Goal: Task Accomplishment & Management: Manage account settings

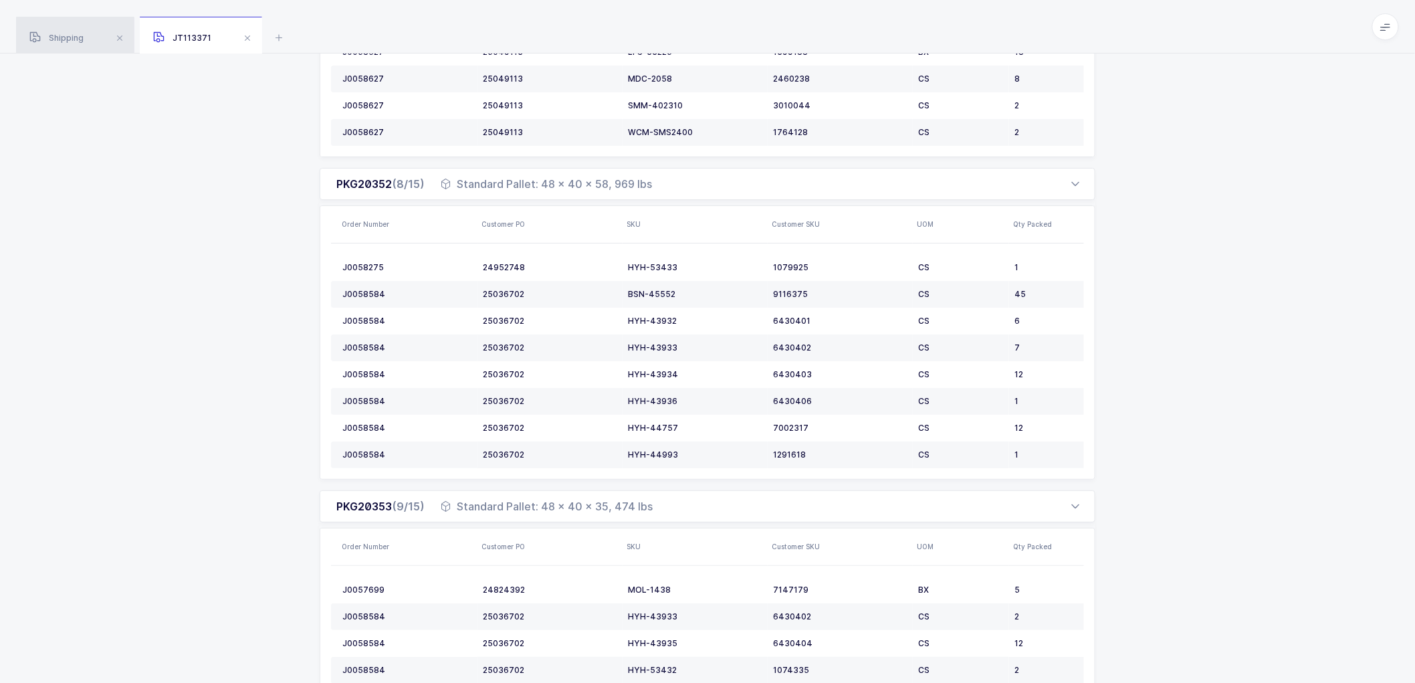
scroll to position [1931, 0]
click at [55, 29] on div "Shipping" at bounding box center [75, 35] width 118 height 37
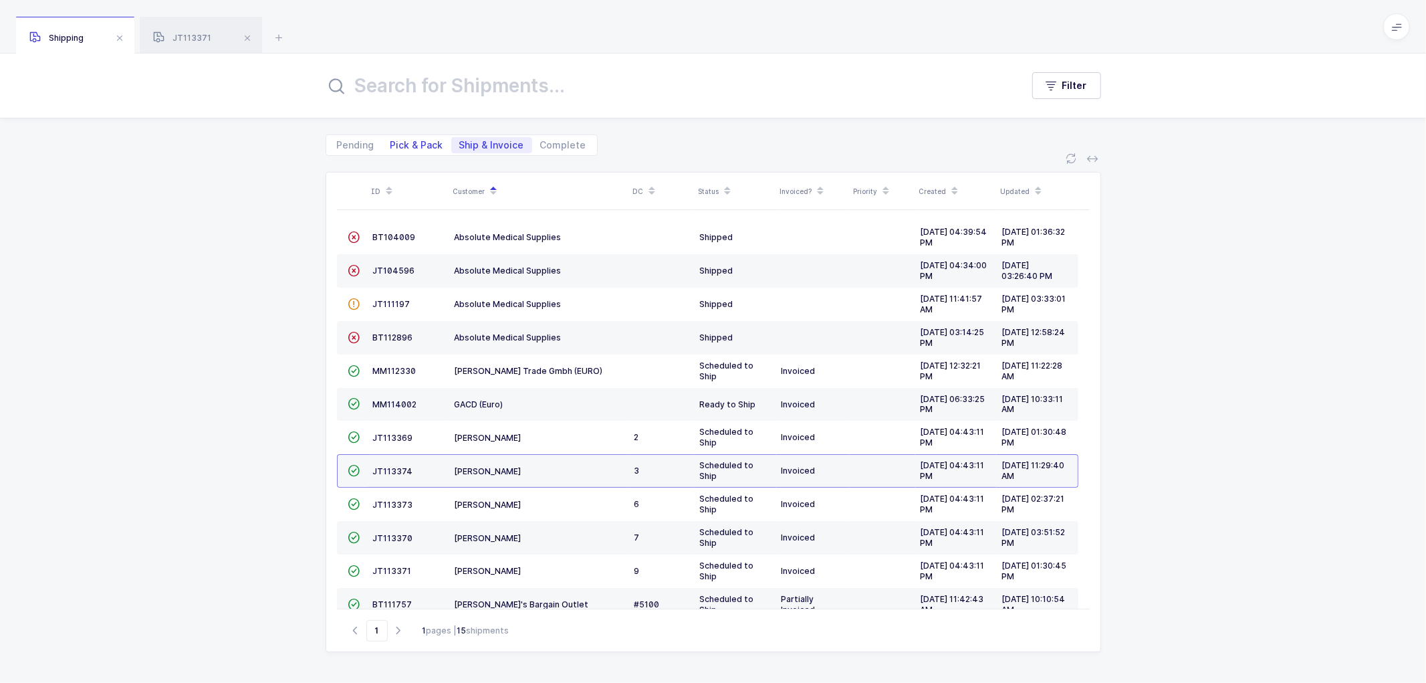
click at [411, 142] on span "Pick & Pack" at bounding box center [416, 144] width 53 height 9
click at [391, 142] on input "Pick & Pack" at bounding box center [386, 141] width 9 height 9
radio input "true"
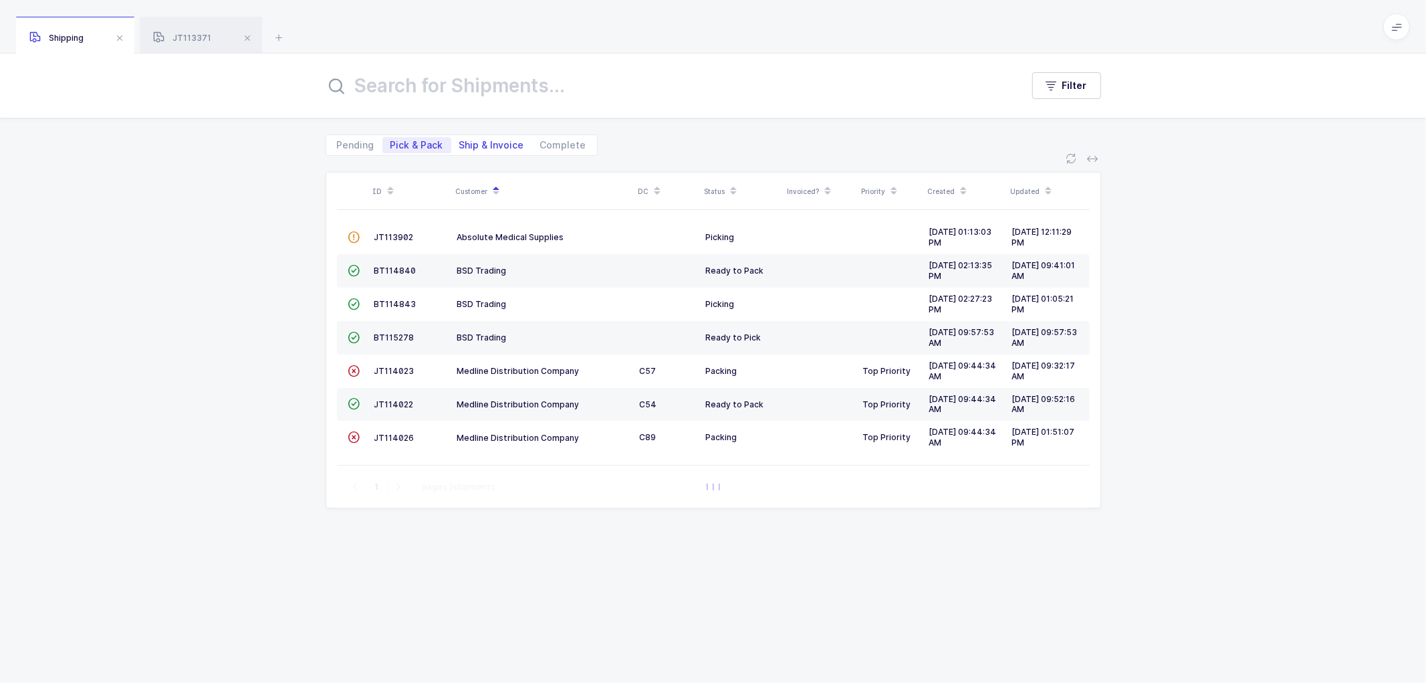
click at [487, 140] on span "Ship & Invoice" at bounding box center [491, 144] width 65 height 9
click at [460, 139] on input "Ship & Invoice" at bounding box center [455, 141] width 9 height 9
radio input "true"
radio input "false"
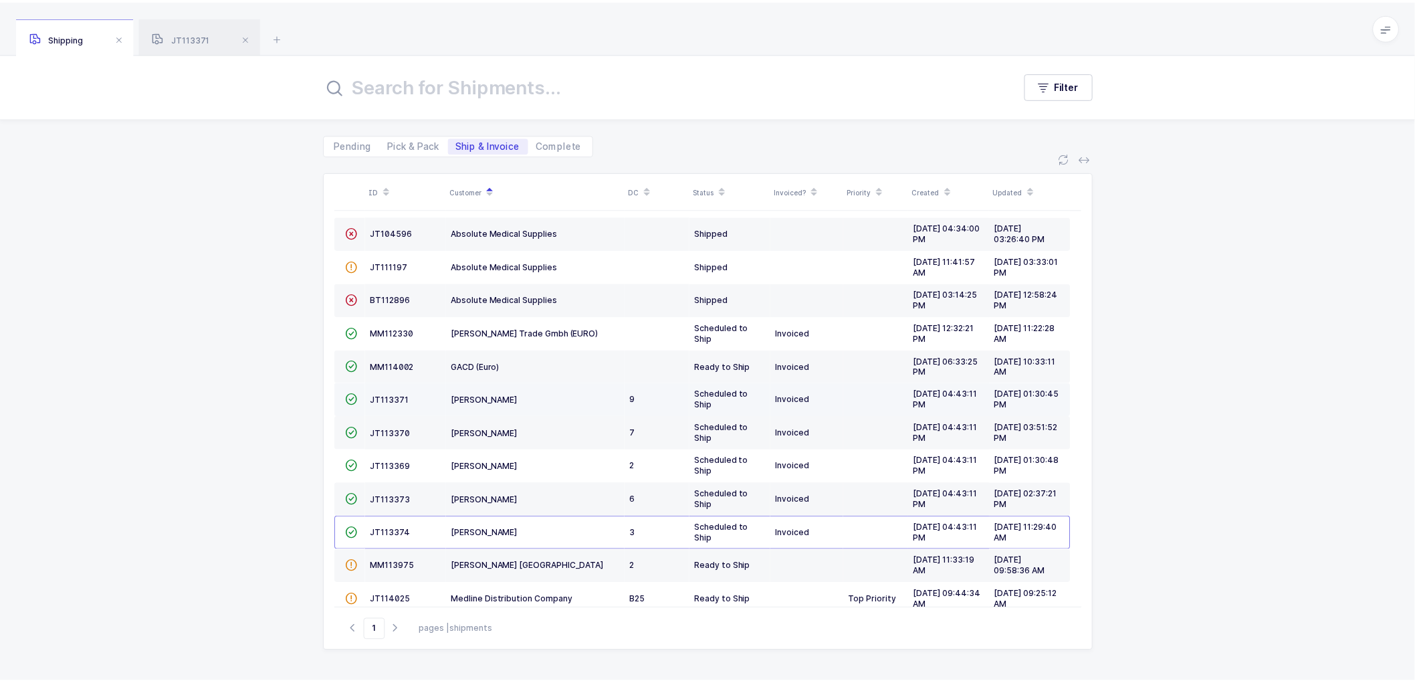
scroll to position [74, 0]
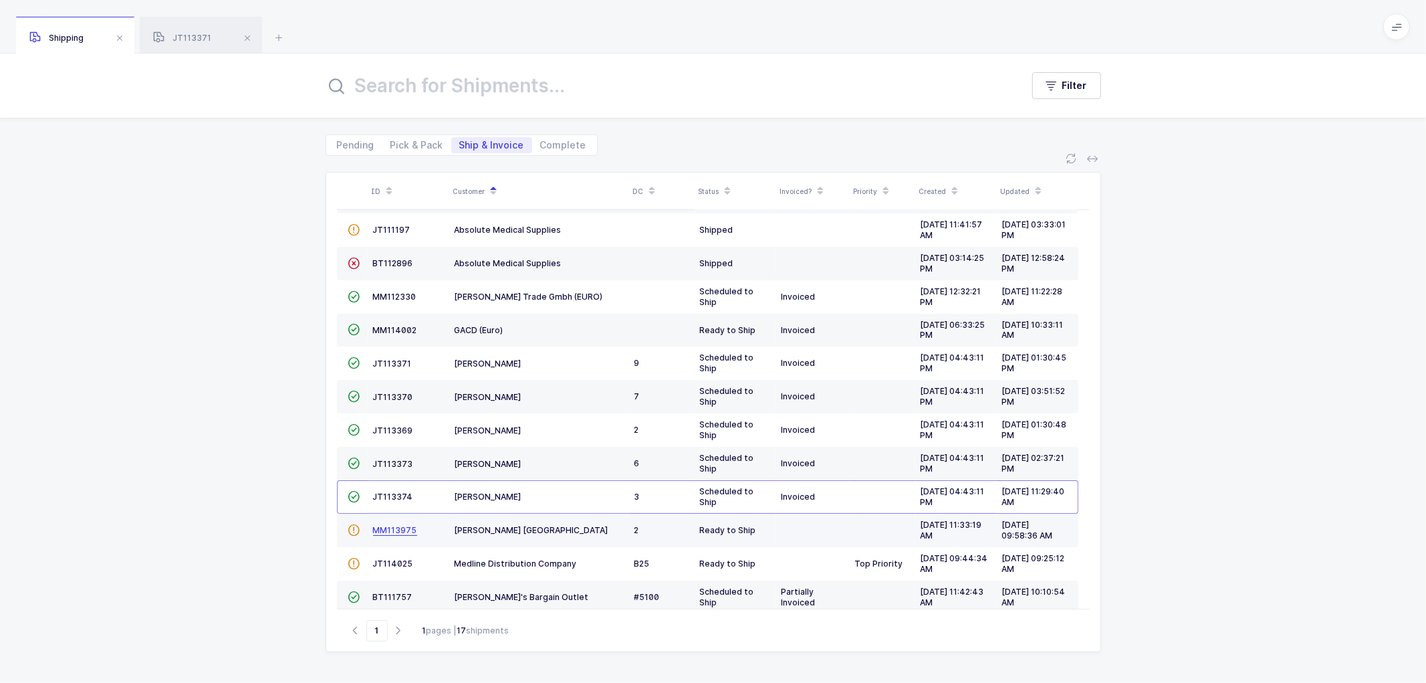
click at [390, 528] on span "MM113975" at bounding box center [395, 530] width 44 height 10
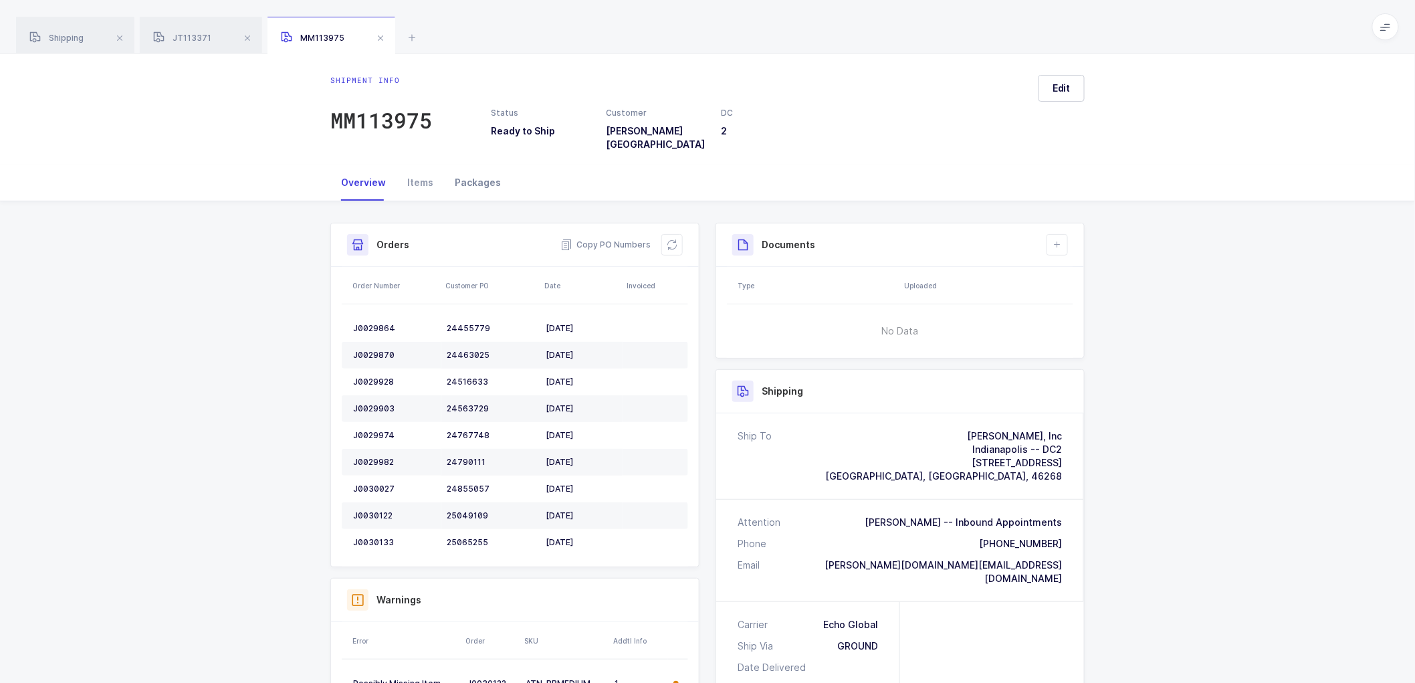
click at [472, 168] on div "Packages" at bounding box center [478, 182] width 68 height 36
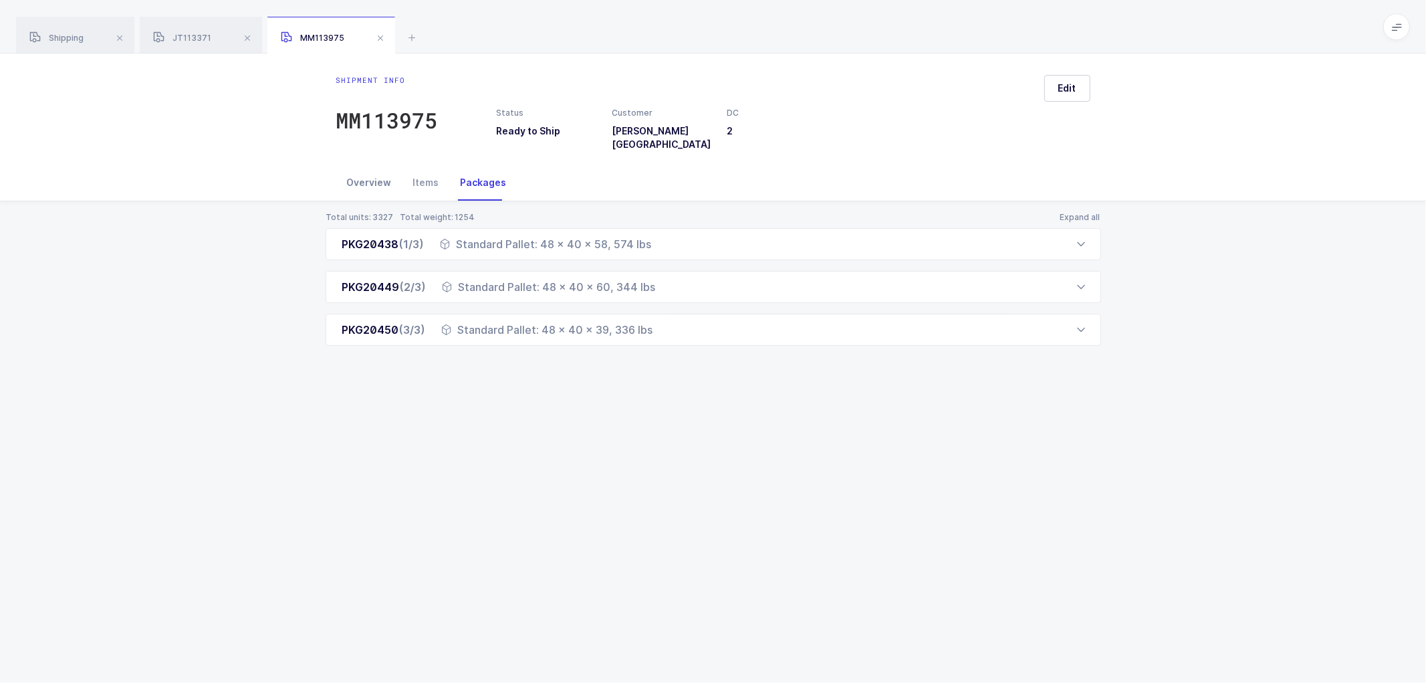
click at [370, 175] on div "Overview" at bounding box center [369, 182] width 66 height 36
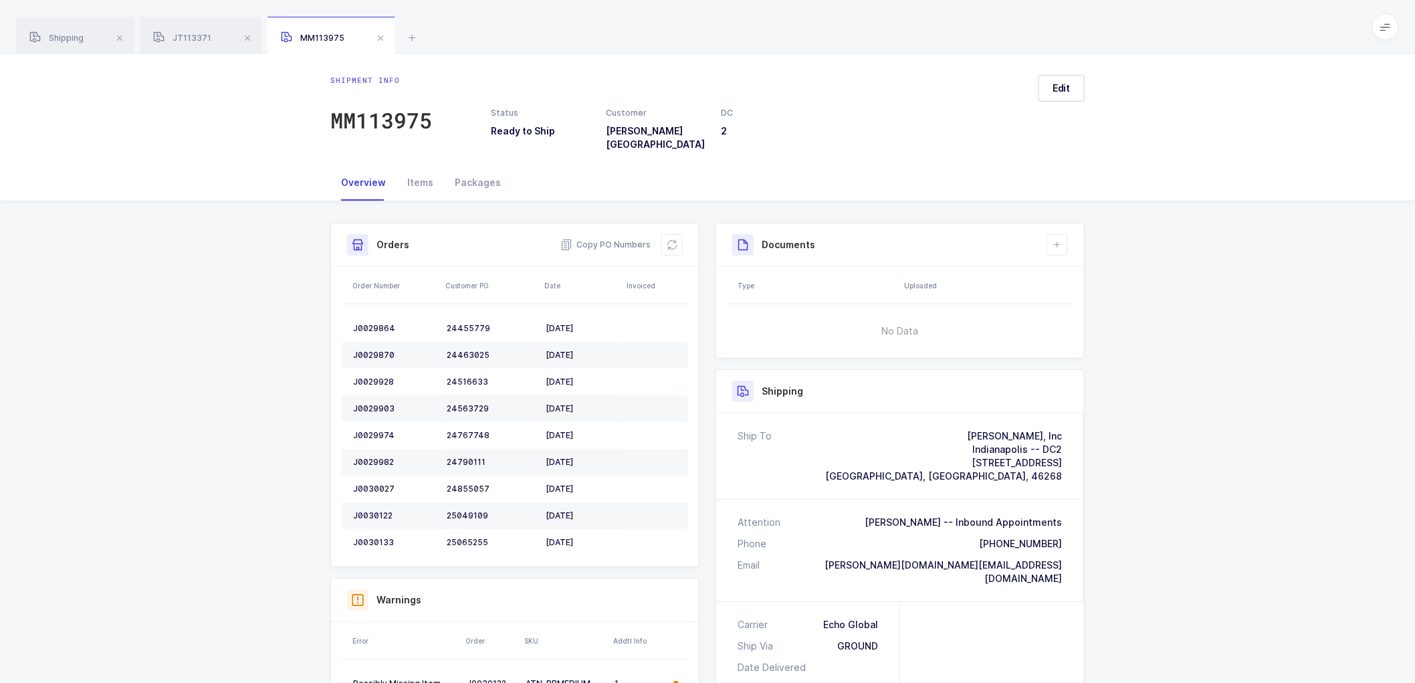
click at [1098, 217] on div "Shipment Info Shipment Number MM113975 Status Ready to Ship Customer [PERSON_NA…" at bounding box center [707, 598] width 1415 height 794
click at [377, 323] on div "J0029864" at bounding box center [394, 328] width 83 height 11
copy div "J0029864"
click at [378, 350] on div "J0029870" at bounding box center [394, 355] width 83 height 11
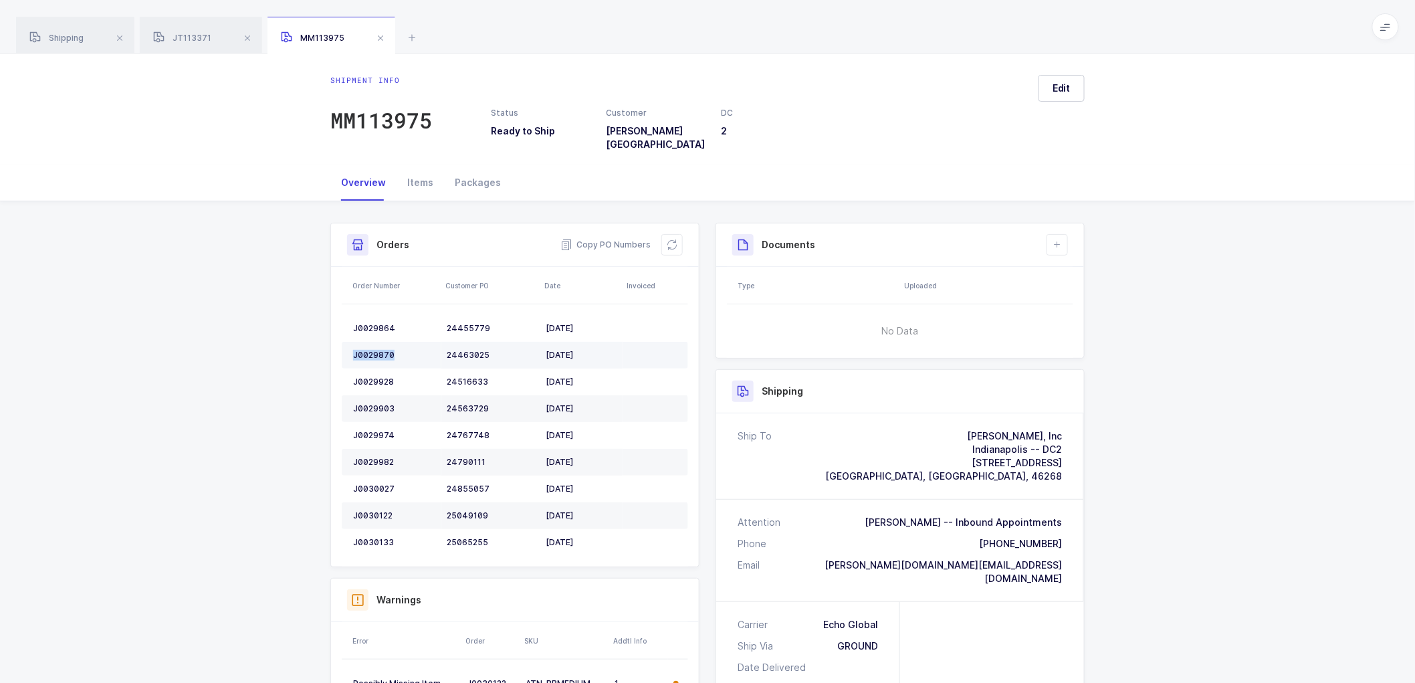
click at [379, 350] on div "J0029870" at bounding box center [394, 355] width 83 height 11
copy div "J0029870"
click at [376, 368] on td "J0029928" at bounding box center [392, 381] width 100 height 27
click at [375, 368] on td "J0029928" at bounding box center [392, 381] width 100 height 27
copy div "J0029928"
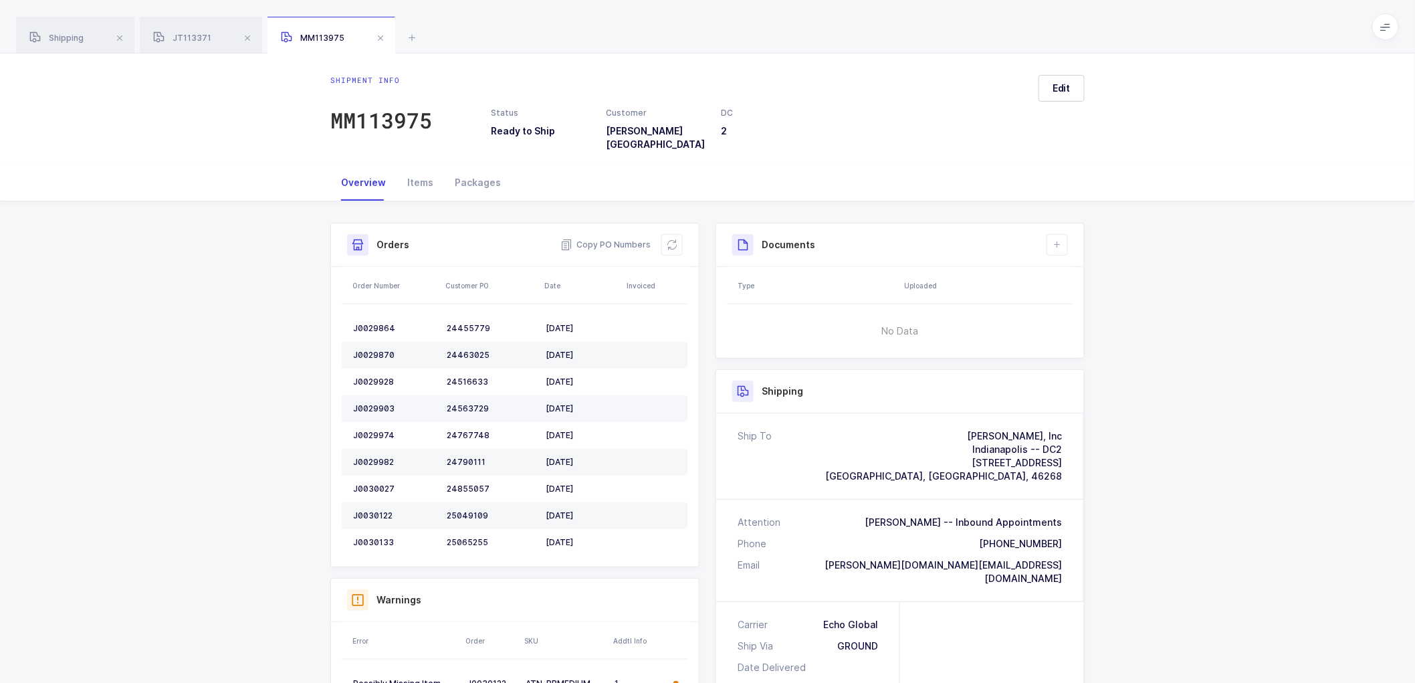
click at [382, 403] on div "J0029903" at bounding box center [394, 408] width 83 height 11
copy div "J0029903"
click at [376, 430] on div "J0029974" at bounding box center [394, 435] width 83 height 11
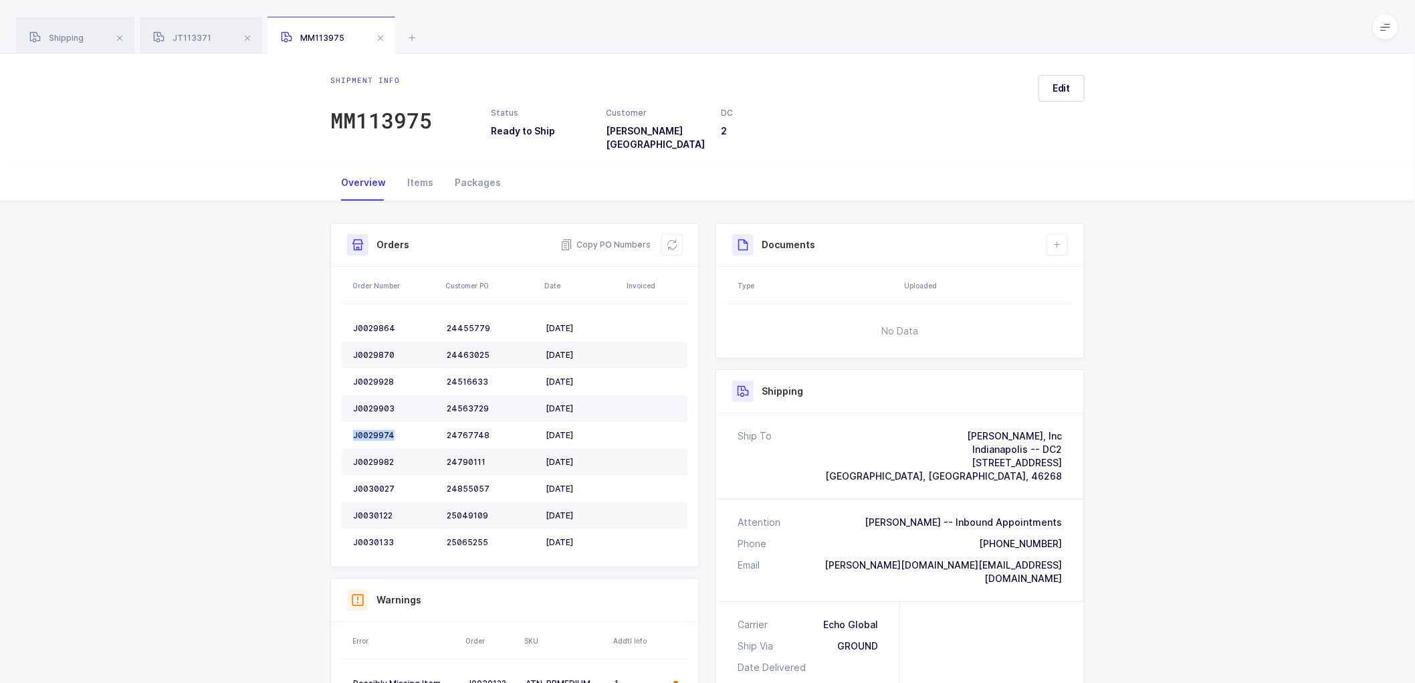
copy div "J0029974"
click at [385, 457] on div "J0029982" at bounding box center [394, 462] width 83 height 11
copy div "J0029982"
click at [374, 475] on td "J0030027" at bounding box center [392, 488] width 100 height 27
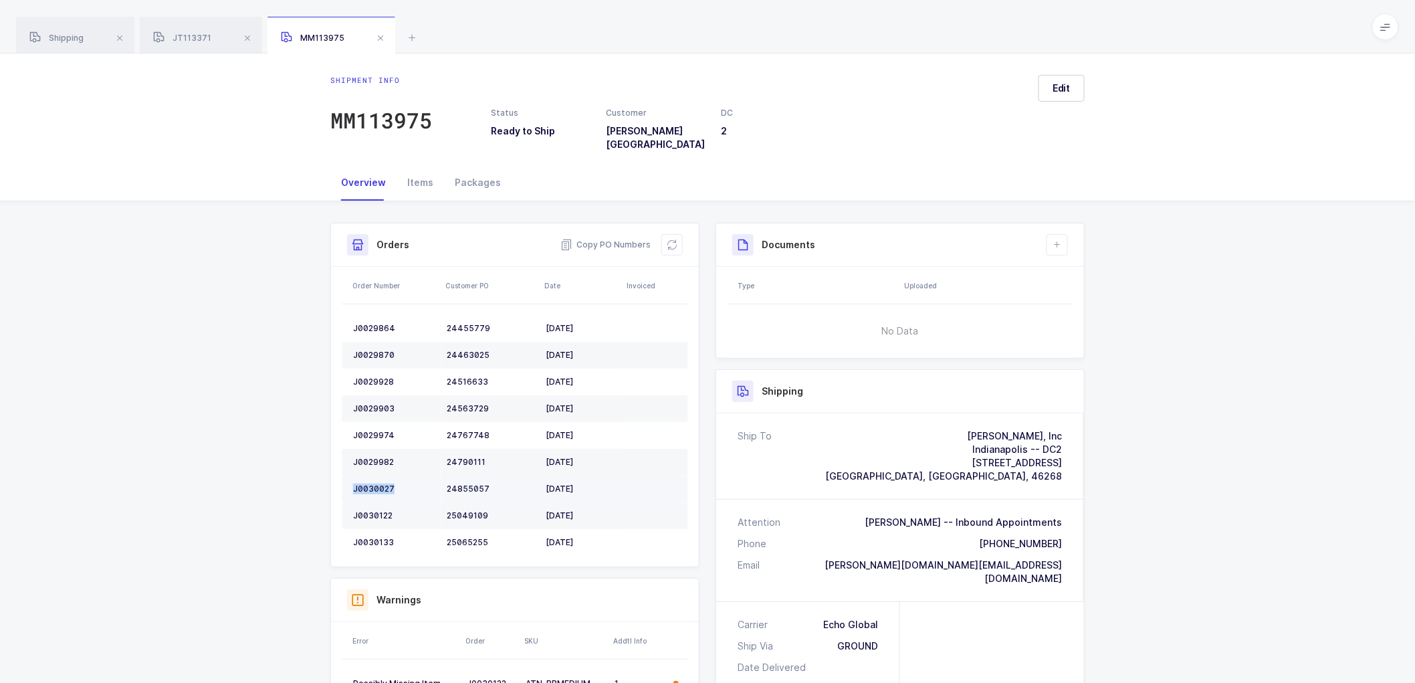
click at [374, 475] on td "J0030027" at bounding box center [392, 488] width 100 height 27
copy div "J0030027"
click at [378, 510] on div "J0030122" at bounding box center [394, 515] width 83 height 11
copy div "J0030122"
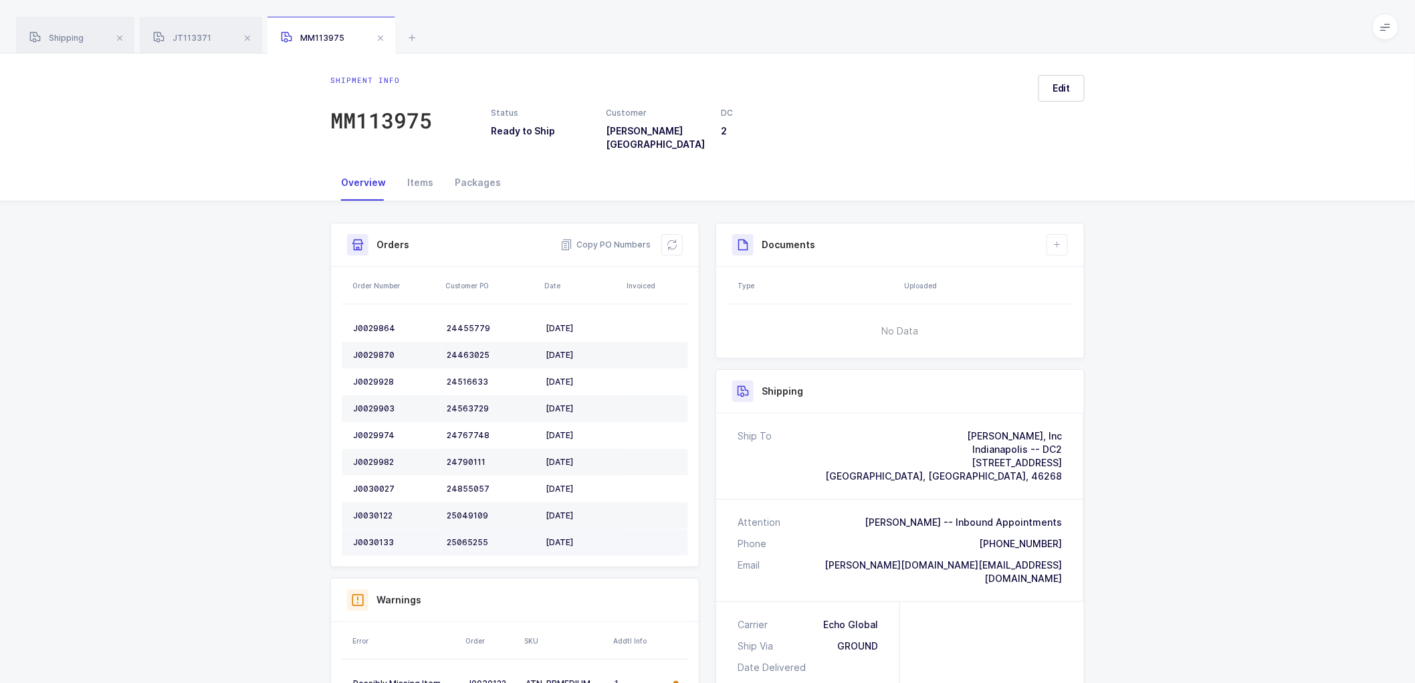
click at [368, 537] on div "J0030133" at bounding box center [394, 542] width 83 height 11
copy div "J0030133"
click at [670, 239] on icon at bounding box center [672, 244] width 11 height 11
click at [1066, 82] on span "Edit" at bounding box center [1061, 88] width 18 height 13
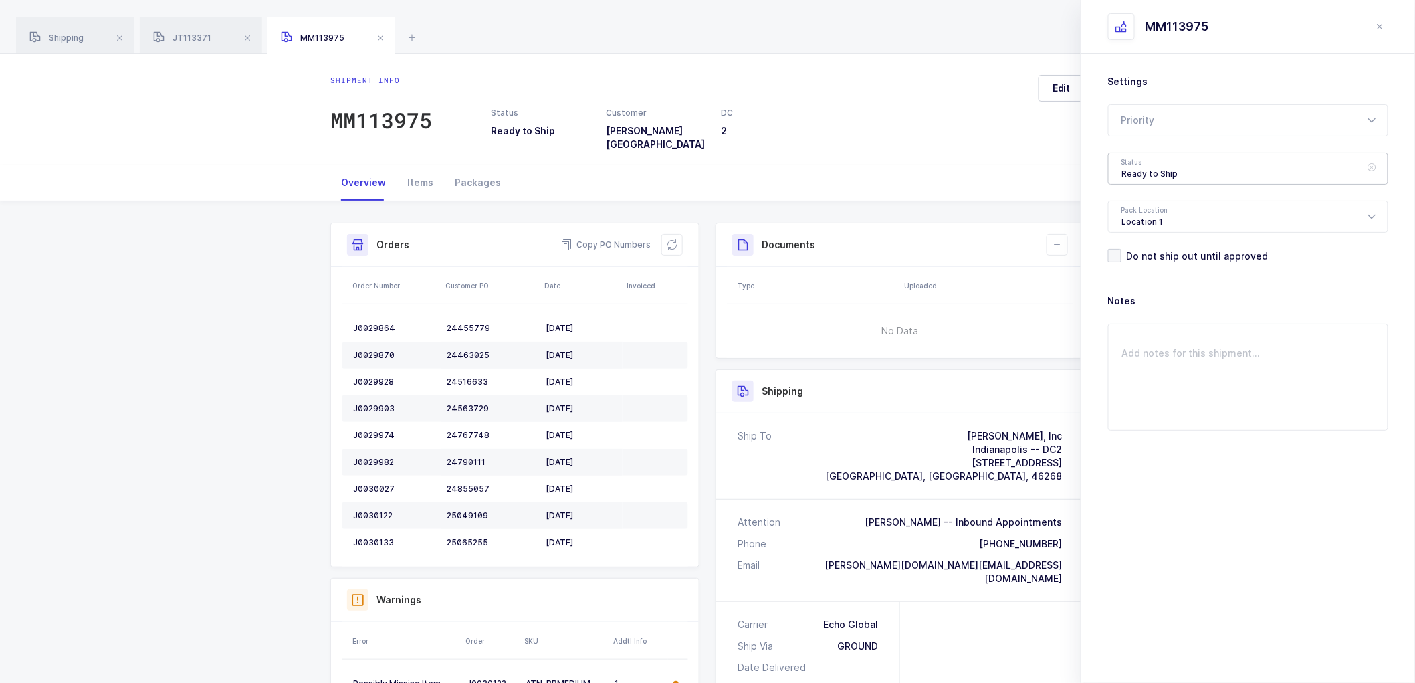
click at [1129, 170] on div "Ready to Ship" at bounding box center [1248, 168] width 280 height 32
drag, startPoint x: 1157, startPoint y: 242, endPoint x: 1192, endPoint y: 266, distance: 42.3
click at [1157, 241] on li "Scheduled to Ship" at bounding box center [1253, 249] width 279 height 21
type input "Scheduled to Ship"
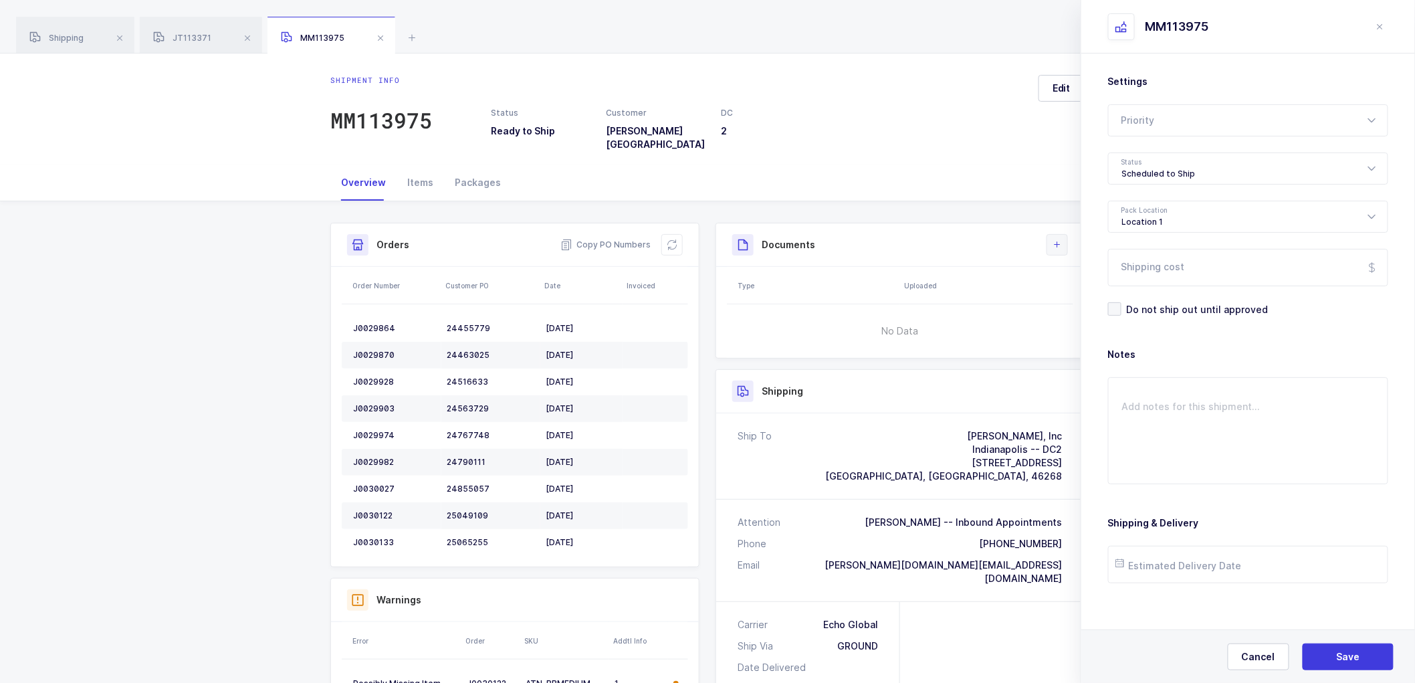
click at [1054, 239] on icon at bounding box center [1057, 244] width 11 height 11
drag, startPoint x: 1090, startPoint y: 271, endPoint x: 1119, endPoint y: 252, distance: 34.3
click at [1090, 270] on li "Create Document" at bounding box center [1102, 273] width 100 height 21
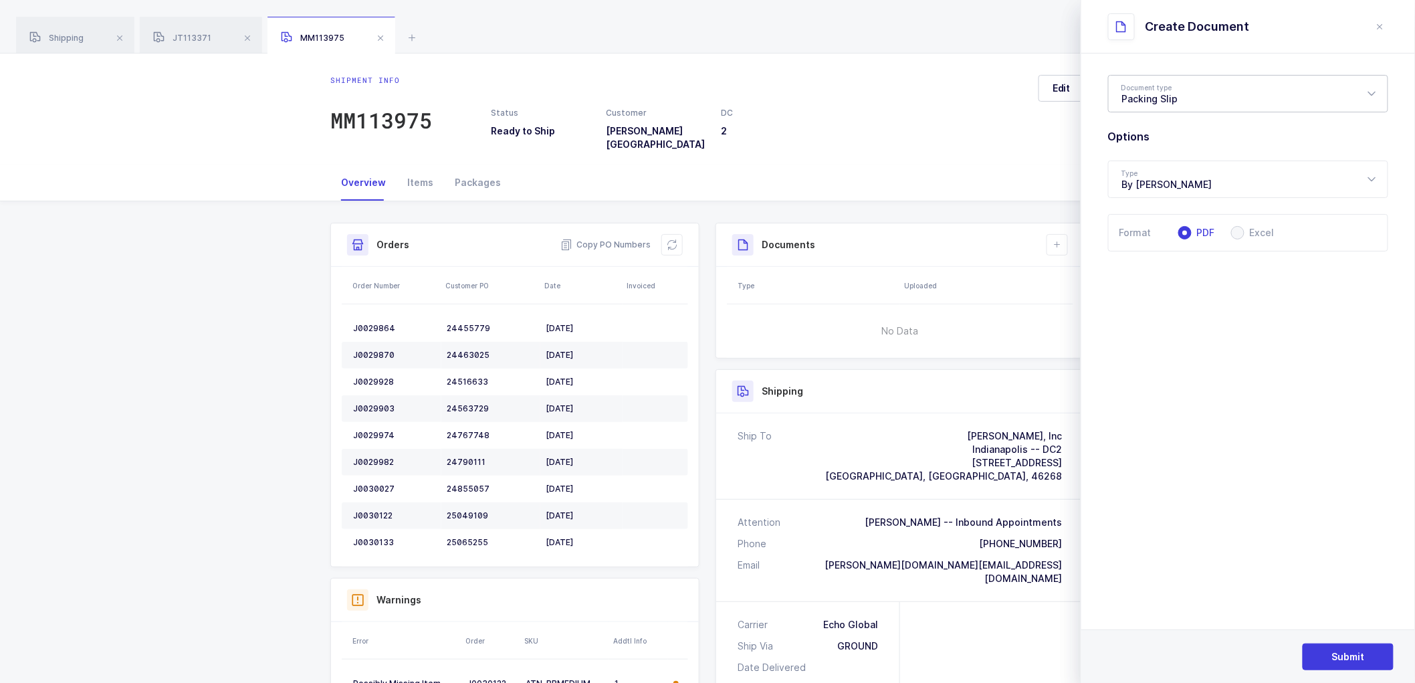
click at [1170, 92] on div "Packing Slip" at bounding box center [1248, 93] width 280 height 37
click at [1173, 165] on li "Package Contents Label" at bounding box center [1253, 159] width 279 height 21
type input "Package Contents Label"
click at [1342, 652] on span "Submit" at bounding box center [1348, 656] width 33 height 13
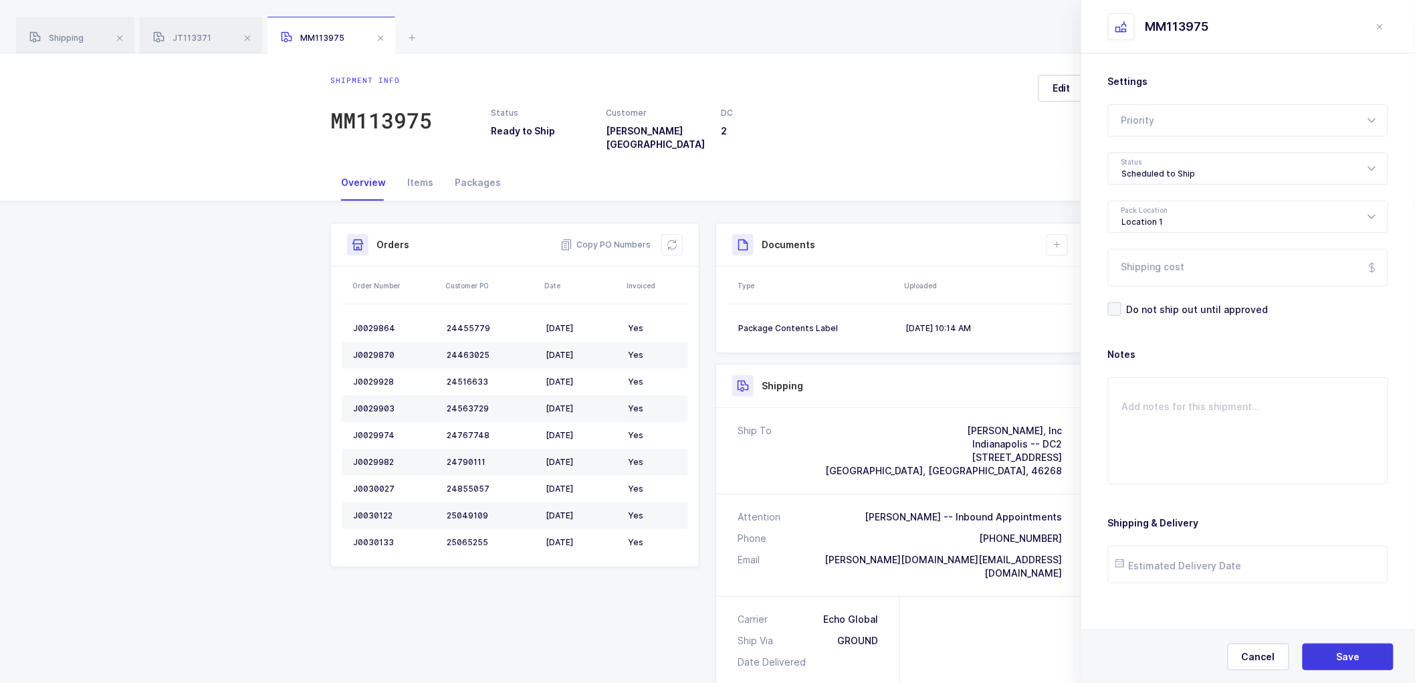
click at [1181, 650] on div "Cancel Save" at bounding box center [1248, 655] width 334 height 53
click at [1355, 653] on span "Save" at bounding box center [1347, 656] width 23 height 13
click at [1054, 234] on button at bounding box center [1056, 244] width 21 height 21
click at [1099, 270] on li "Create Document" at bounding box center [1102, 273] width 100 height 21
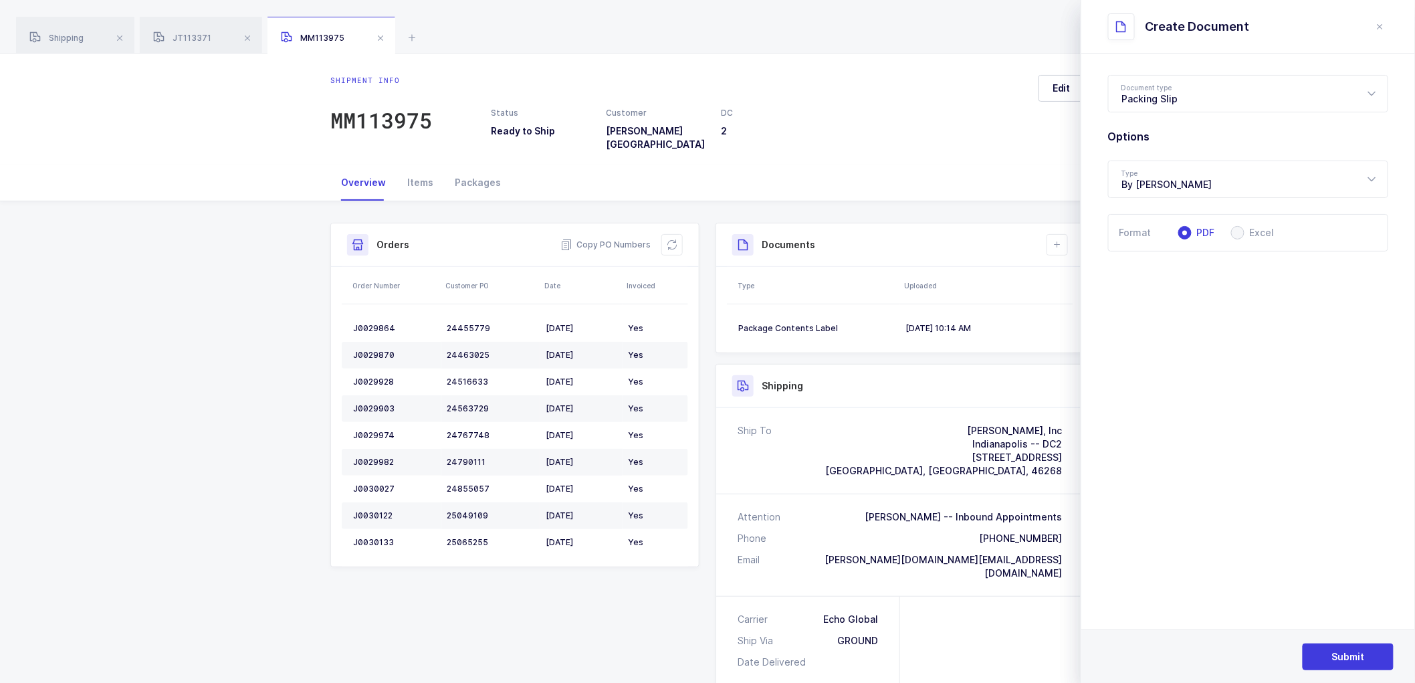
drag, startPoint x: 1241, startPoint y: 229, endPoint x: 1250, endPoint y: 248, distance: 21.5
click at [1241, 229] on span at bounding box center [1237, 232] width 13 height 13
click at [1241, 229] on input "Excel" at bounding box center [1237, 232] width 13 height 13
radio input "true"
radio input "false"
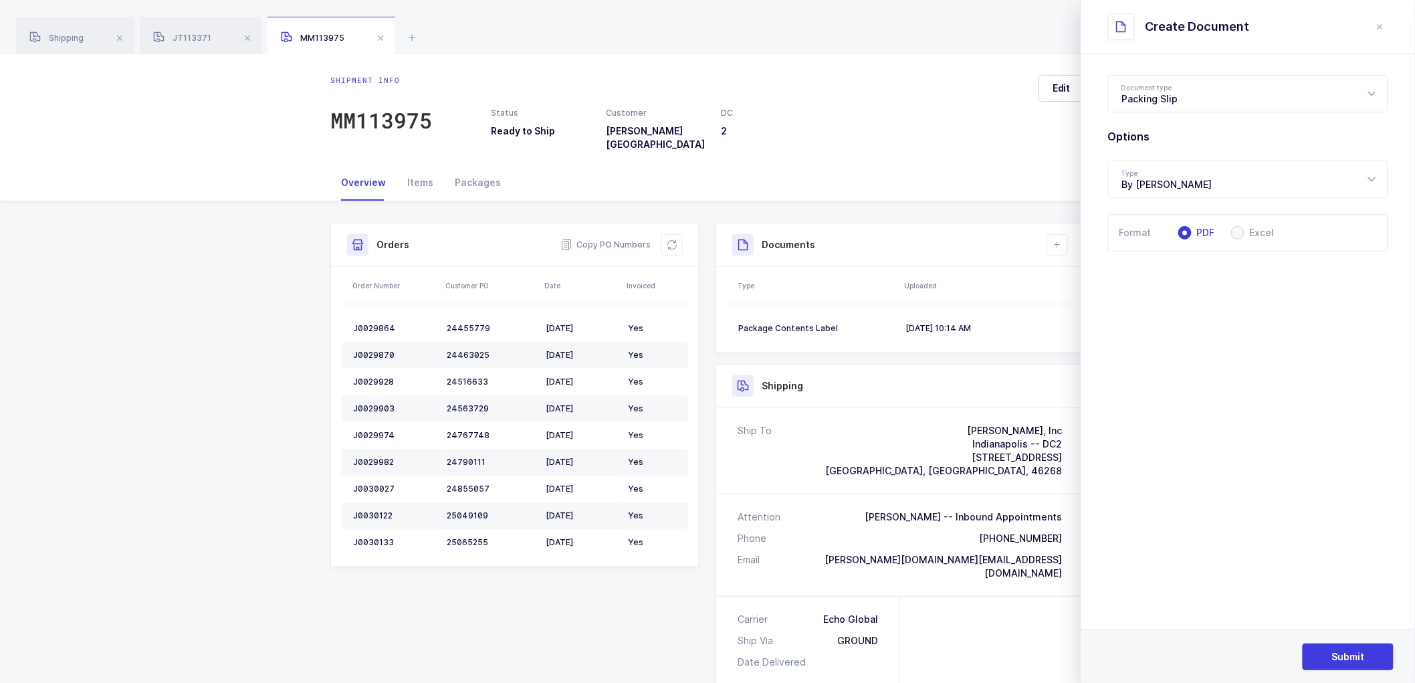
radio input "true"
drag, startPoint x: 1344, startPoint y: 646, endPoint x: 1346, endPoint y: 657, distance: 10.8
click at [1347, 658] on button "Submit" at bounding box center [1347, 656] width 91 height 27
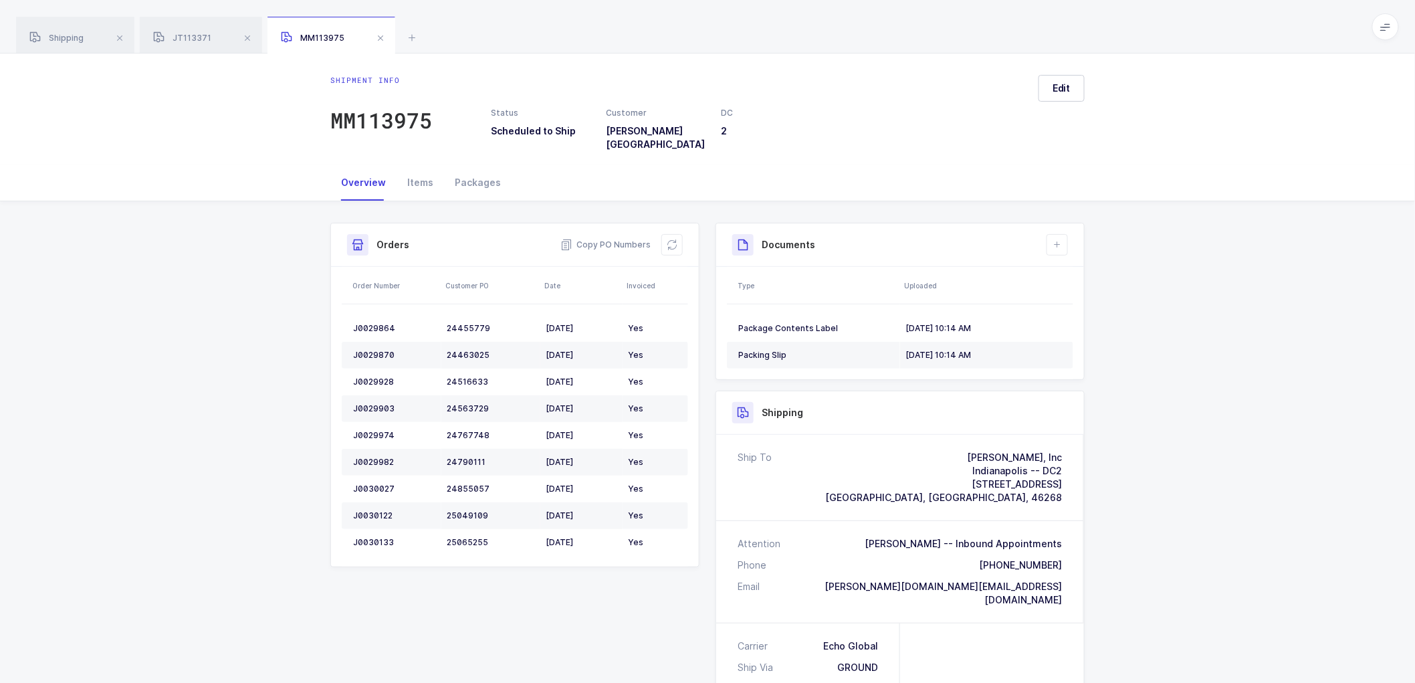
click at [1205, 338] on div "Shipment Info Shipment Number MM113975 Status Scheduled to Ship Customer [PERSO…" at bounding box center [707, 590] width 1415 height 779
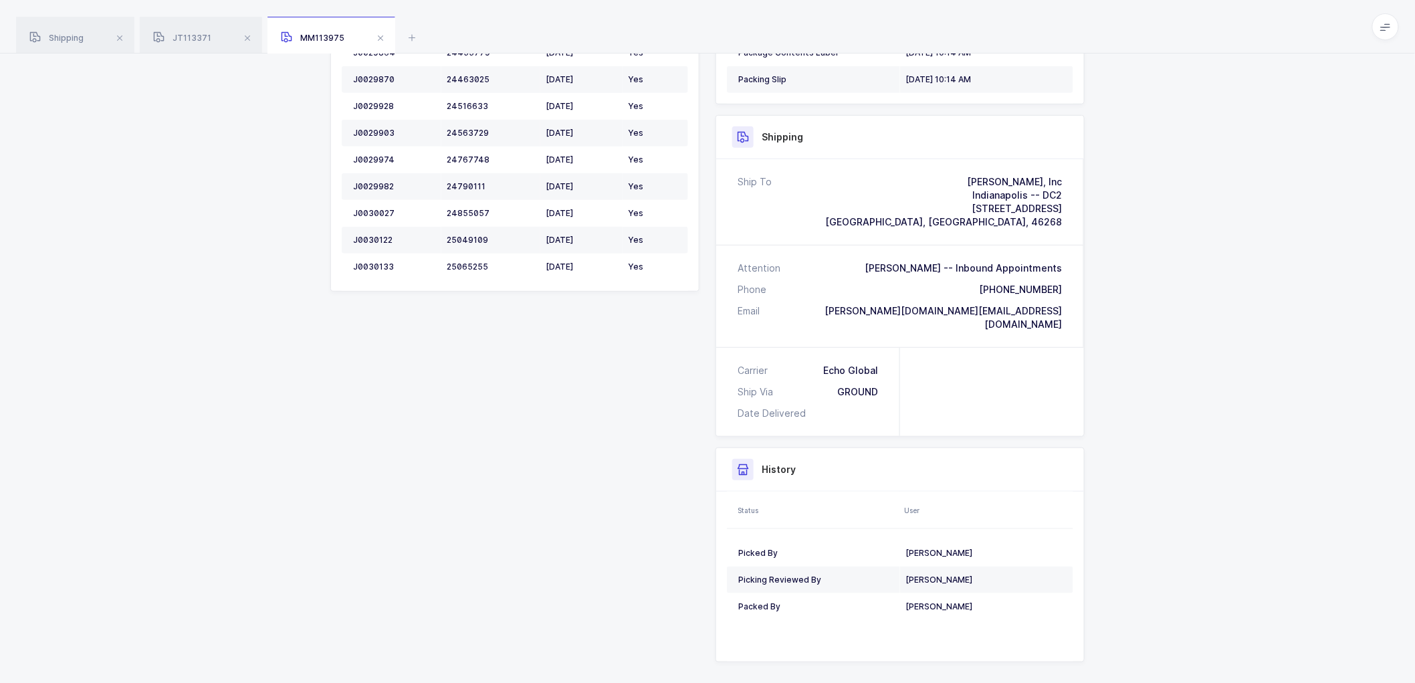
scroll to position [0, 0]
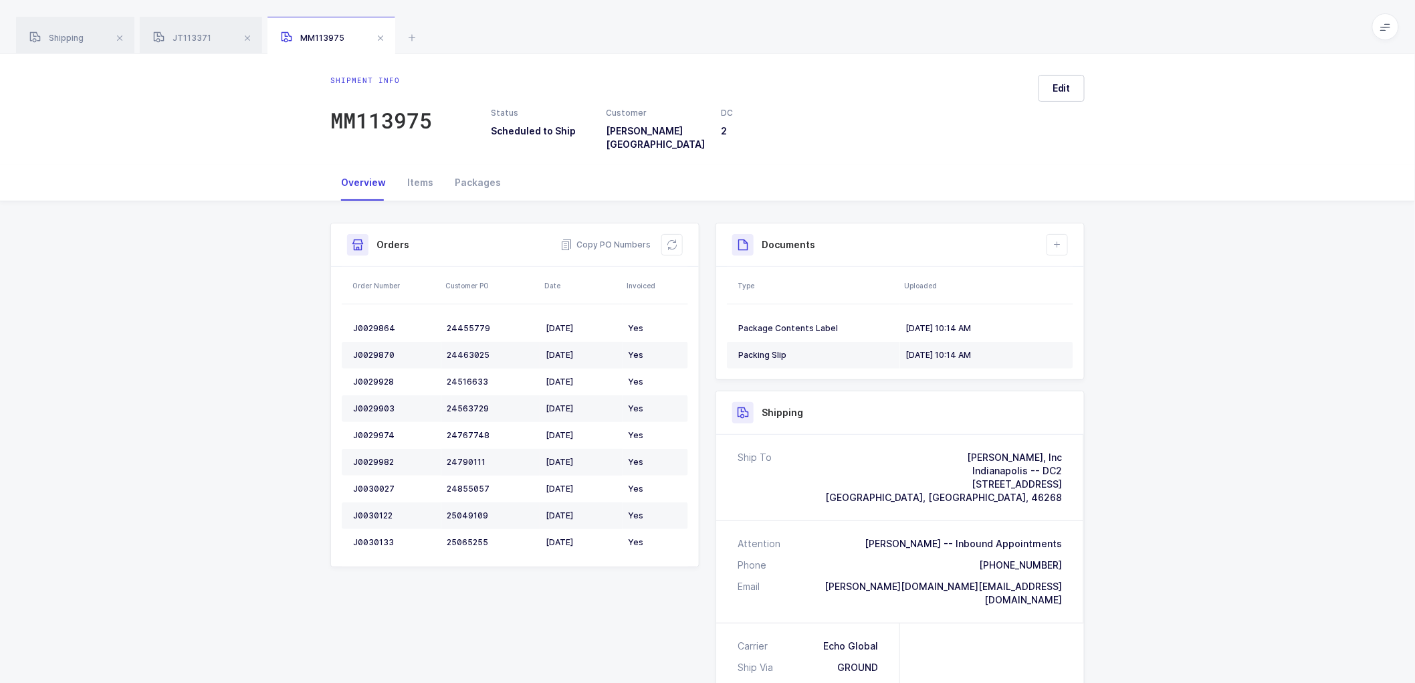
click at [291, 142] on div "Shipment info MM113975 Status Scheduled to Ship Customer [PERSON_NAME] [GEOGRAP…" at bounding box center [707, 108] width 1415 height 111
click at [181, 31] on div "JT113371" at bounding box center [201, 35] width 122 height 37
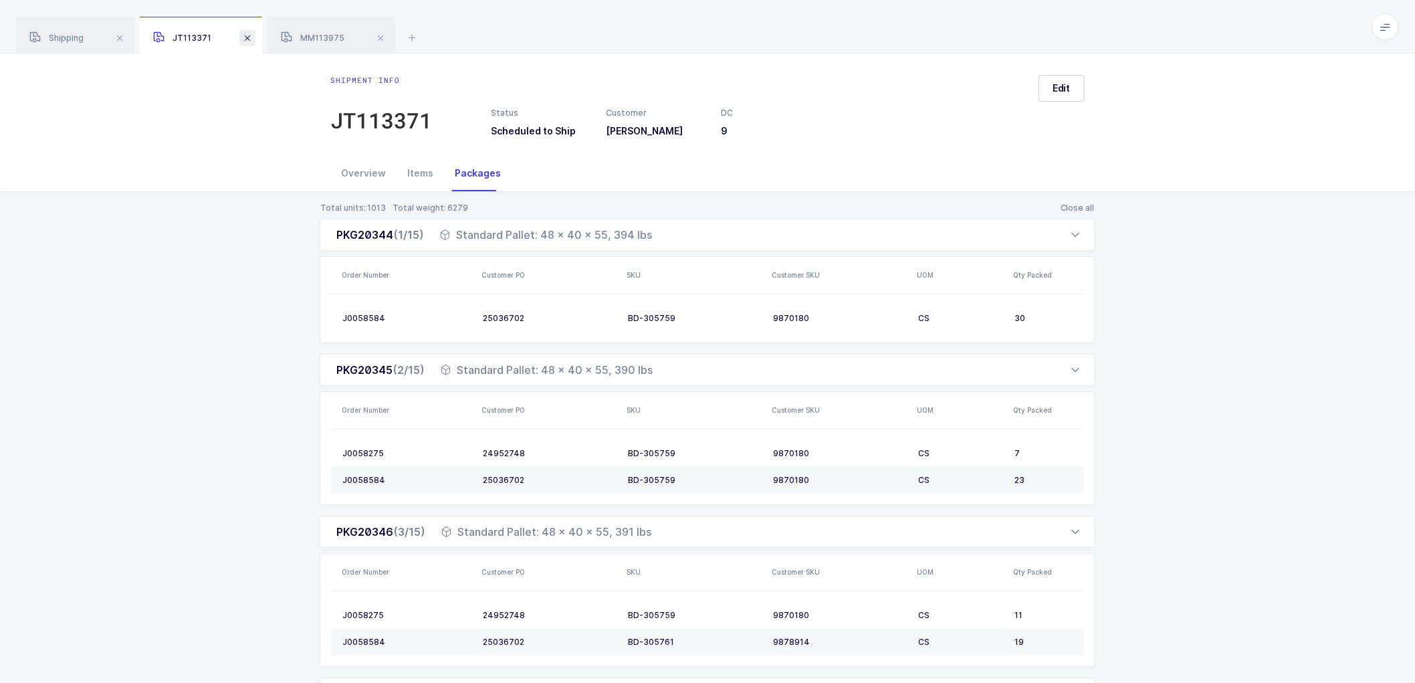
click at [241, 32] on span at bounding box center [247, 38] width 16 height 16
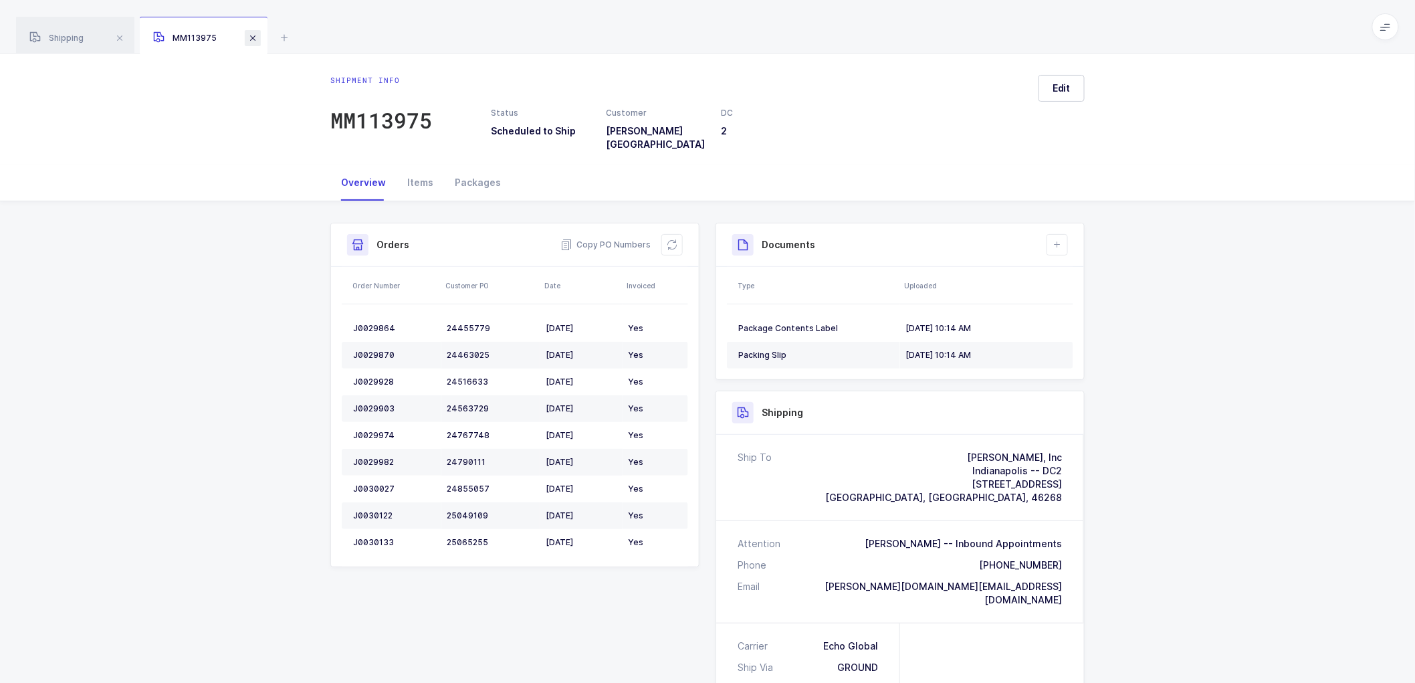
click at [252, 38] on span at bounding box center [253, 38] width 16 height 16
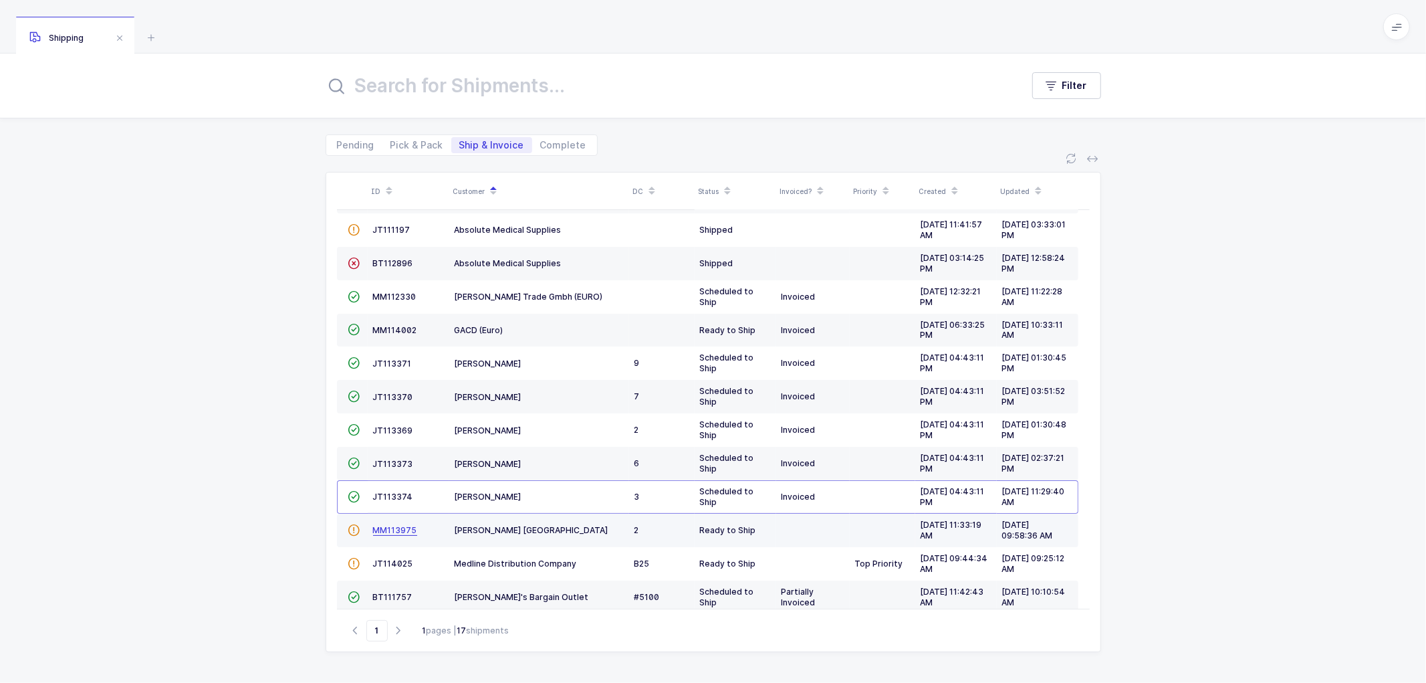
click at [393, 525] on span "MM113975" at bounding box center [395, 530] width 44 height 10
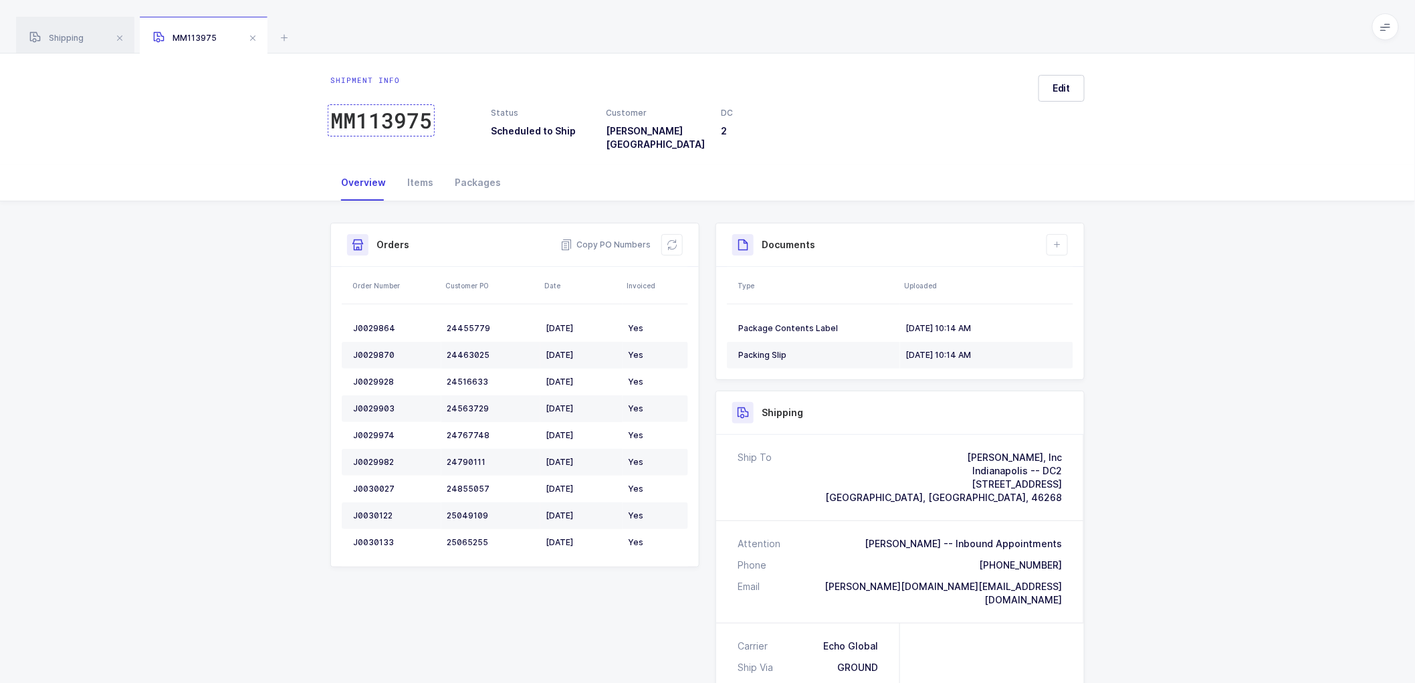
click at [402, 122] on div "MM113975" at bounding box center [381, 120] width 102 height 27
click at [607, 238] on span "Copy PO Numbers" at bounding box center [605, 244] width 90 height 13
click at [384, 174] on div "Overview" at bounding box center [363, 182] width 66 height 36
click at [360, 174] on div "Overview" at bounding box center [363, 182] width 66 height 36
click at [231, 326] on div "Shipment Info Shipment Number MM113975 Status Scheduled to Ship Customer [PERSO…" at bounding box center [707, 575] width 1415 height 748
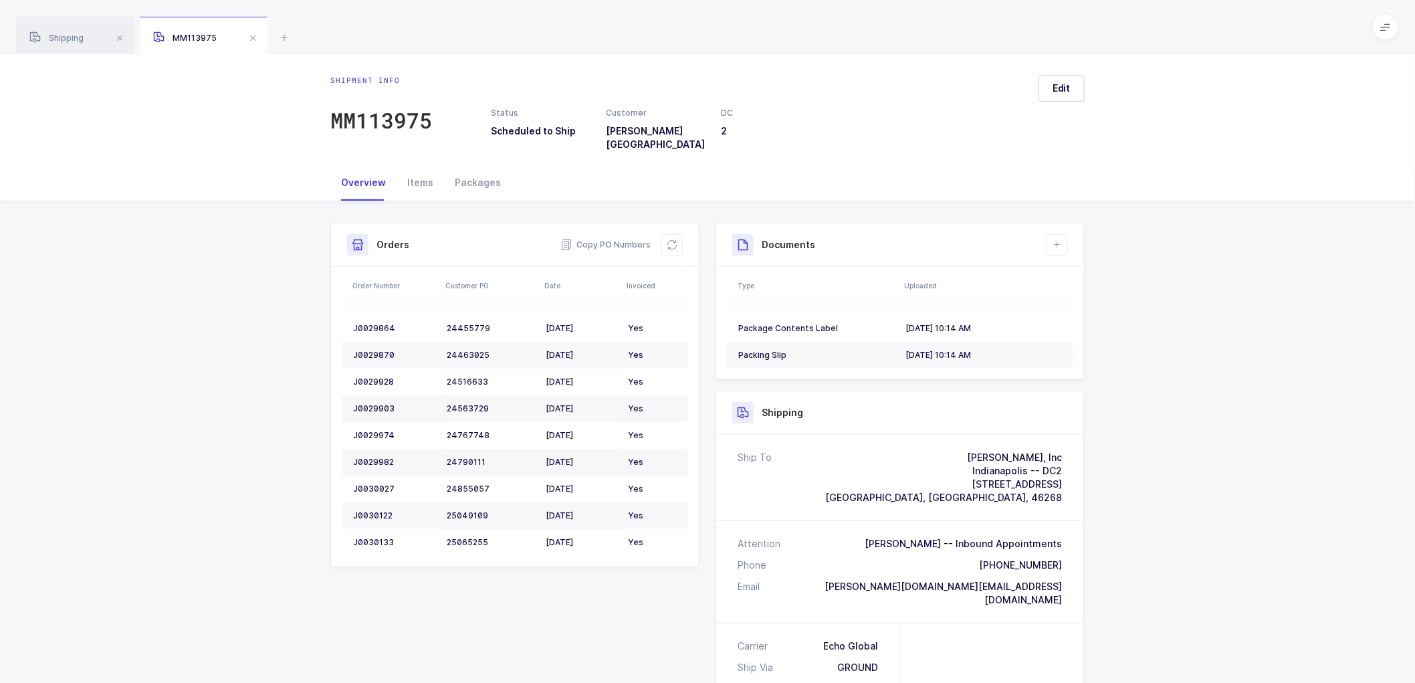
click at [1149, 484] on div "Shipment Info Shipment Number MM113975 Status Scheduled to Ship Customer [PERSO…" at bounding box center [707, 575] width 1415 height 748
click at [1194, 279] on div "Shipment Info Shipment Number MM113975 Status Scheduled to Ship Customer [PERSO…" at bounding box center [707, 575] width 1415 height 748
click at [467, 168] on div "Packages" at bounding box center [478, 182] width 68 height 36
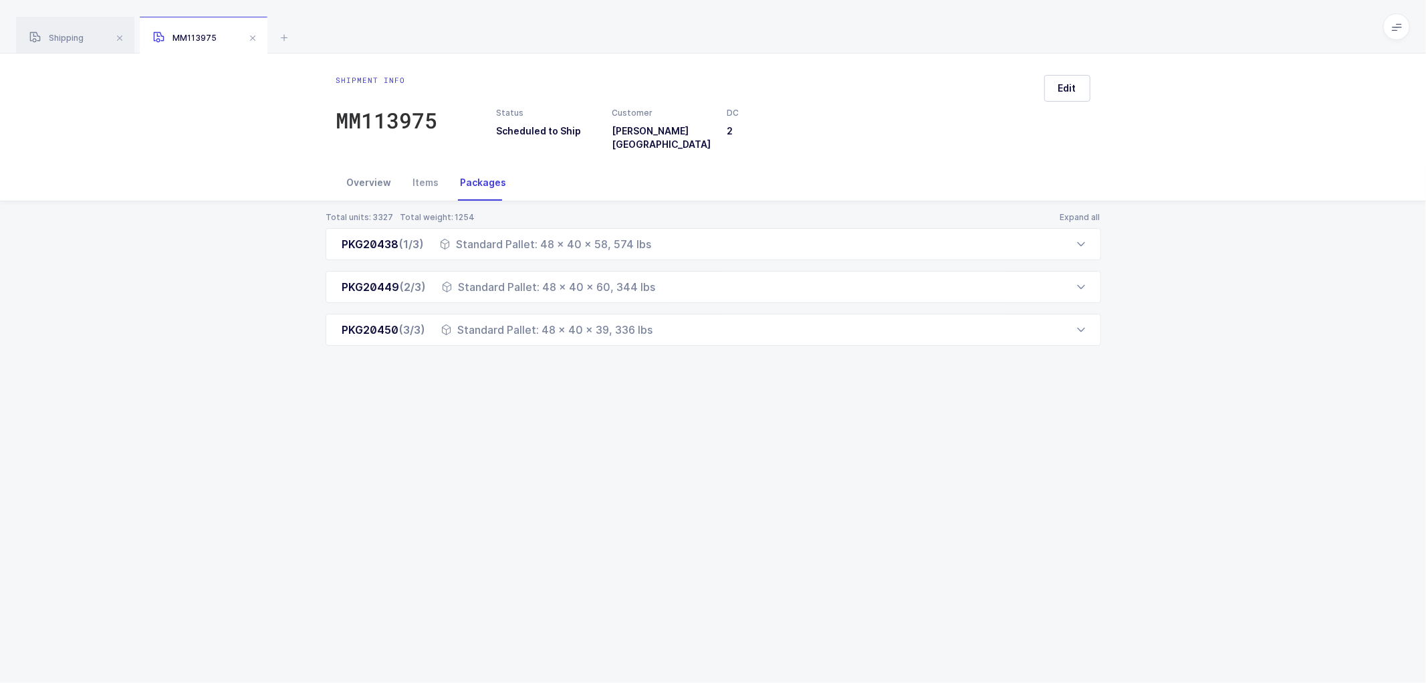
click at [366, 174] on div "Overview" at bounding box center [369, 182] width 66 height 36
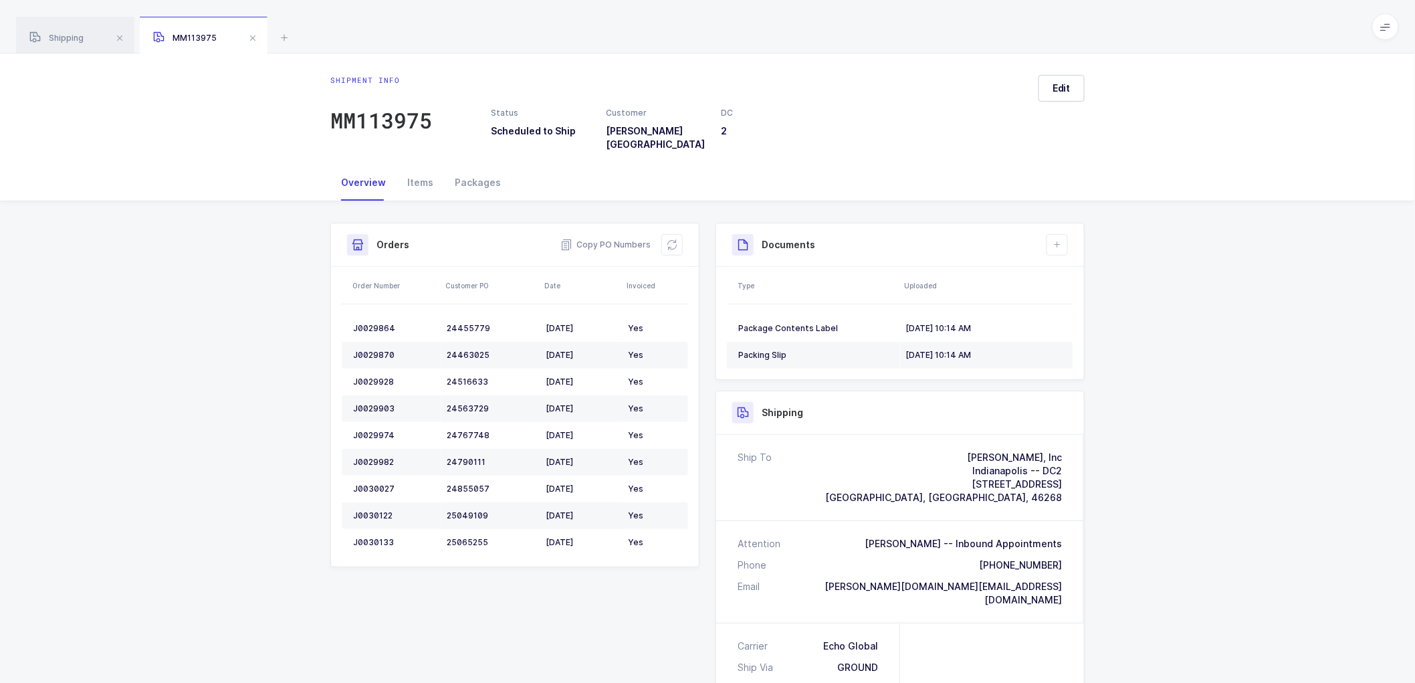
click at [211, 332] on div "Shipment Info Shipment Number MM113975 Status Scheduled to Ship Customer [PERSO…" at bounding box center [707, 590] width 1415 height 779
click at [1172, 426] on div "Shipment Info Shipment Number MM113975 Status Scheduled to Ship Customer [PERSO…" at bounding box center [707, 590] width 1415 height 779
click at [478, 171] on div "Packages" at bounding box center [478, 182] width 68 height 36
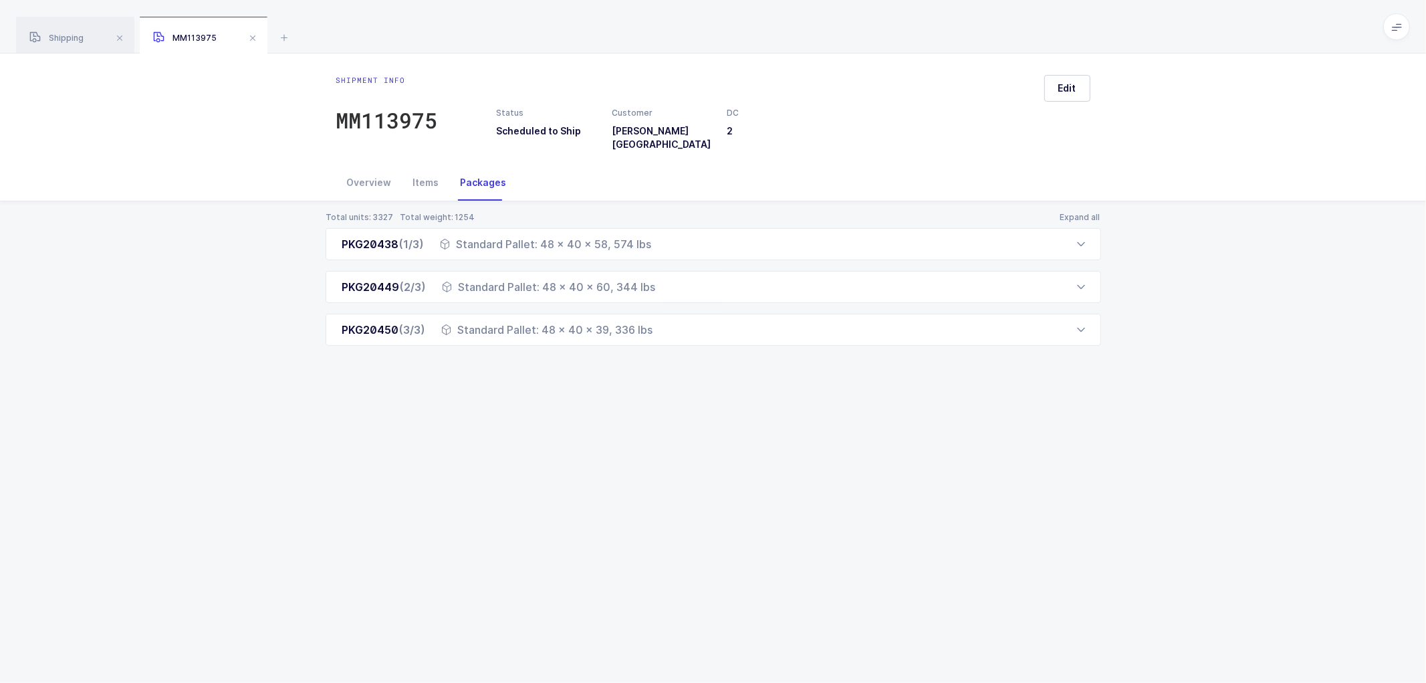
drag, startPoint x: 333, startPoint y: 234, endPoint x: 683, endPoint y: 338, distance: 364.7
click at [683, 338] on div "Total units: 3327 Total weight: 1254 Expand all PKG20438 (1/3) Standard Pallet:…" at bounding box center [713, 294] width 1405 height 187
copy div "PKG20438 (1/3) Standard Pallet: 48 x 40 x 58, 574 lbs Order Number Customer PO …"
drag, startPoint x: 362, startPoint y: 170, endPoint x: 399, endPoint y: 183, distance: 38.9
click at [363, 170] on div "Overview" at bounding box center [369, 182] width 66 height 36
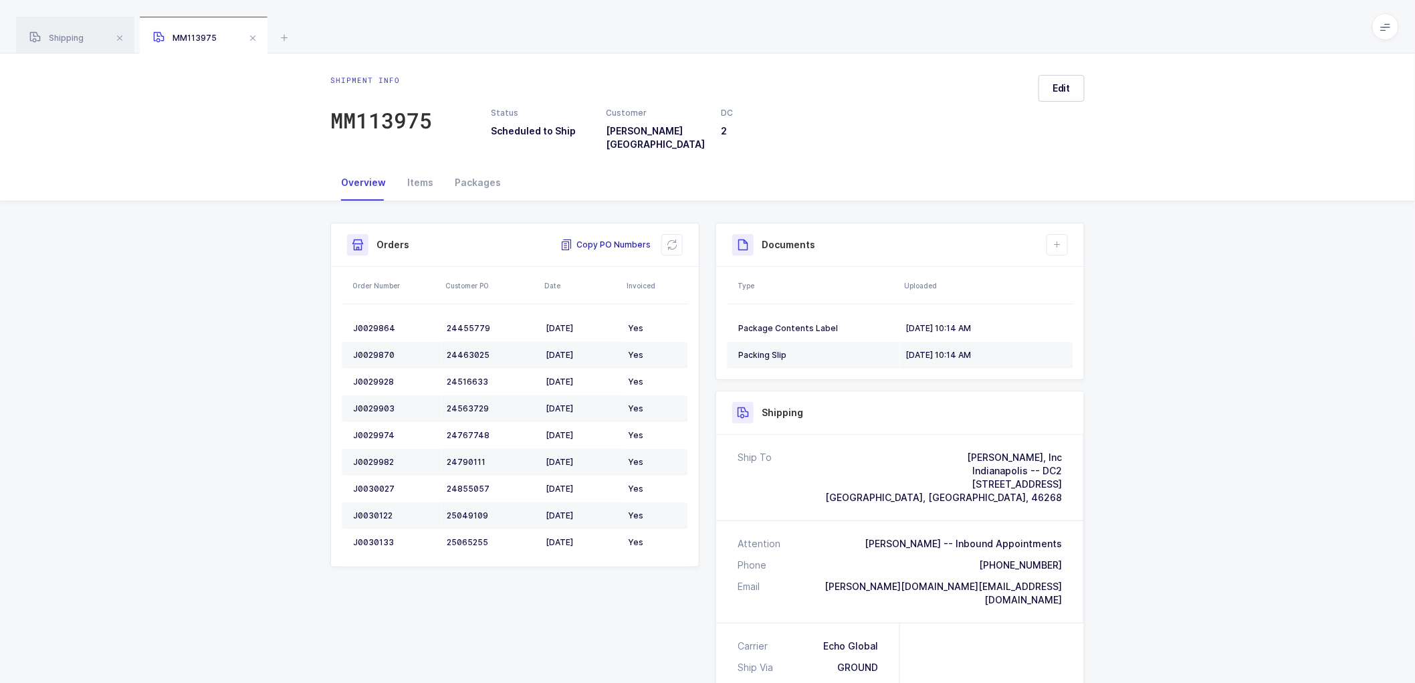
click at [606, 238] on span "Copy PO Numbers" at bounding box center [605, 244] width 90 height 13
click at [79, 35] on span "Shipping" at bounding box center [56, 38] width 54 height 10
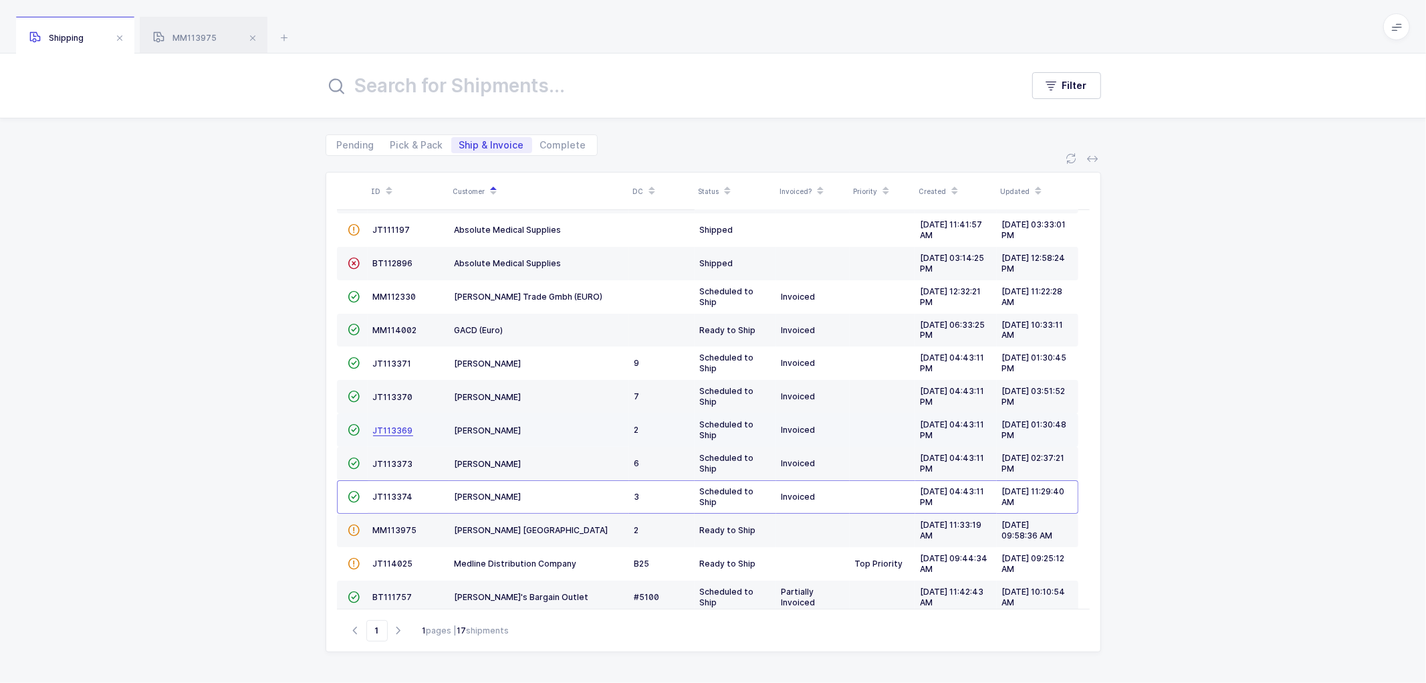
click at [392, 429] on span "JT113369" at bounding box center [393, 430] width 40 height 10
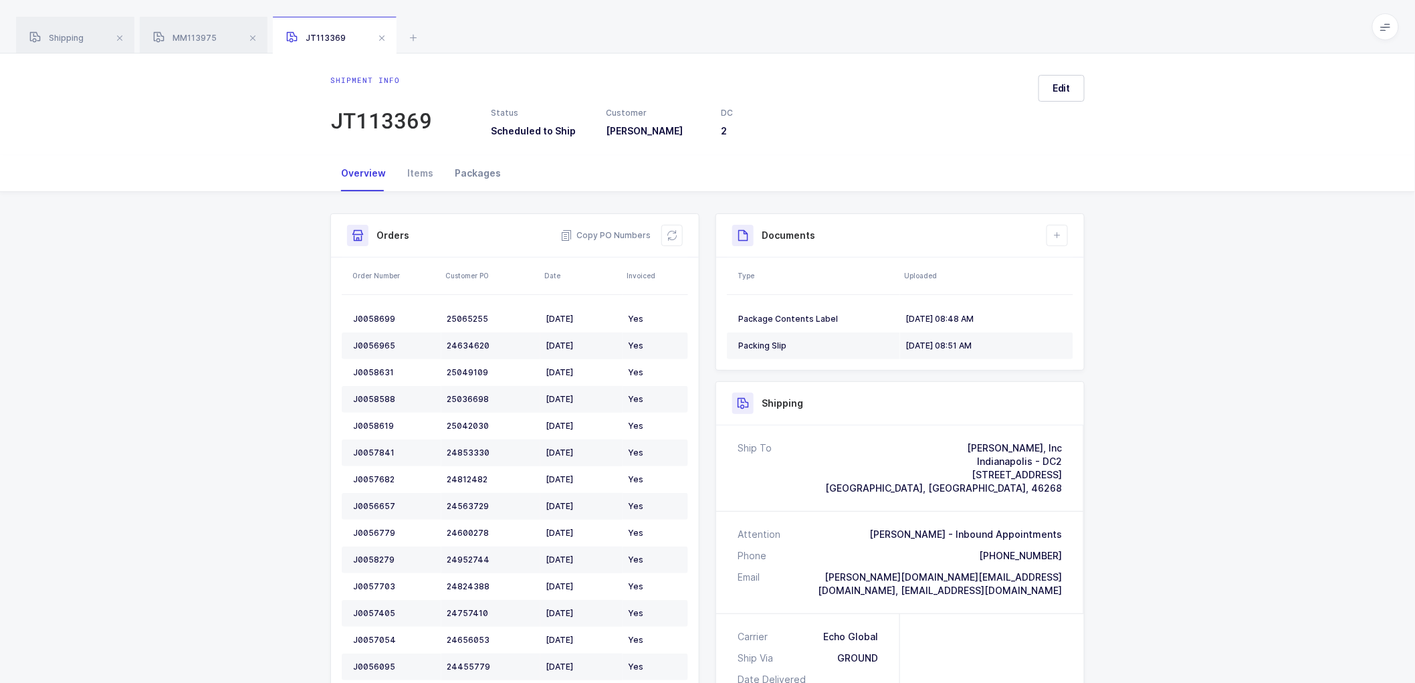
click at [470, 170] on div "Packages" at bounding box center [478, 173] width 68 height 36
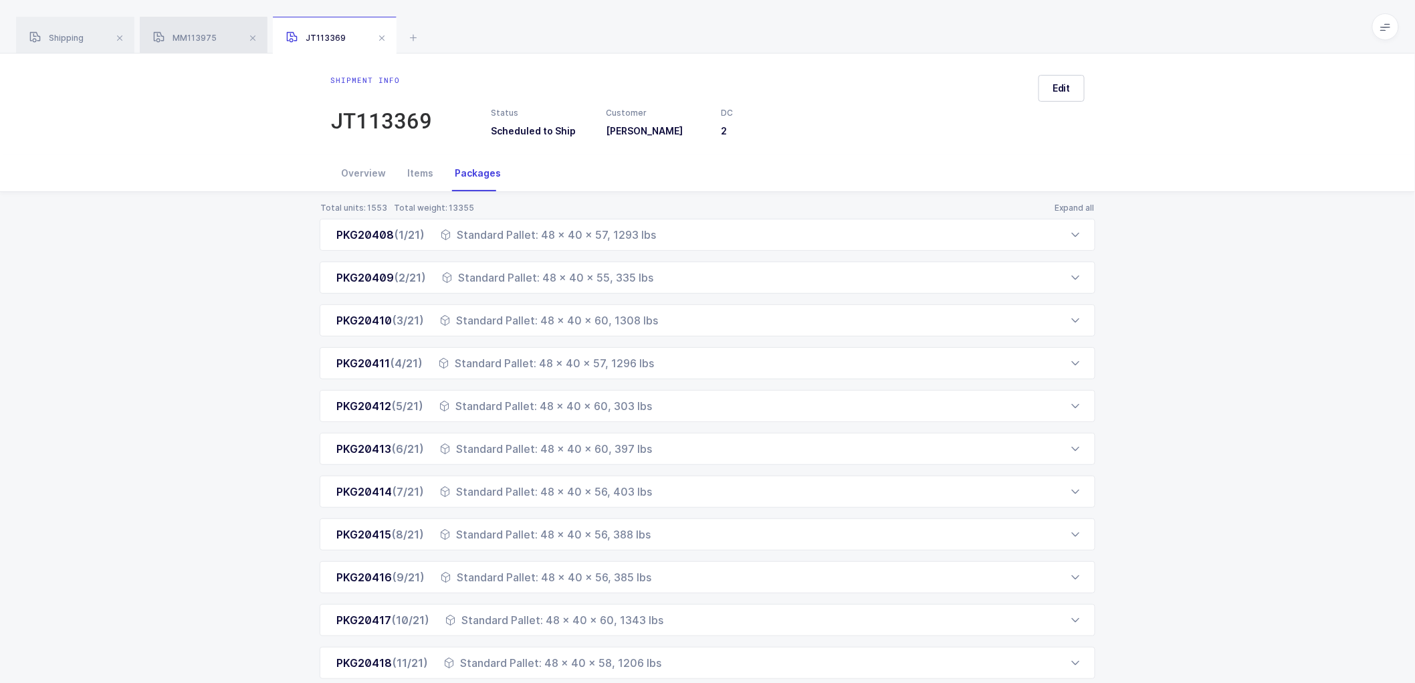
click at [186, 31] on div "MM113975" at bounding box center [204, 35] width 128 height 37
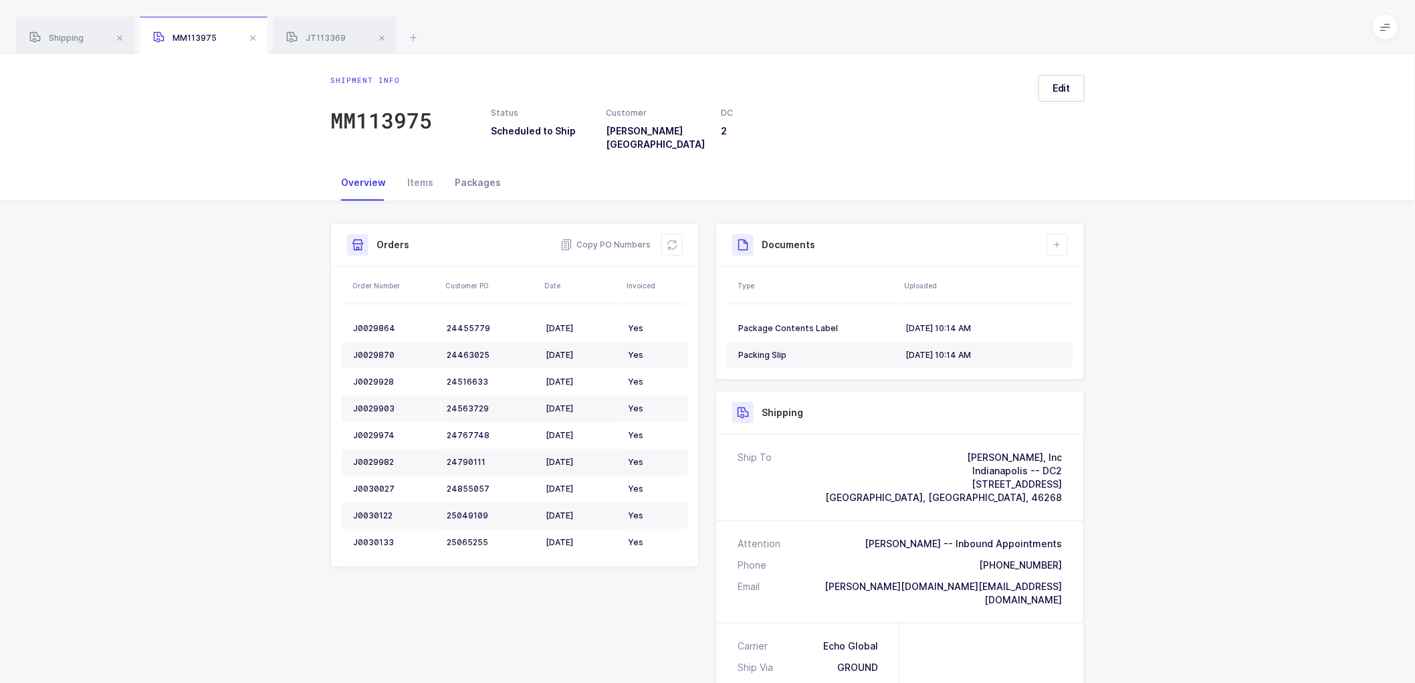
click at [486, 177] on div "Packages" at bounding box center [478, 182] width 68 height 36
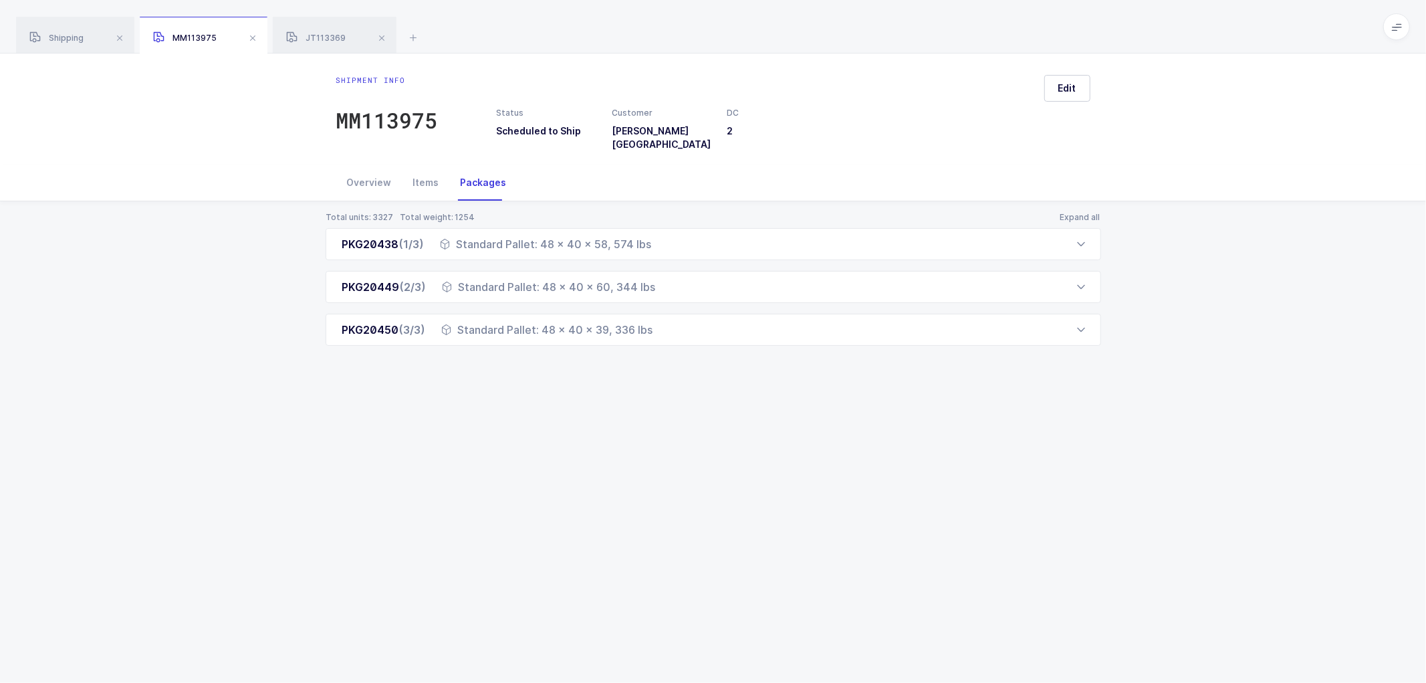
click at [216, 152] on div "Shipment info MM113975 Status Scheduled to Ship Customer [PERSON_NAME] [GEOGRAP…" at bounding box center [713, 108] width 1426 height 111
click at [314, 31] on div "JT113369" at bounding box center [335, 35] width 124 height 37
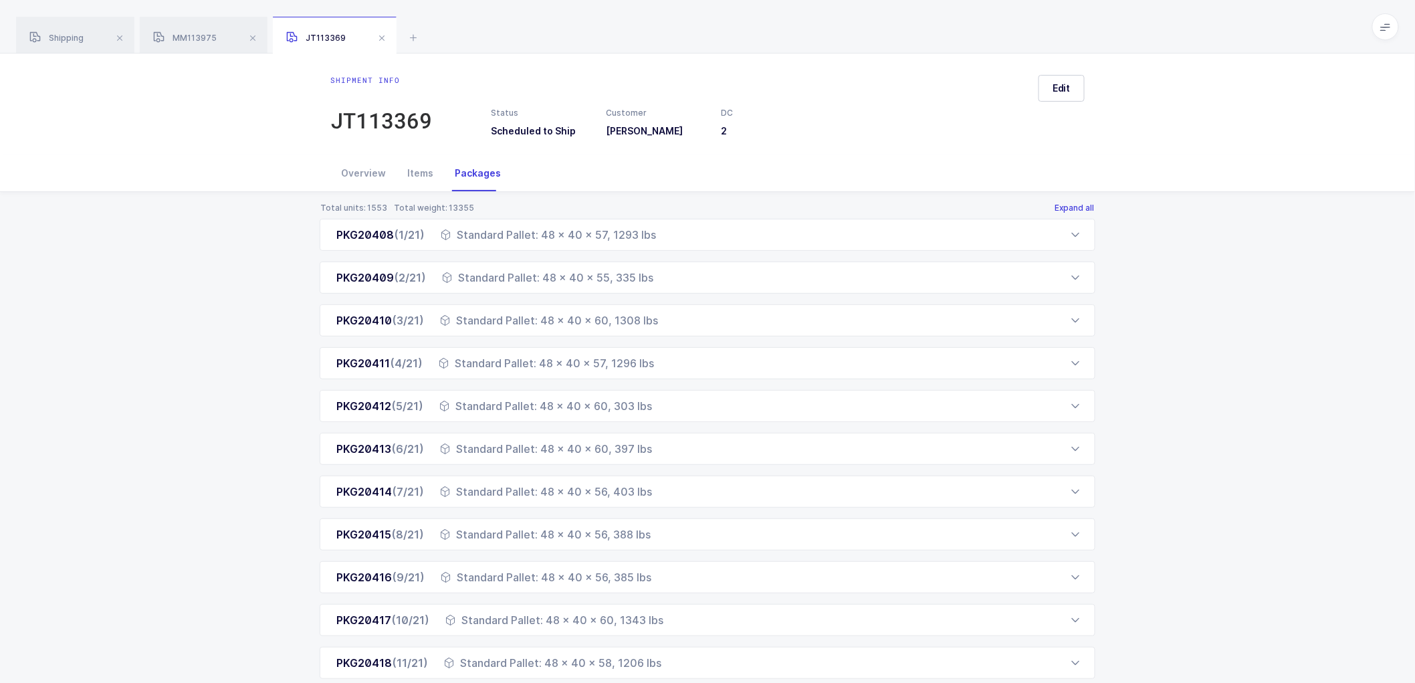
click at [1071, 204] on button "Expand all" at bounding box center [1074, 208] width 41 height 11
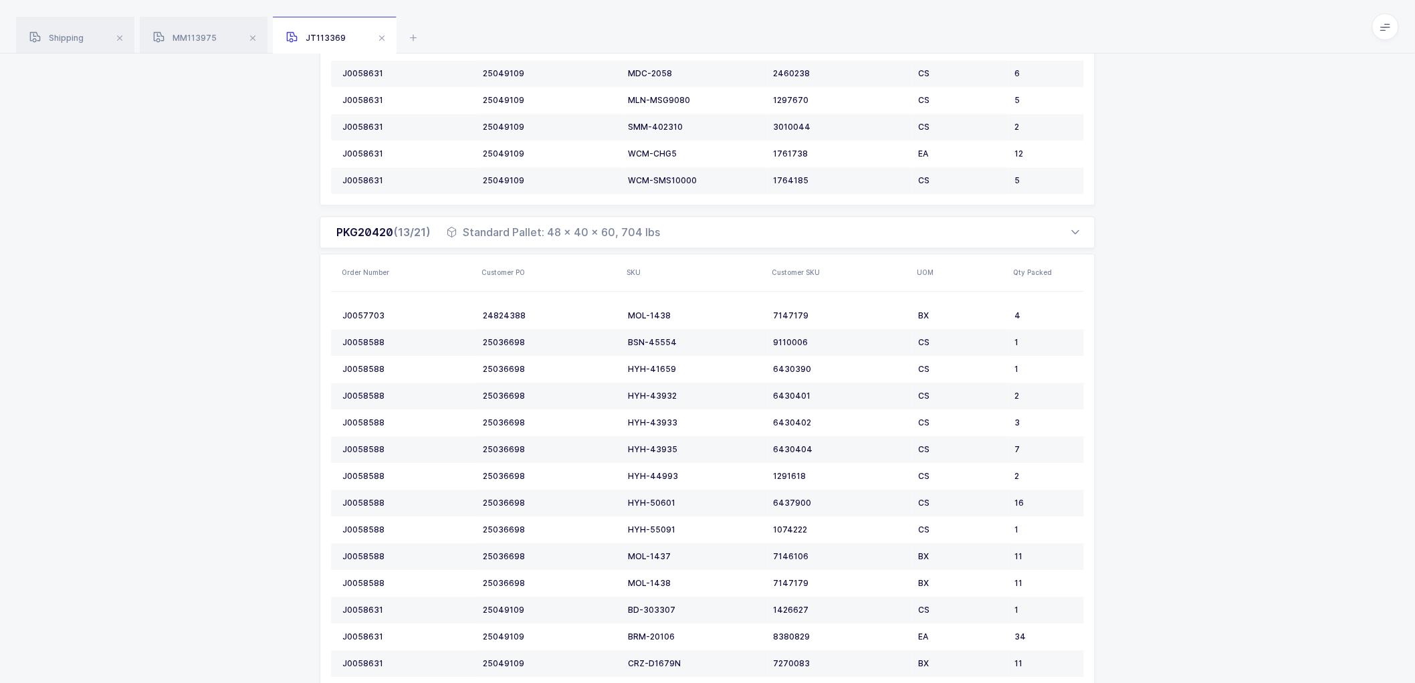
scroll to position [3194, 0]
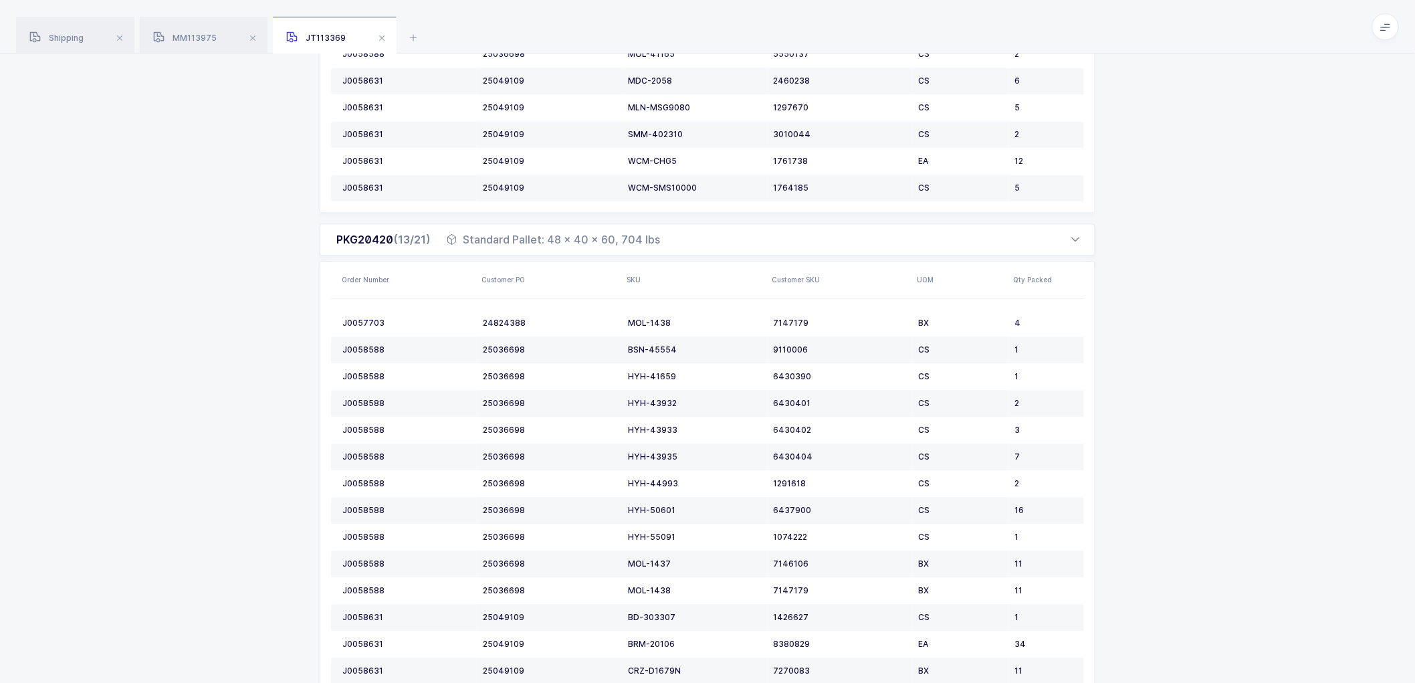
click at [202, 32] on div "MM113975" at bounding box center [204, 35] width 128 height 37
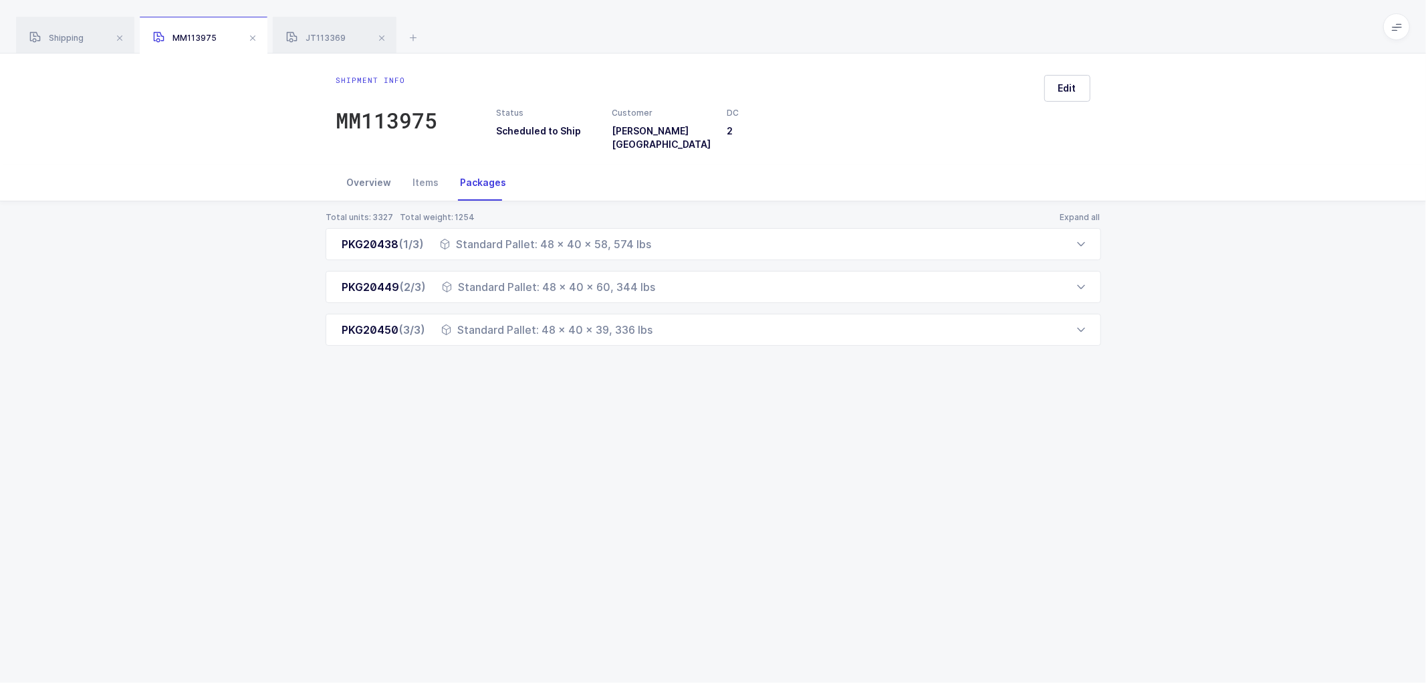
click at [368, 171] on div "Overview" at bounding box center [369, 182] width 66 height 36
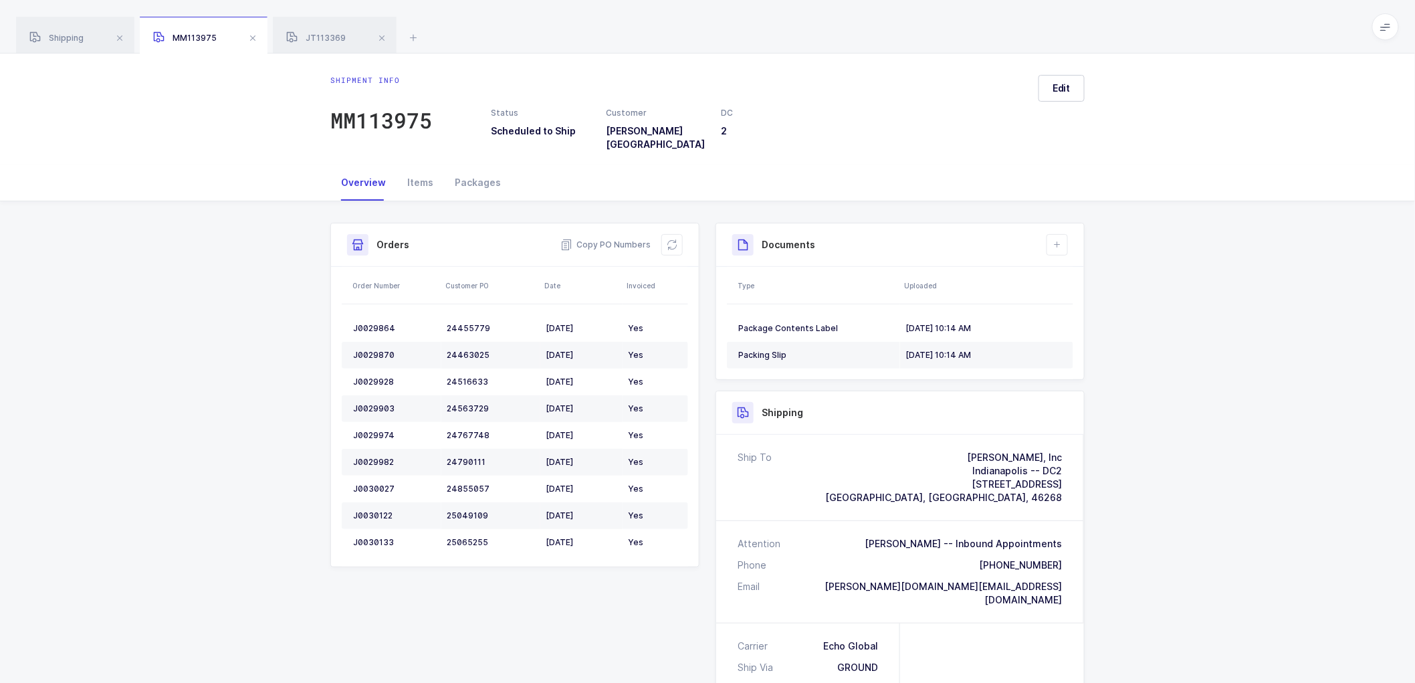
click at [1248, 383] on div "Shipment Info Shipment Number MM113975 Status Scheduled to Ship Customer [PERSO…" at bounding box center [707, 590] width 1415 height 779
click at [479, 169] on div "Packages" at bounding box center [478, 182] width 68 height 36
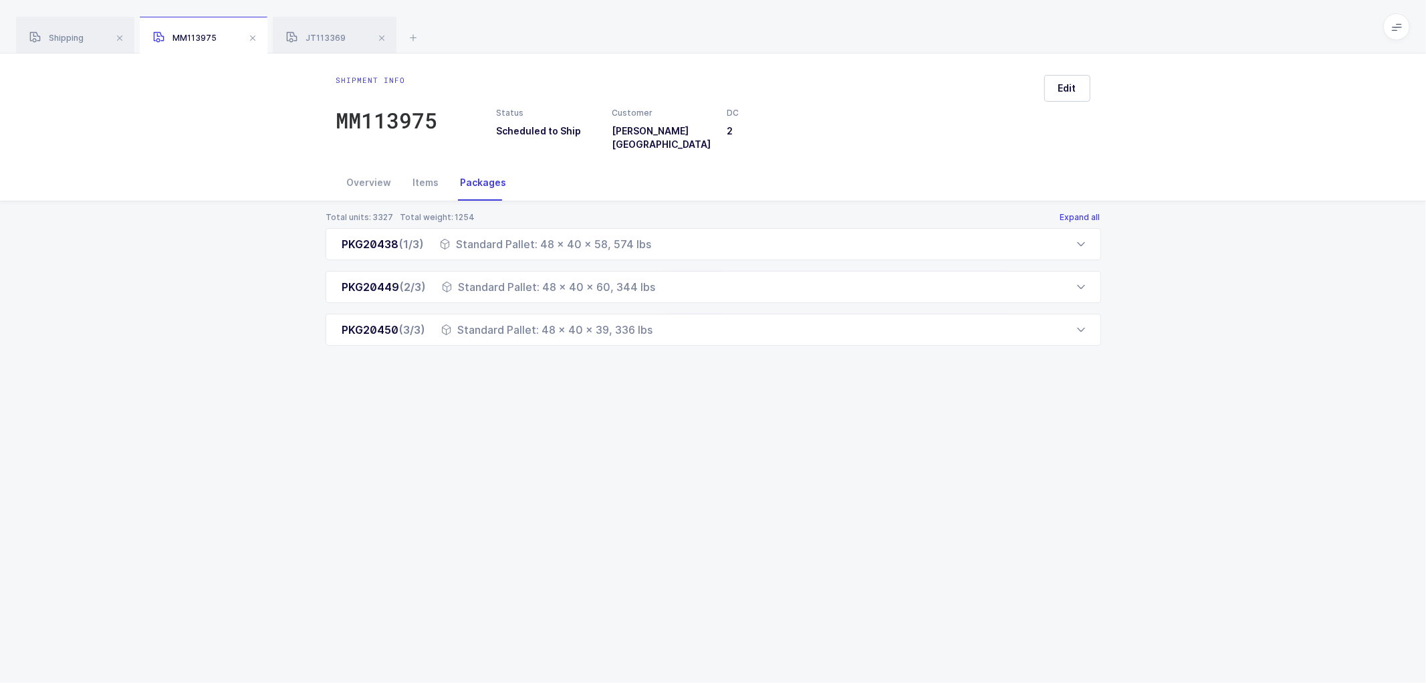
click at [1080, 212] on button "Expand all" at bounding box center [1080, 217] width 41 height 11
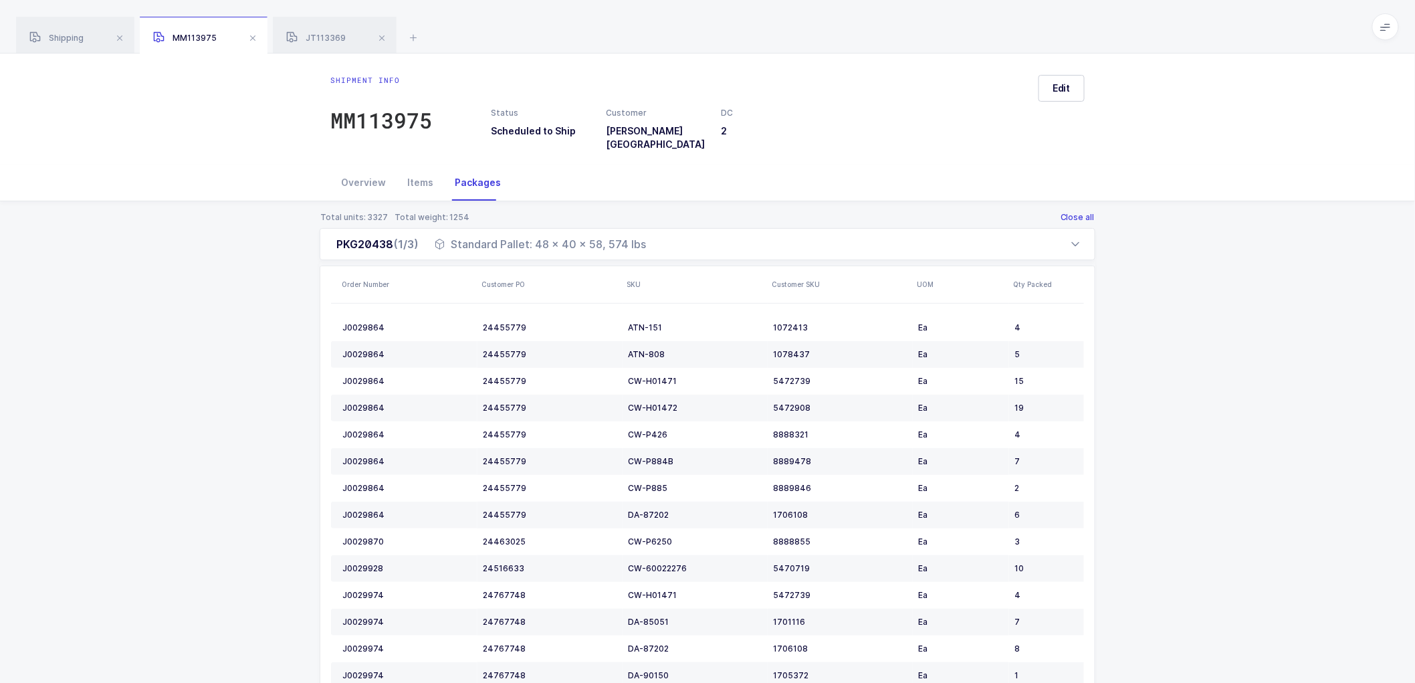
click at [1080, 212] on button "Close all" at bounding box center [1077, 217] width 35 height 11
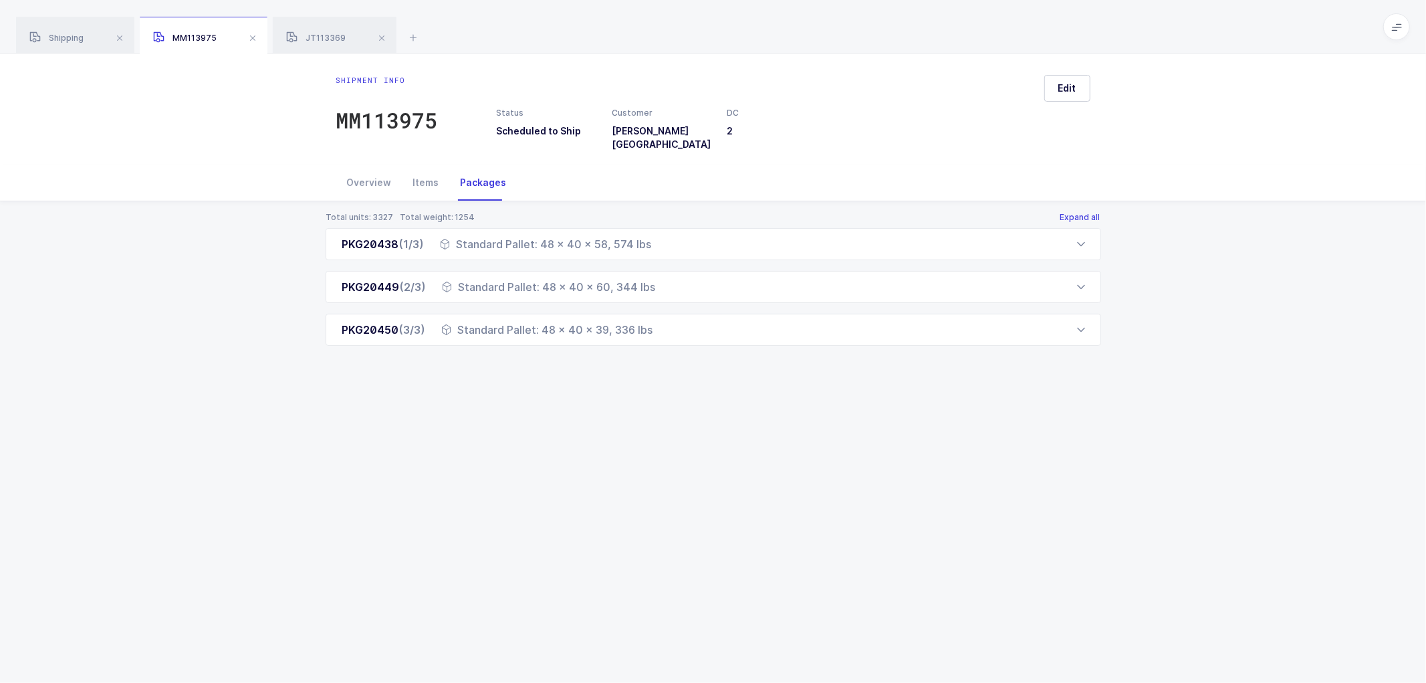
click at [1083, 212] on button "Expand all" at bounding box center [1080, 217] width 41 height 11
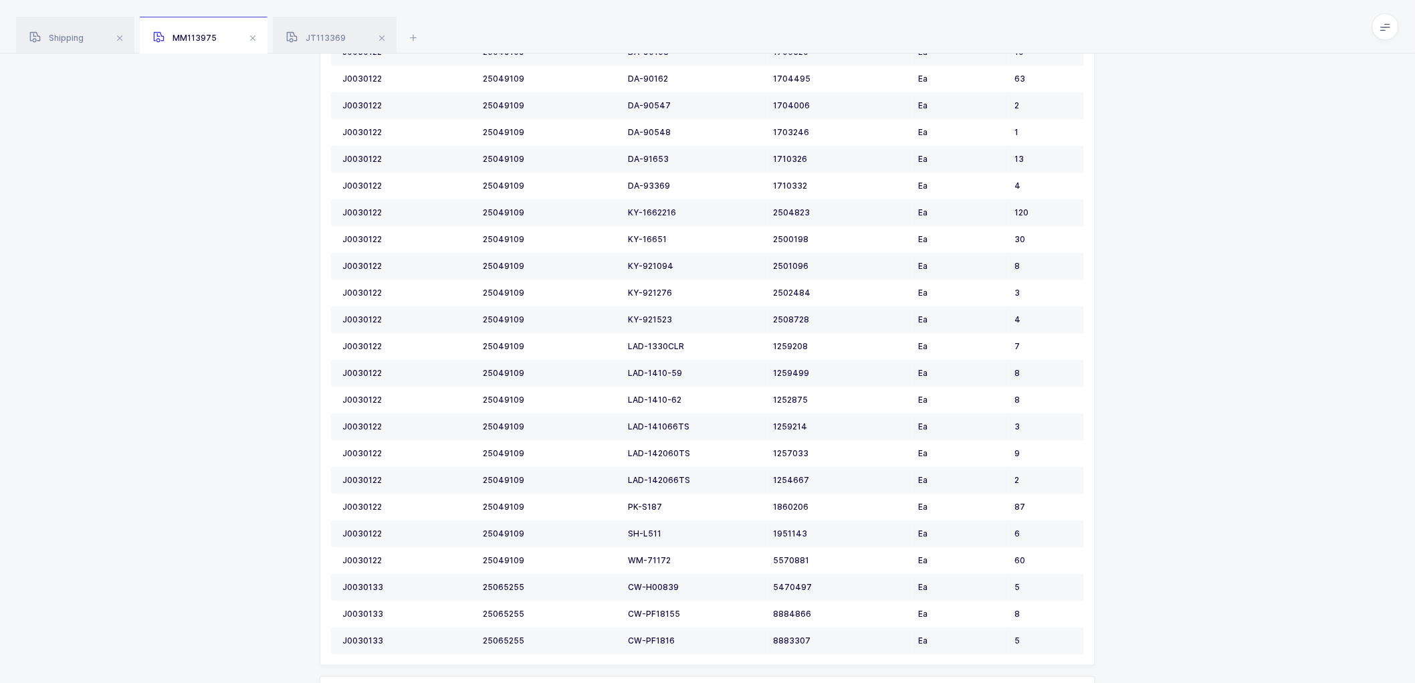
scroll to position [1955, 0]
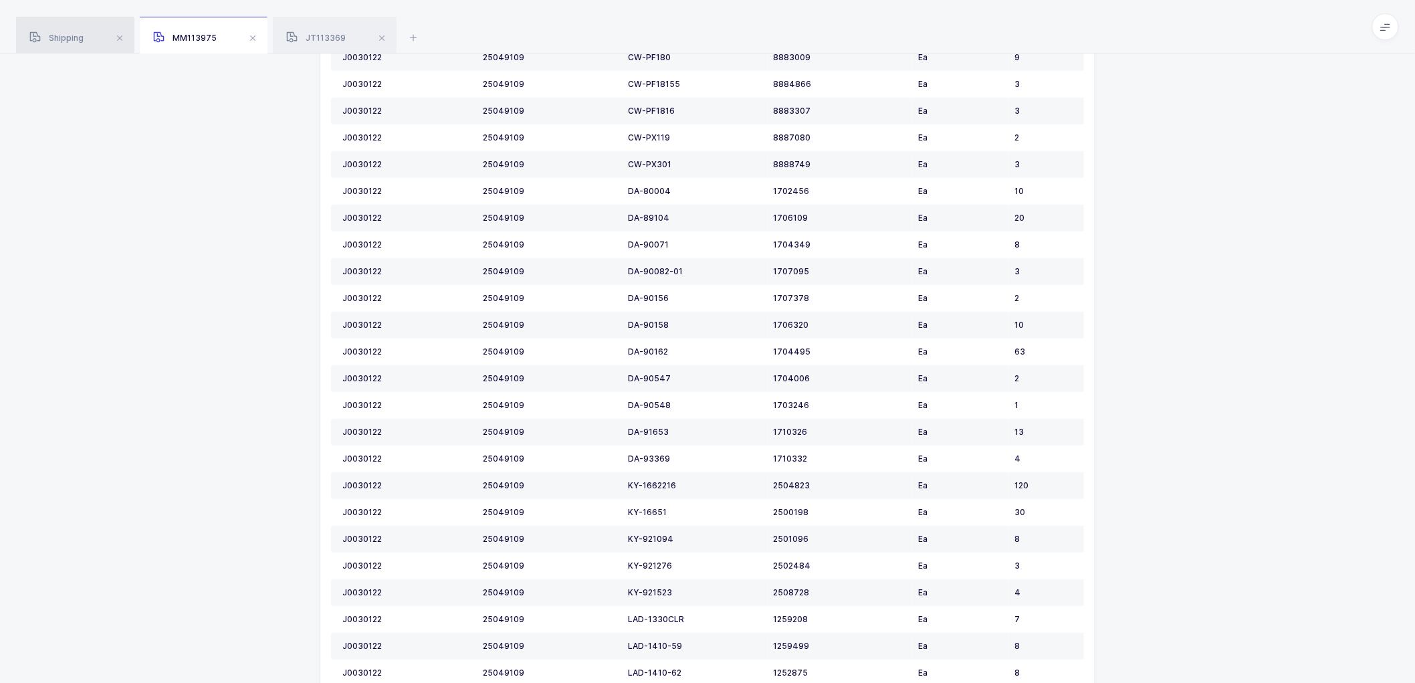
click at [69, 31] on div "Shipping" at bounding box center [75, 35] width 118 height 37
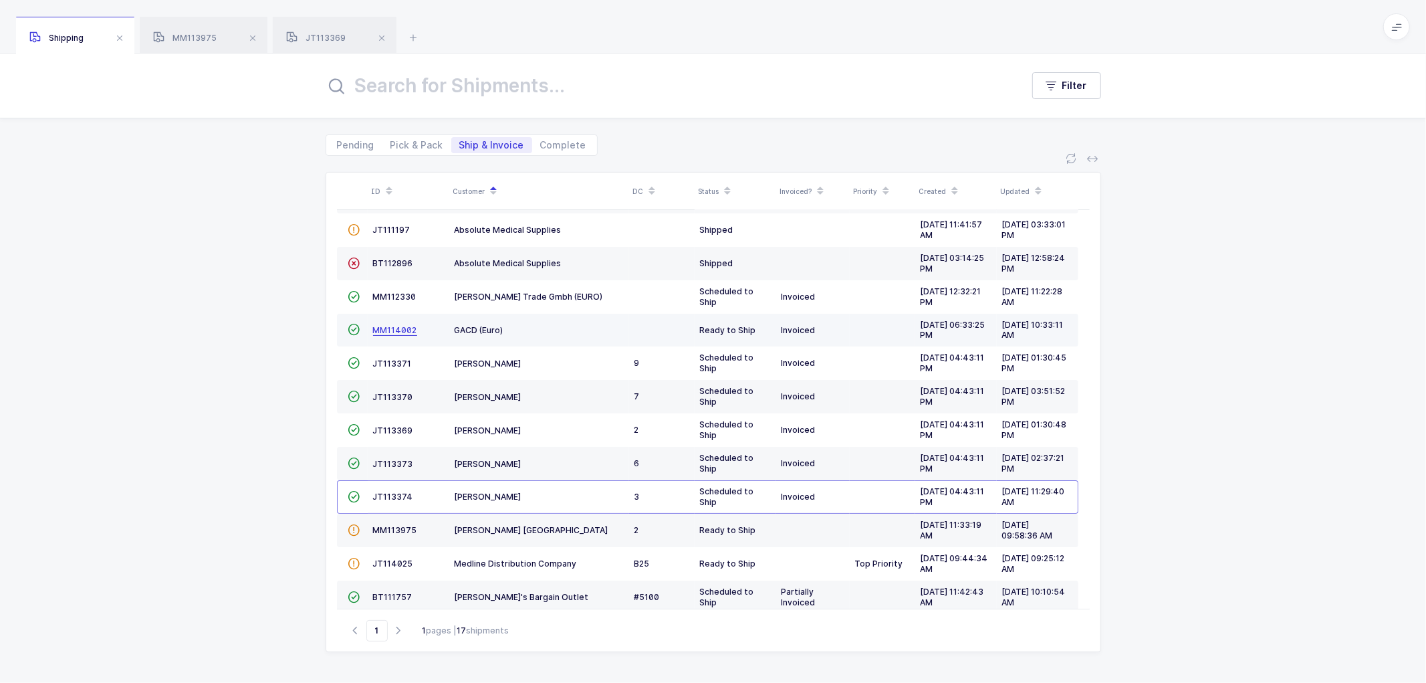
click at [396, 325] on span "MM114002" at bounding box center [395, 330] width 44 height 10
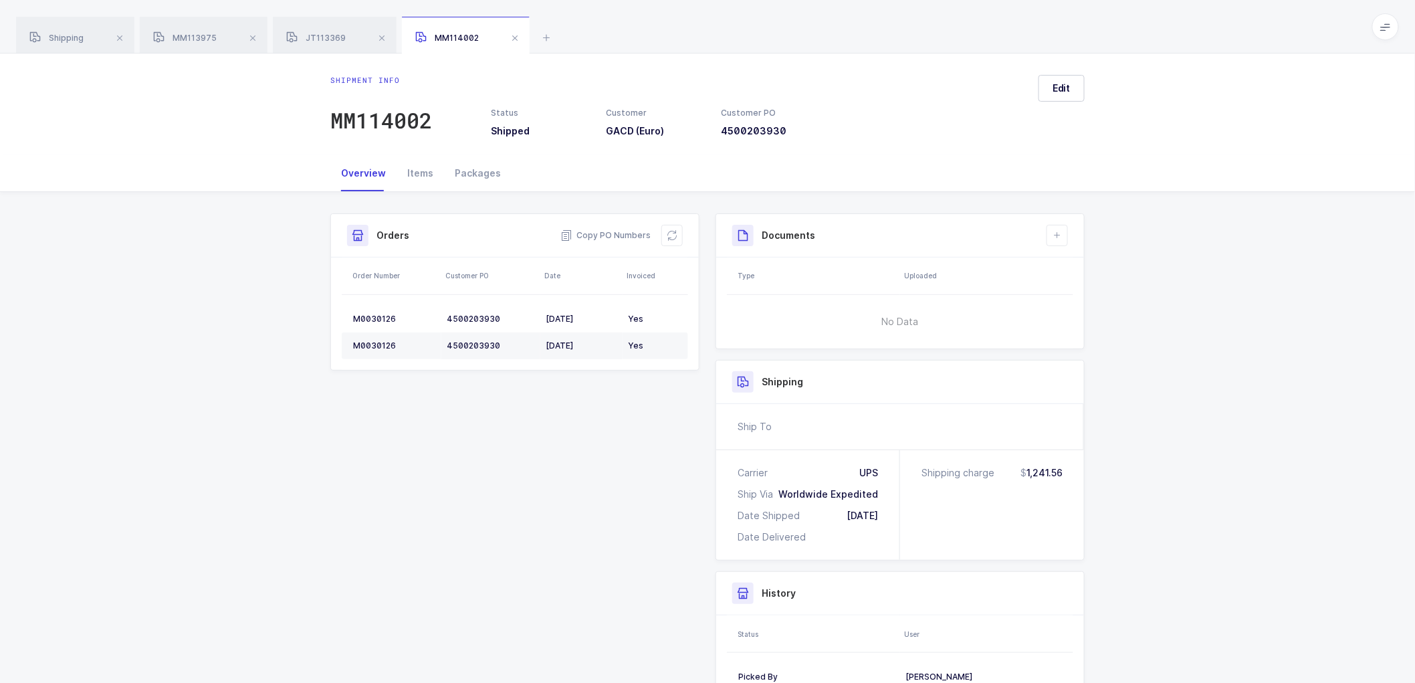
drag, startPoint x: 1217, startPoint y: 321, endPoint x: 1193, endPoint y: 330, distance: 25.8
click at [1215, 321] on div "Shipment Info Shipment Number MM114002 Status Shipped Customer GACD (Euro) Cust…" at bounding box center [707, 495] width 1415 height 606
click at [214, 29] on div "MM113975" at bounding box center [204, 35] width 128 height 37
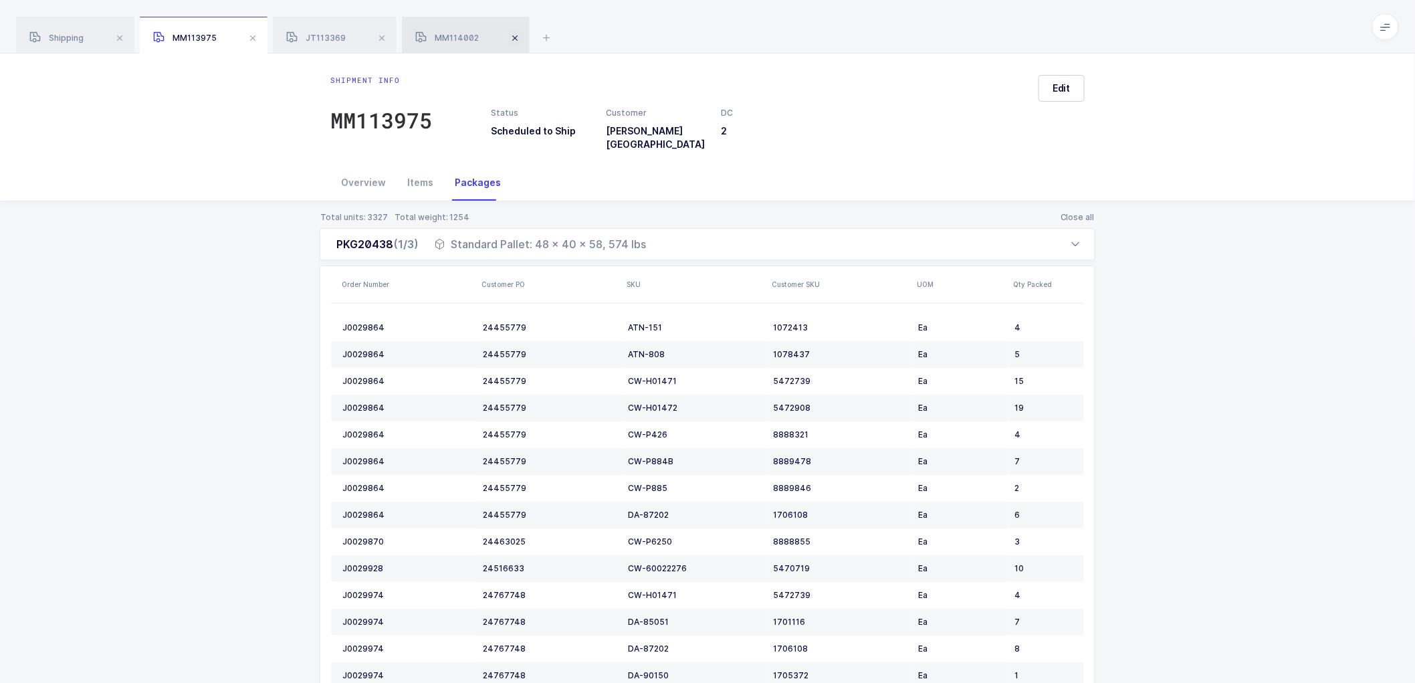
click at [518, 38] on span at bounding box center [515, 38] width 16 height 16
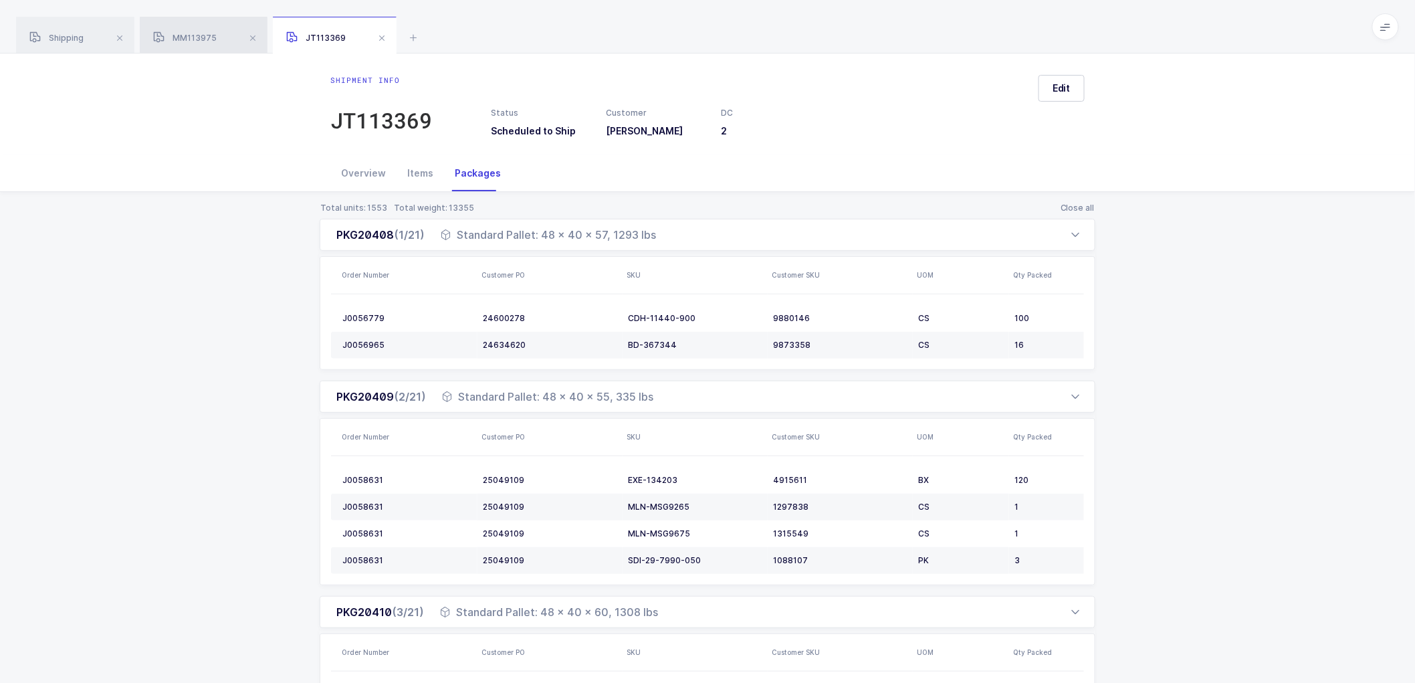
click at [184, 31] on div "MM113975" at bounding box center [204, 35] width 128 height 37
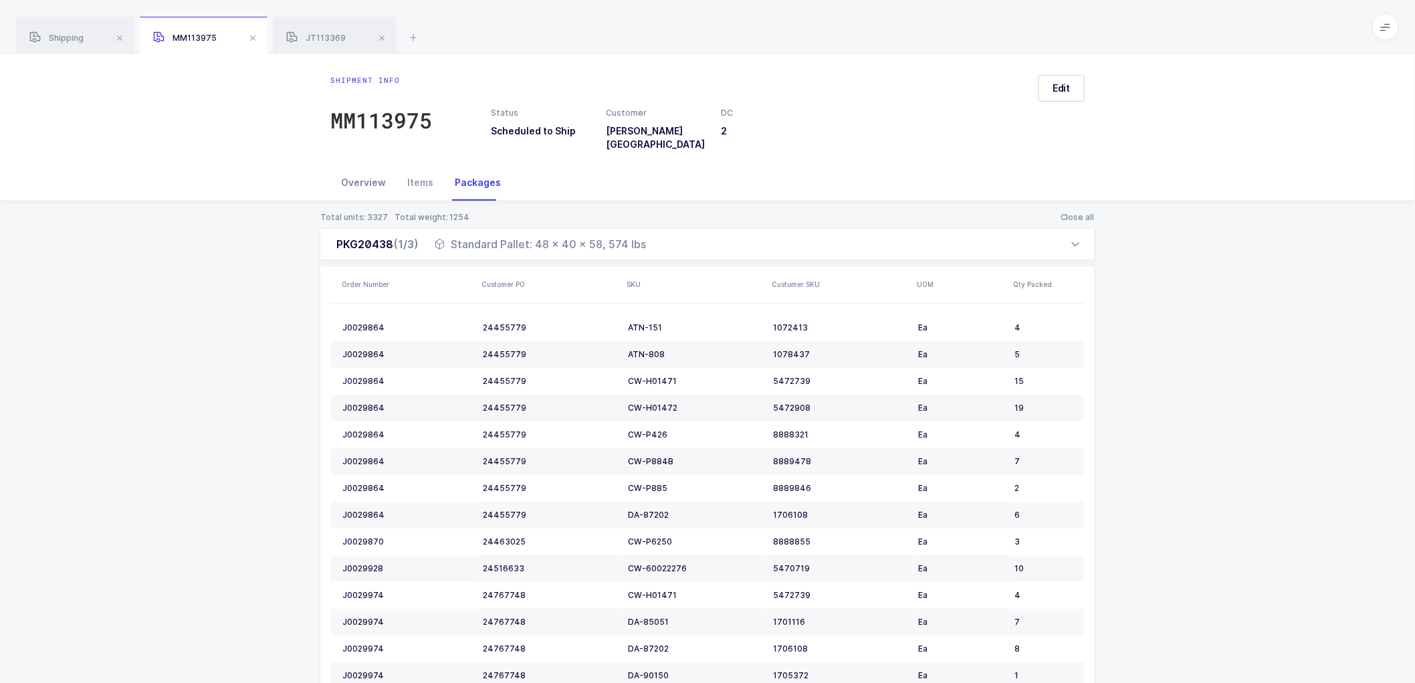
click at [356, 170] on div "Overview" at bounding box center [363, 182] width 66 height 36
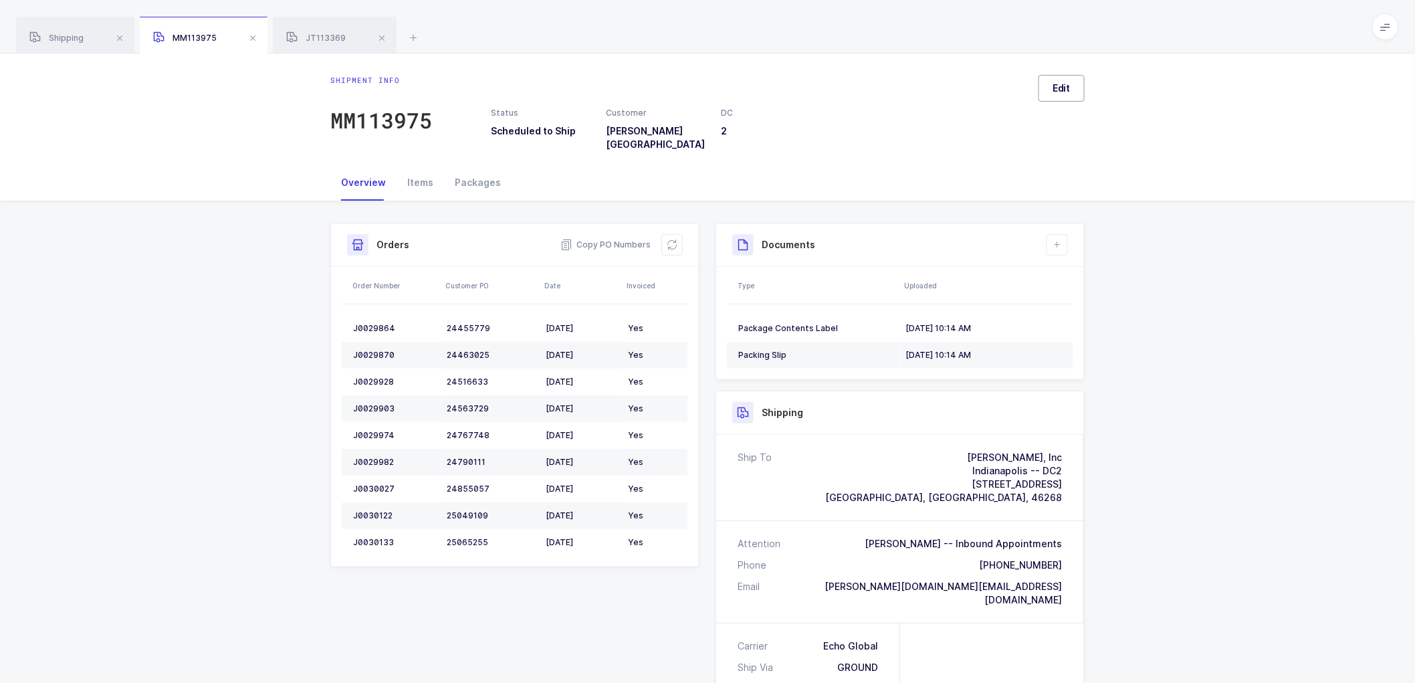
click at [1072, 90] on button "Edit" at bounding box center [1061, 88] width 46 height 27
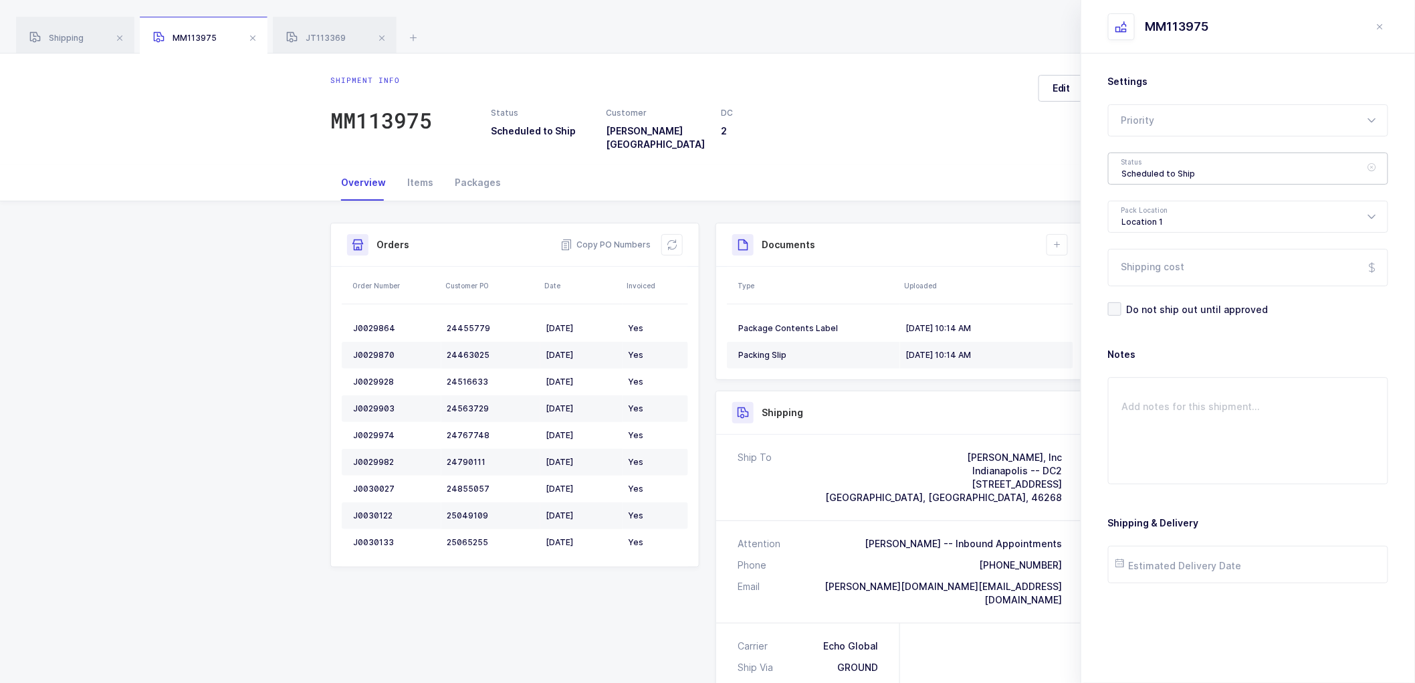
drag, startPoint x: 1140, startPoint y: 170, endPoint x: 1155, endPoint y: 203, distance: 36.5
click at [1140, 170] on div "Scheduled to Ship" at bounding box center [1248, 168] width 280 height 32
click at [1152, 265] on span "Shipped" at bounding box center [1141, 270] width 38 height 11
type input "Shipped"
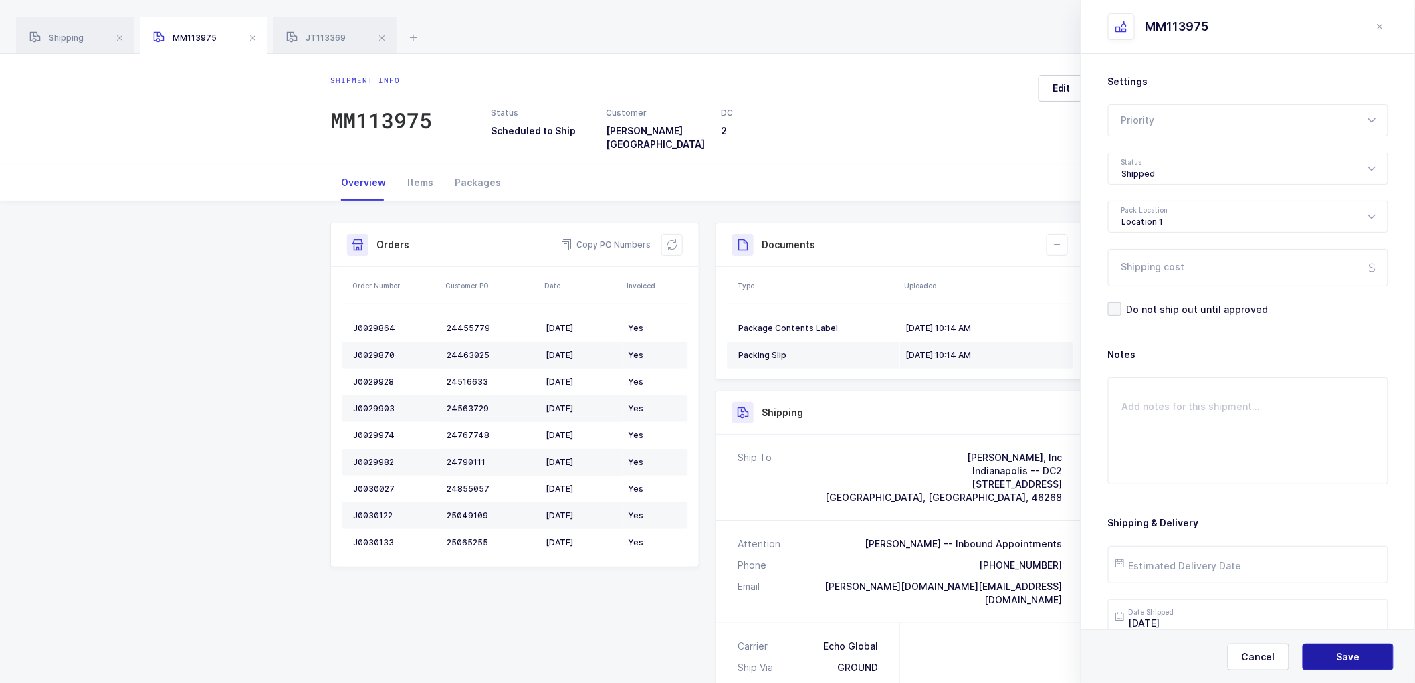
click at [1334, 651] on button "Save" at bounding box center [1347, 656] width 91 height 27
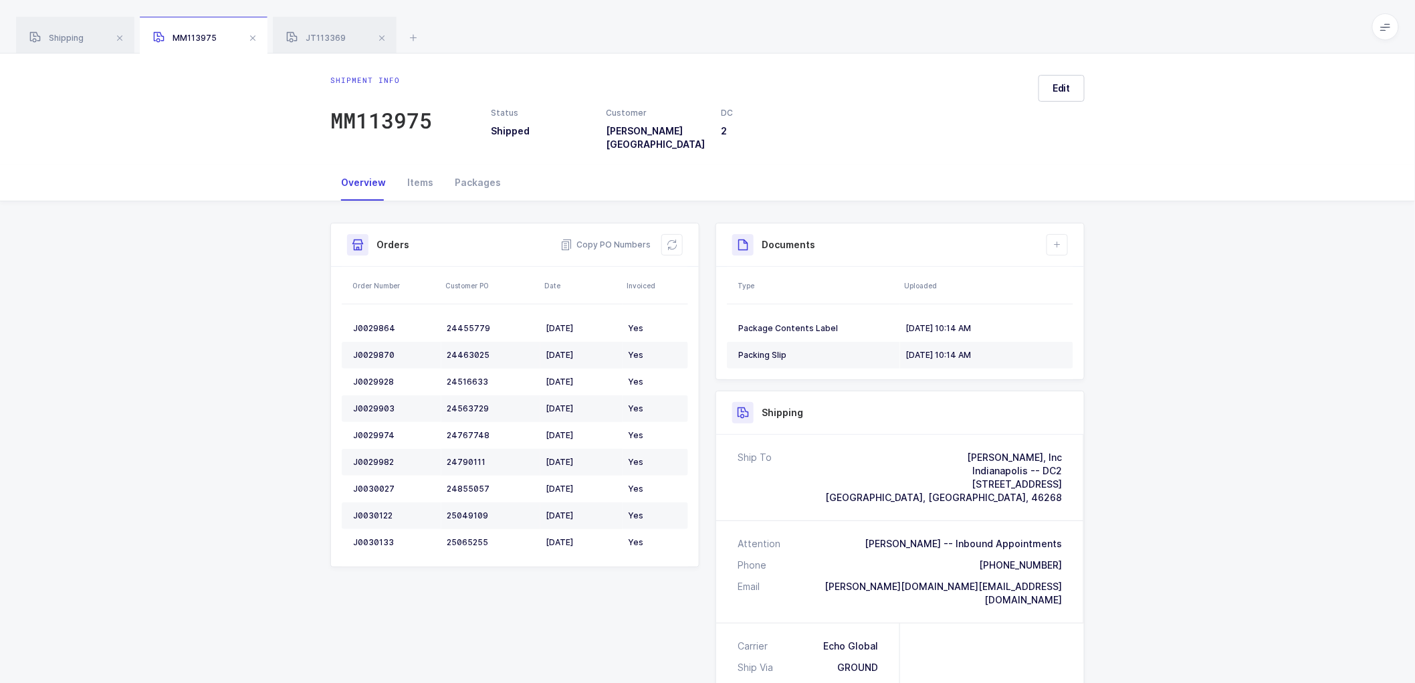
click at [1256, 330] on div "Shipment Info Shipment Number MM113975 Status Shipped Customer [PERSON_NAME] [G…" at bounding box center [707, 601] width 1415 height 800
click at [326, 37] on span "JT113369" at bounding box center [316, 38] width 60 height 10
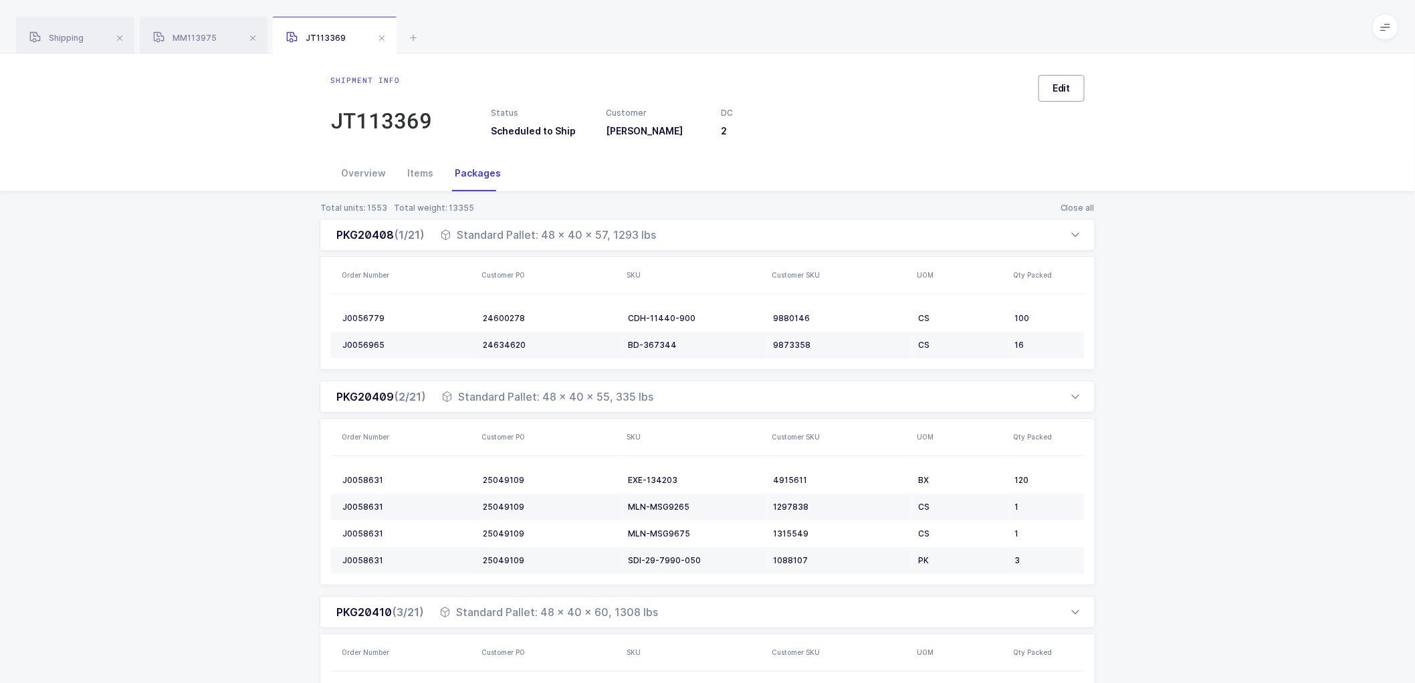
click at [1074, 92] on button "Edit" at bounding box center [1061, 88] width 46 height 27
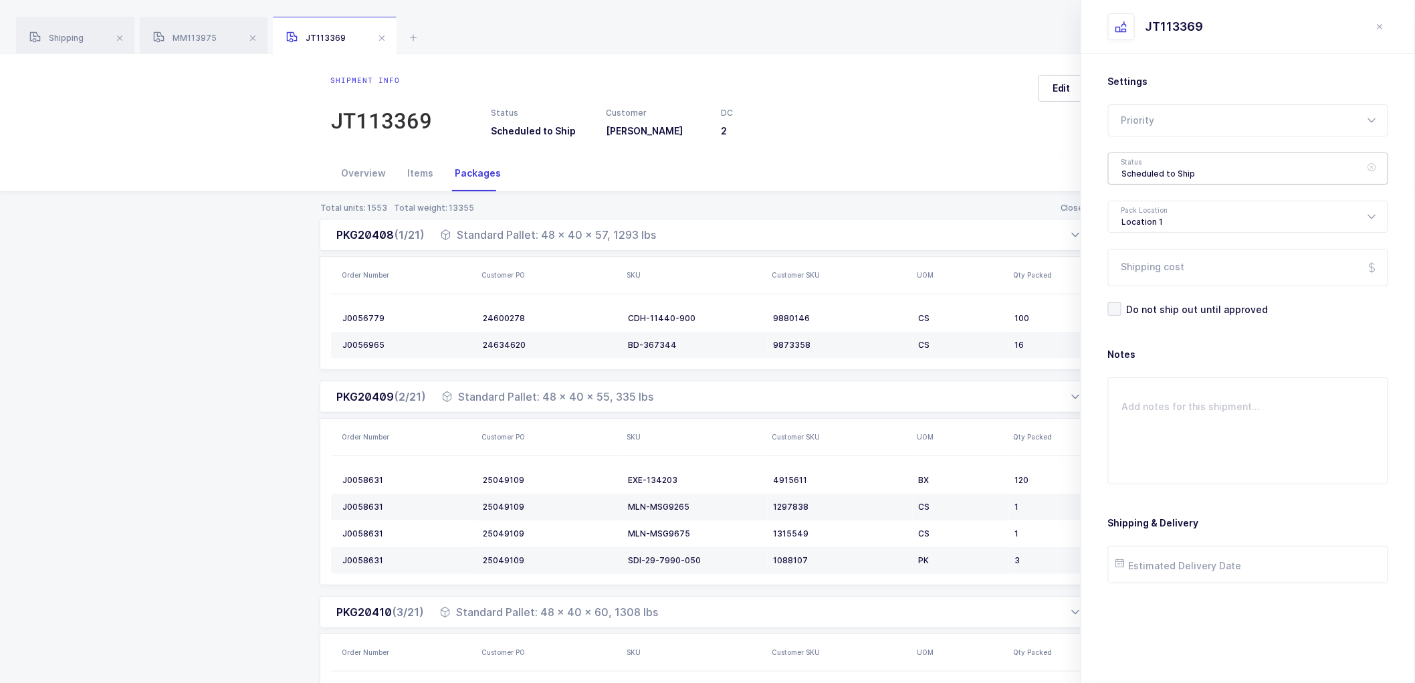
click at [1139, 168] on div "Scheduled to Ship" at bounding box center [1248, 168] width 280 height 32
click at [1155, 268] on span "Shipped" at bounding box center [1141, 270] width 38 height 11
type input "Shipped"
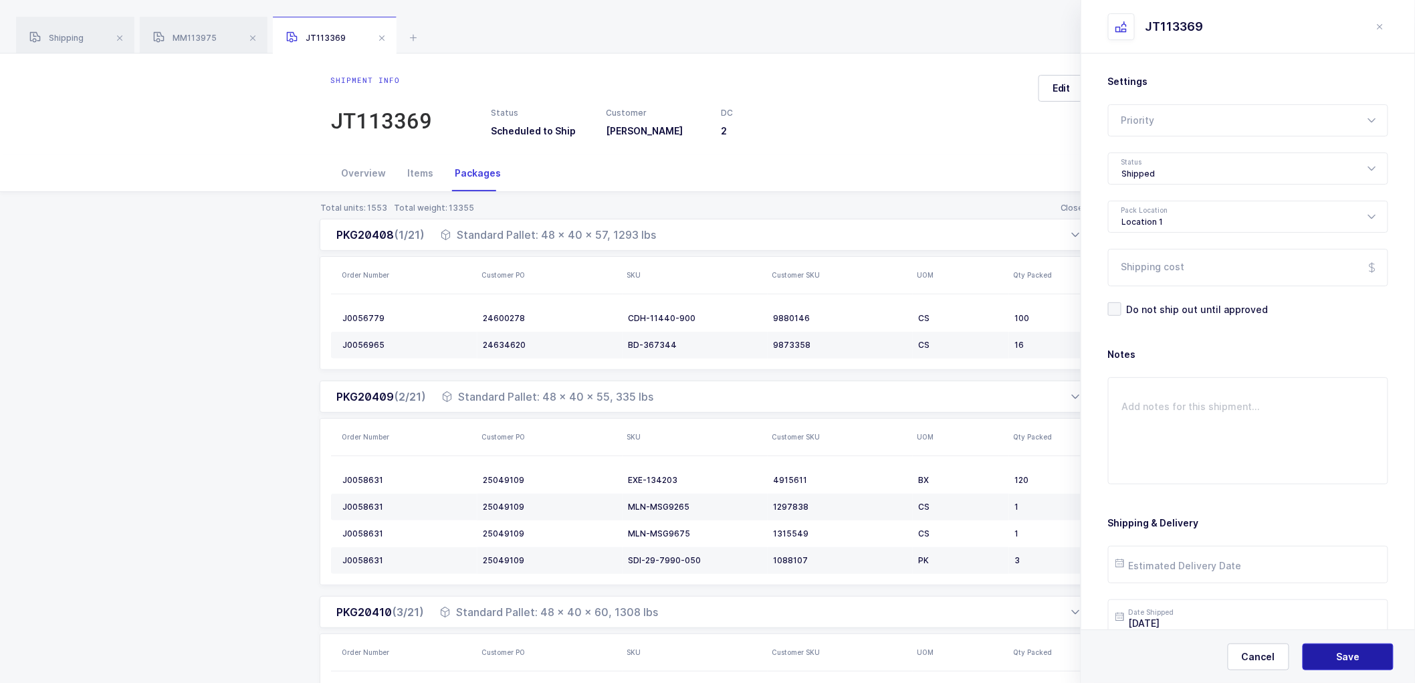
click at [1349, 659] on span "Save" at bounding box center [1347, 656] width 23 height 13
click at [350, 174] on div "Overview" at bounding box center [363, 173] width 66 height 36
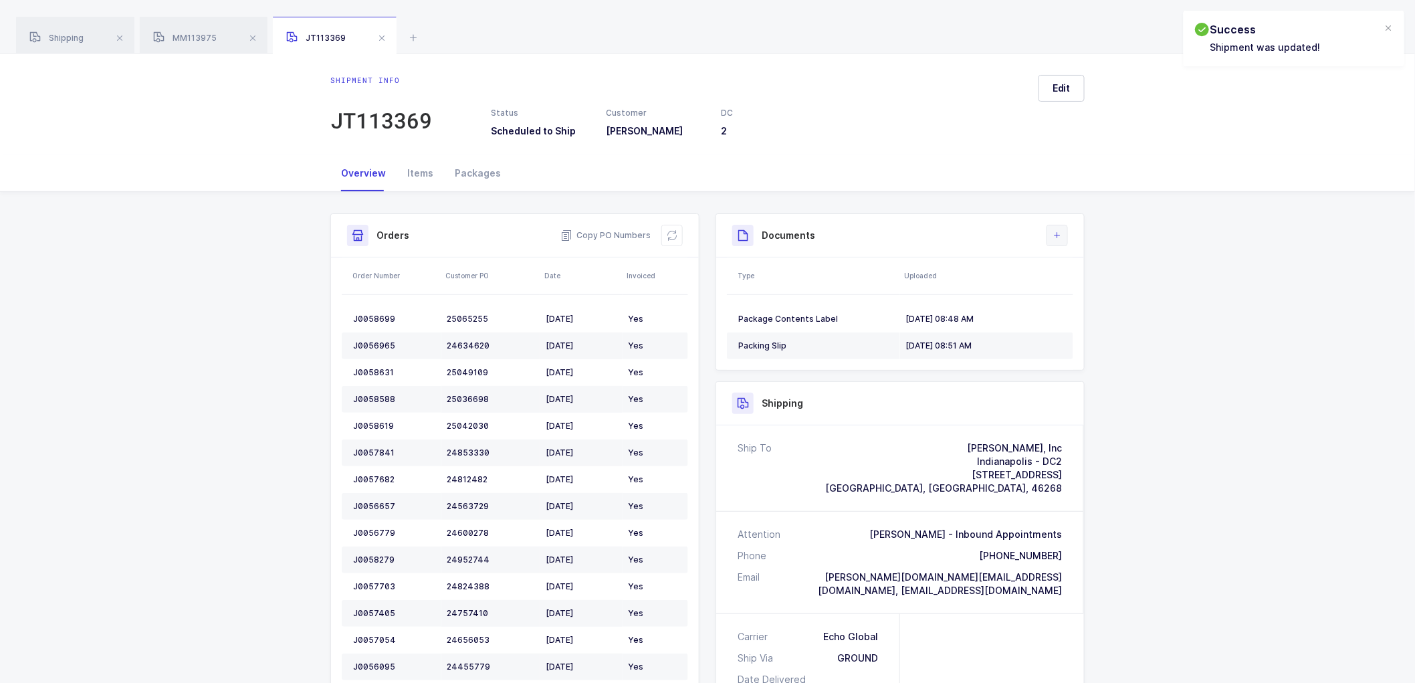
click at [1062, 241] on icon at bounding box center [1057, 235] width 11 height 11
click at [1083, 292] on li "Upload Document" at bounding box center [1102, 294] width 100 height 21
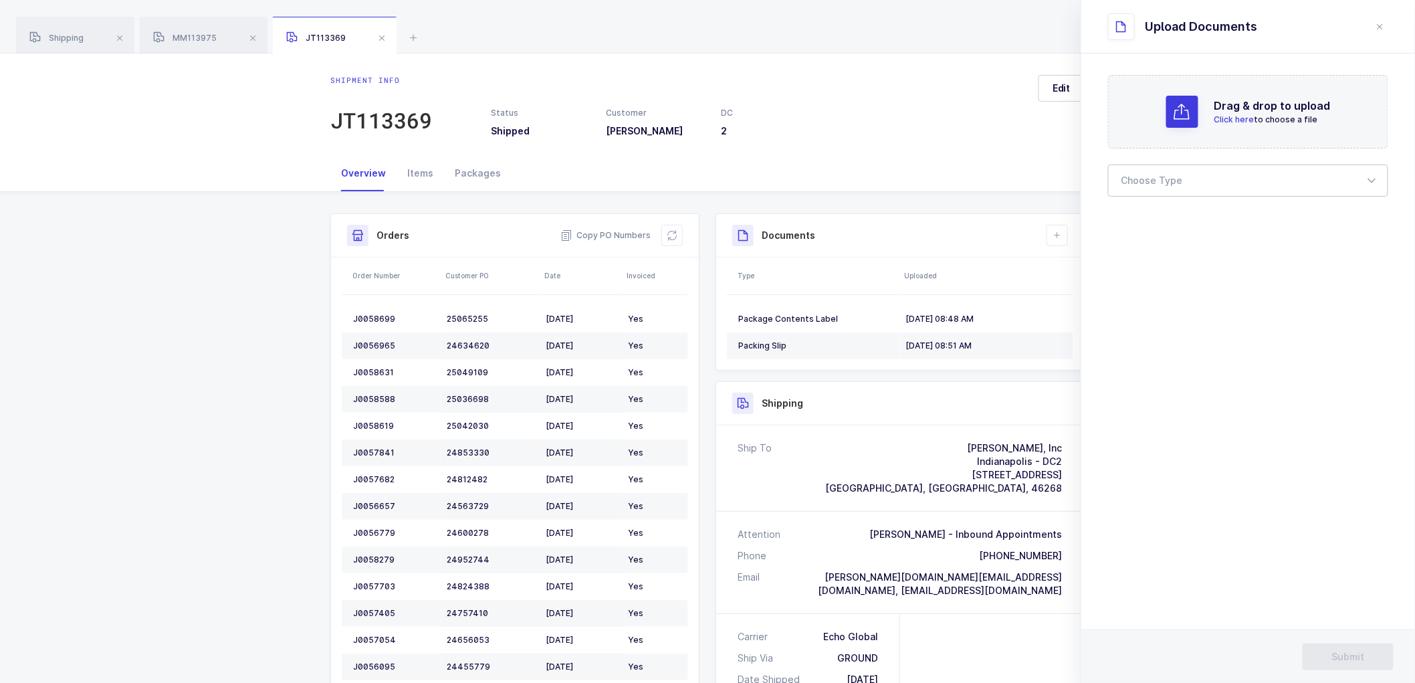
click at [1167, 181] on div at bounding box center [1248, 180] width 280 height 32
click at [1167, 223] on span "Bill of Lading" at bounding box center [1152, 222] width 60 height 11
type input "Bill of Lading"
drag, startPoint x: 1331, startPoint y: 656, endPoint x: 1324, endPoint y: 647, distance: 11.0
click at [1331, 654] on button "Submit" at bounding box center [1347, 656] width 91 height 27
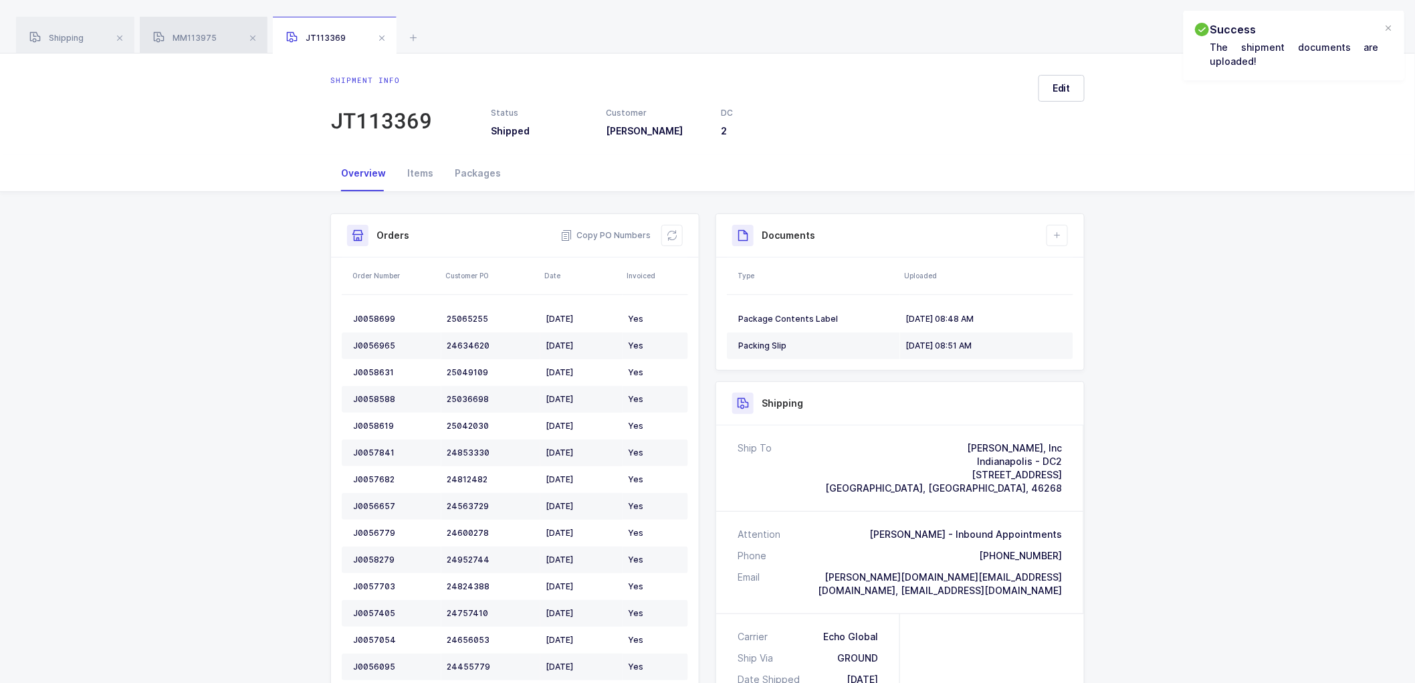
click at [185, 37] on span "MM113975" at bounding box center [185, 38] width 64 height 10
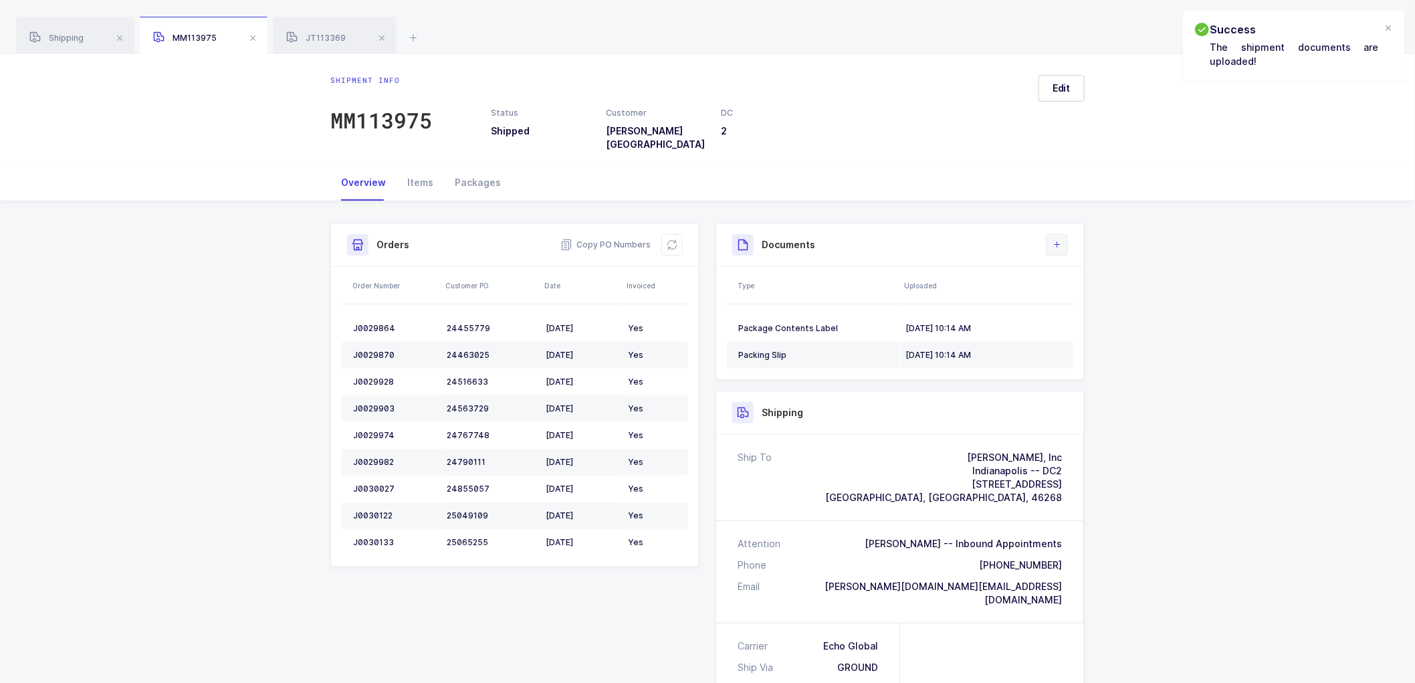
click at [1050, 234] on button at bounding box center [1056, 244] width 21 height 21
click at [1071, 271] on li "Create Document" at bounding box center [1102, 273] width 100 height 21
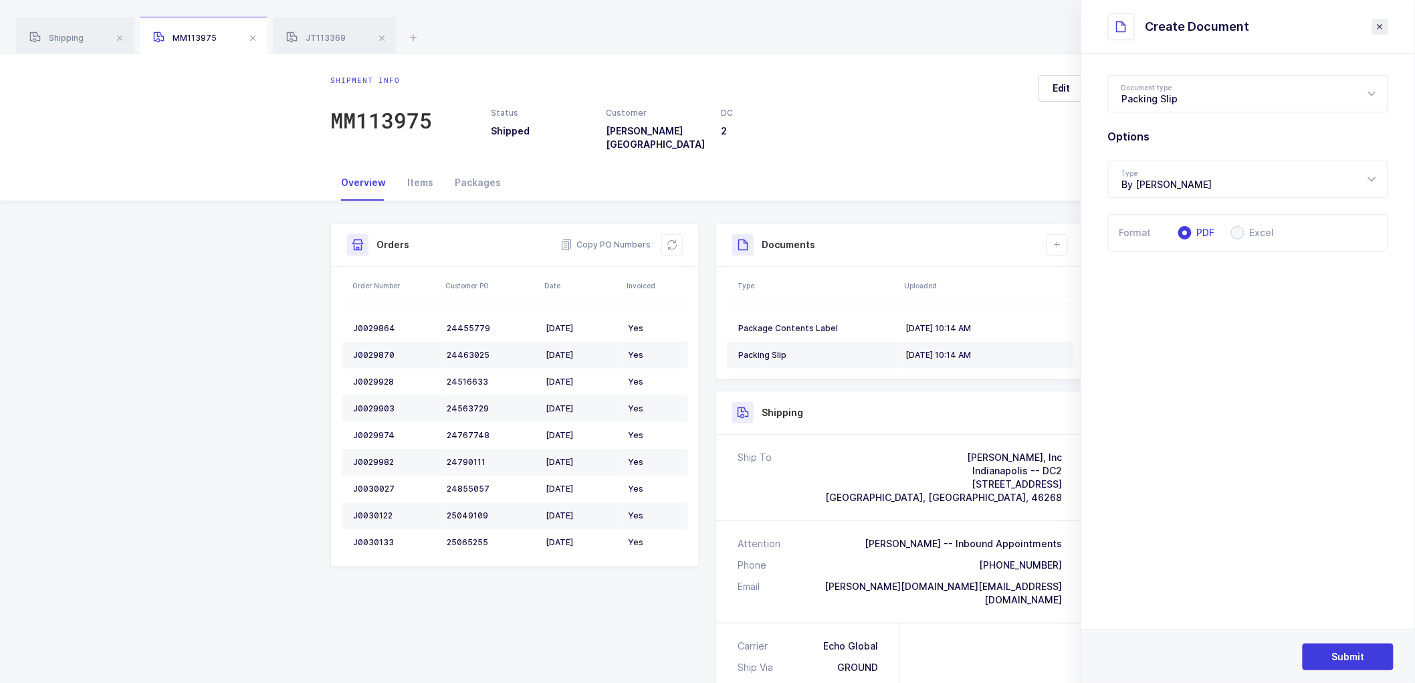
click at [1381, 19] on button "close drawer" at bounding box center [1380, 27] width 16 height 16
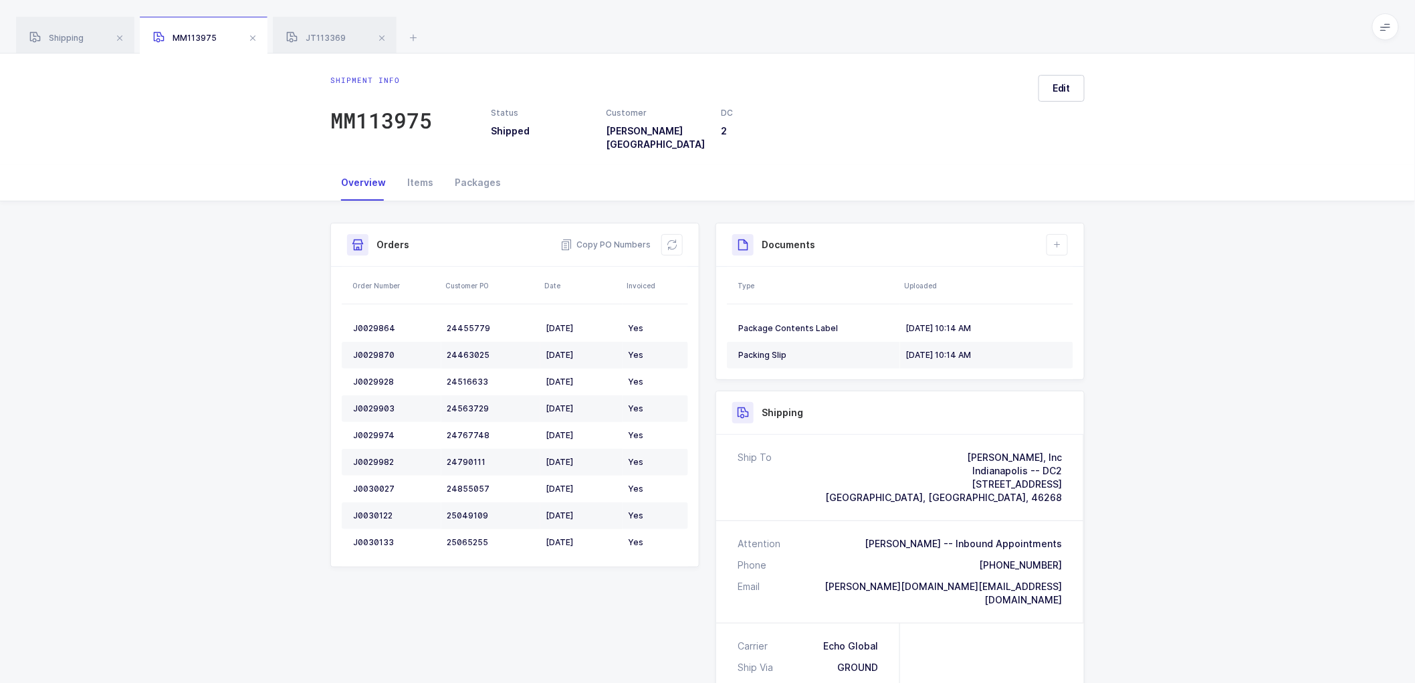
click at [1071, 236] on div "Documents" at bounding box center [900, 244] width 368 height 43
click at [1060, 239] on icon at bounding box center [1057, 244] width 11 height 11
click at [1091, 290] on li "Upload Document" at bounding box center [1102, 294] width 100 height 21
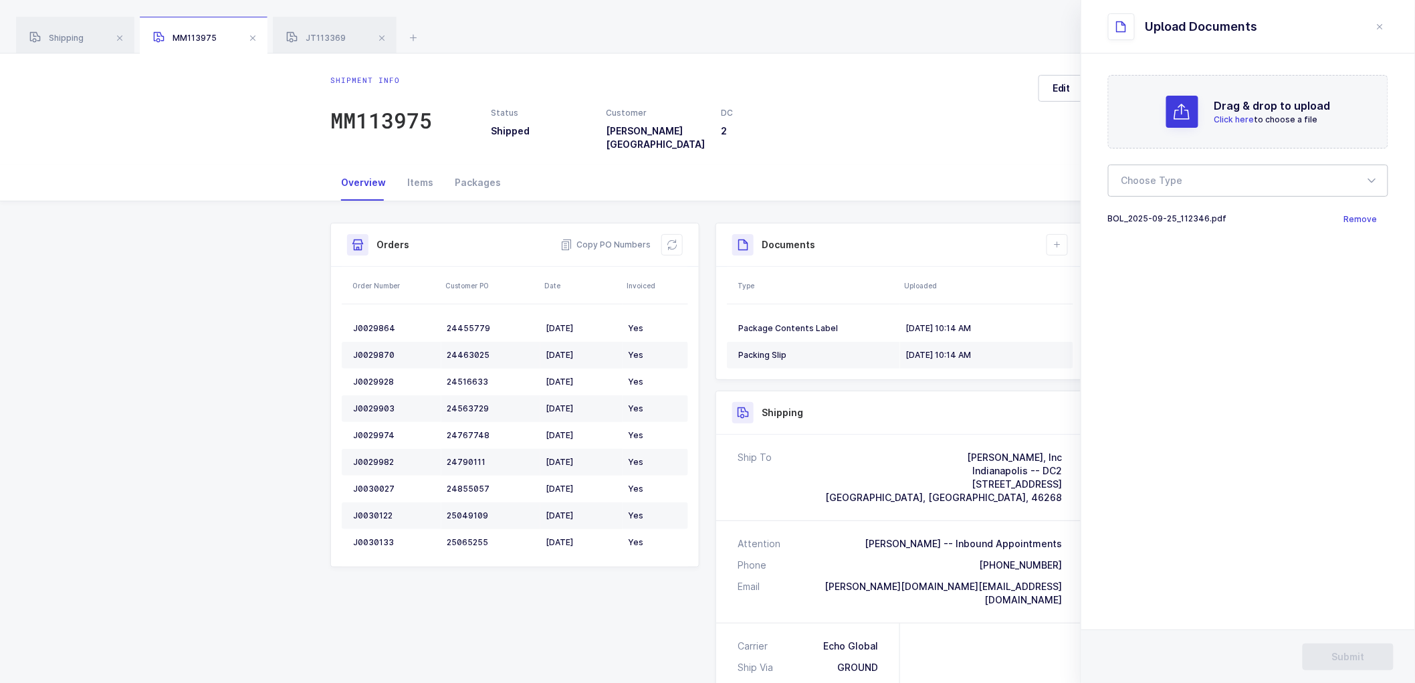
click at [1189, 185] on div at bounding box center [1248, 180] width 280 height 32
click at [1161, 221] on span "Bill of Lading" at bounding box center [1152, 222] width 60 height 11
type input "Bill of Lading"
click at [1361, 652] on span "Submit" at bounding box center [1348, 656] width 33 height 13
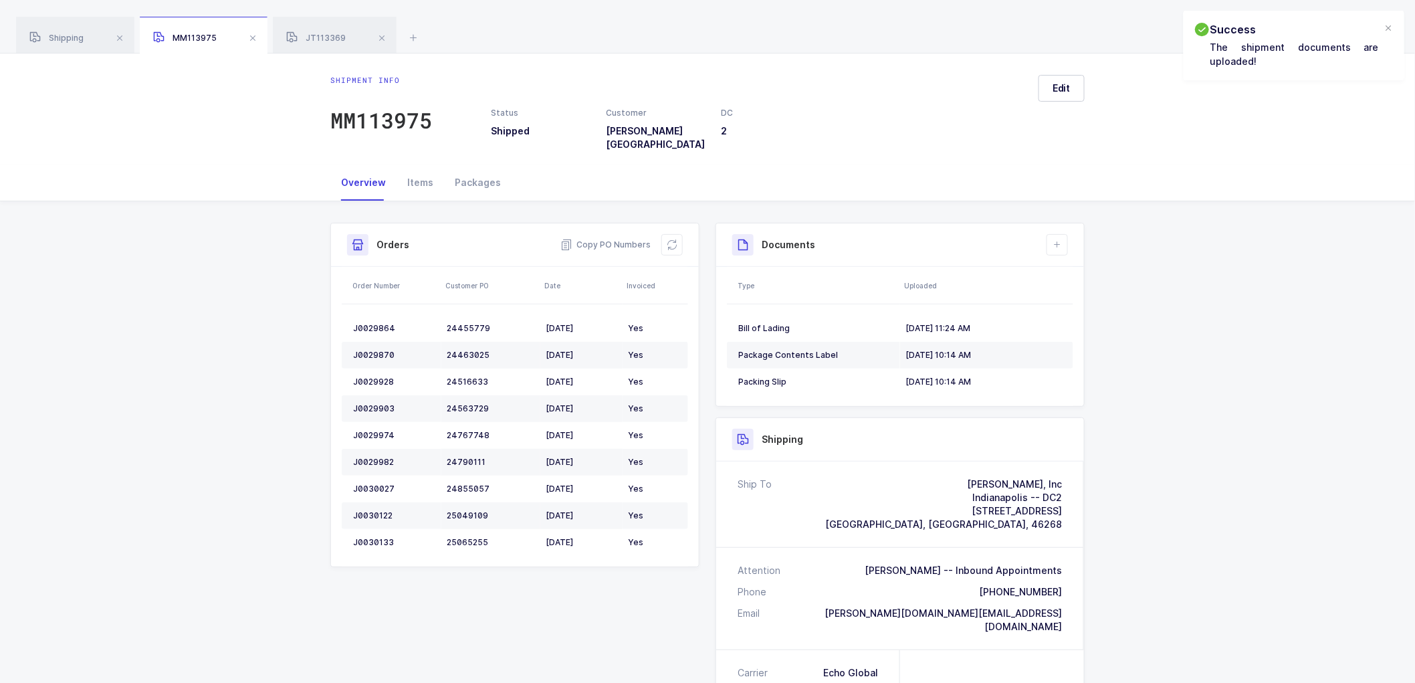
click at [289, 284] on div "Shipment Info Shipment Number MM113975 Status Shipped Customer [PERSON_NAME] [G…" at bounding box center [707, 614] width 1415 height 827
click at [380, 35] on span at bounding box center [382, 38] width 16 height 16
click at [249, 36] on span at bounding box center [253, 38] width 16 height 16
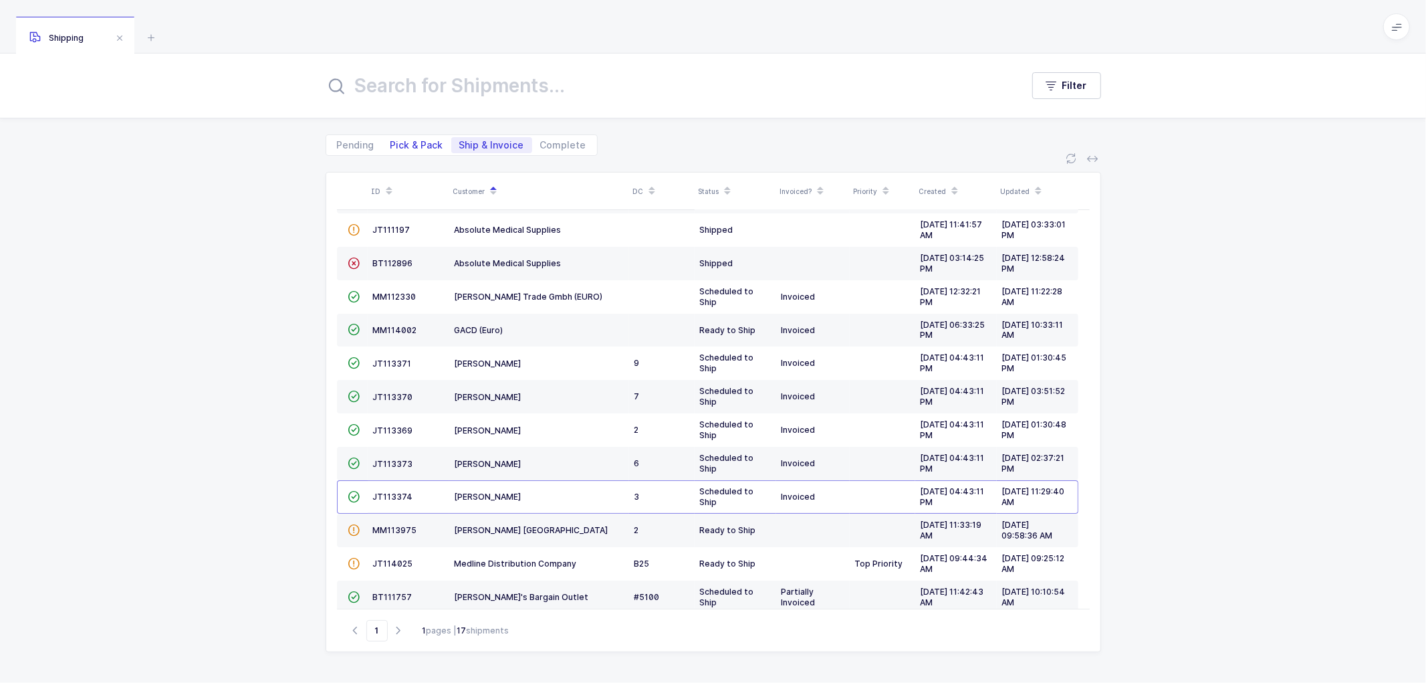
click at [398, 144] on span "Pick & Pack" at bounding box center [416, 144] width 53 height 9
click at [391, 144] on input "Pick & Pack" at bounding box center [386, 141] width 9 height 9
radio input "true"
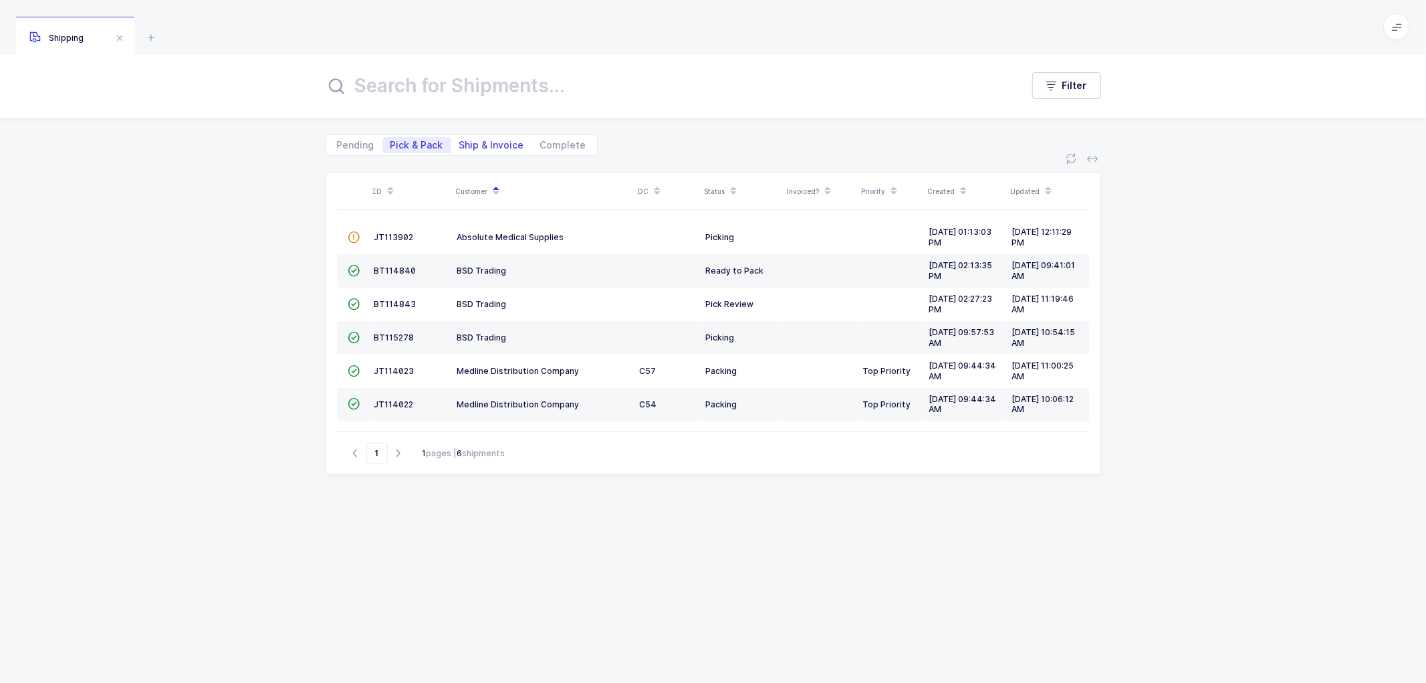
click at [493, 142] on span "Ship & Invoice" at bounding box center [491, 144] width 65 height 9
click at [460, 142] on input "Ship & Invoice" at bounding box center [455, 141] width 9 height 9
radio input "true"
radio input "false"
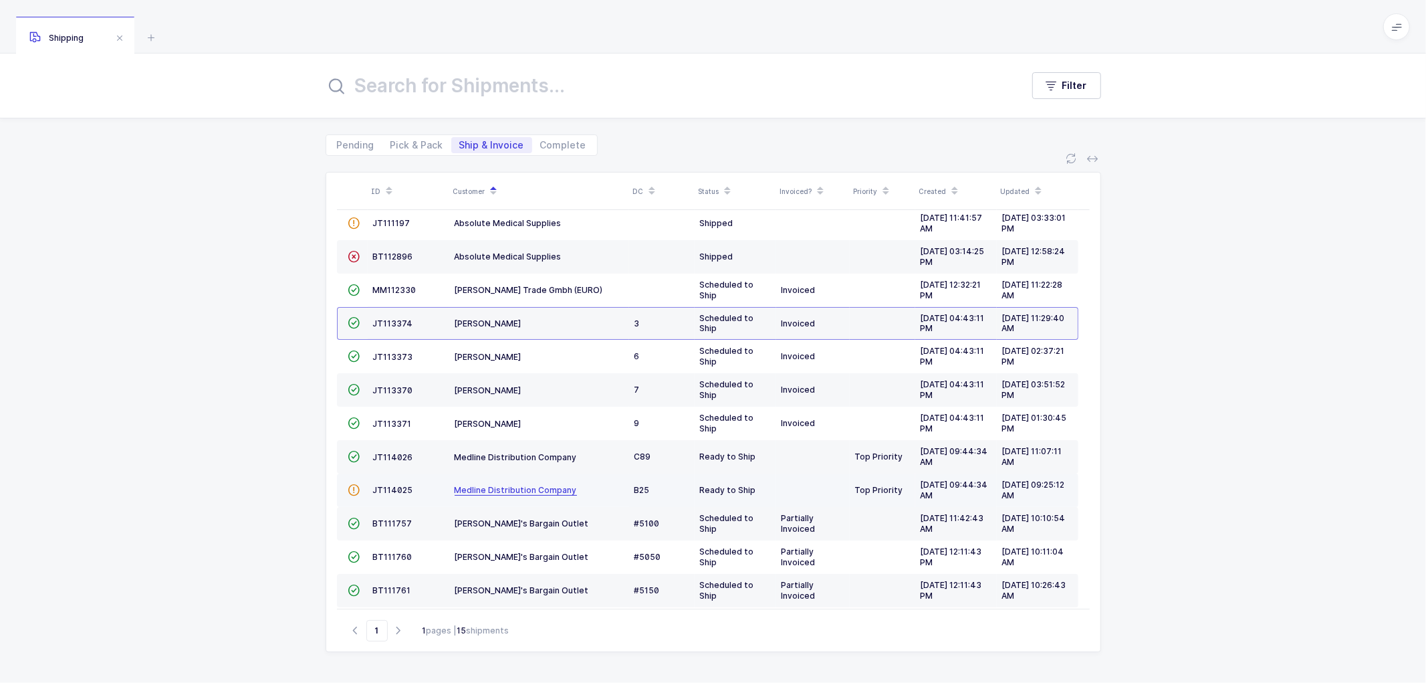
scroll to position [125, 0]
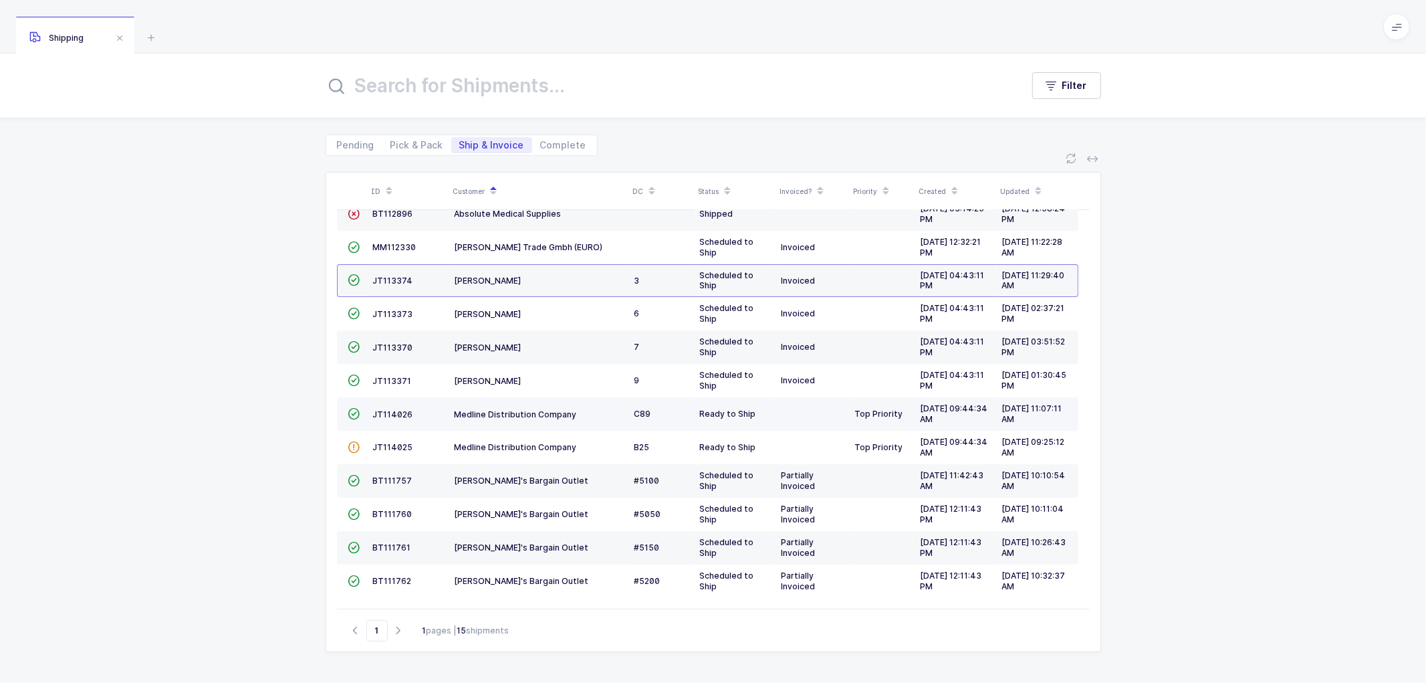
click at [396, 403] on td "JT114026" at bounding box center [409, 413] width 82 height 33
click at [398, 406] on td "JT114026" at bounding box center [409, 413] width 82 height 33
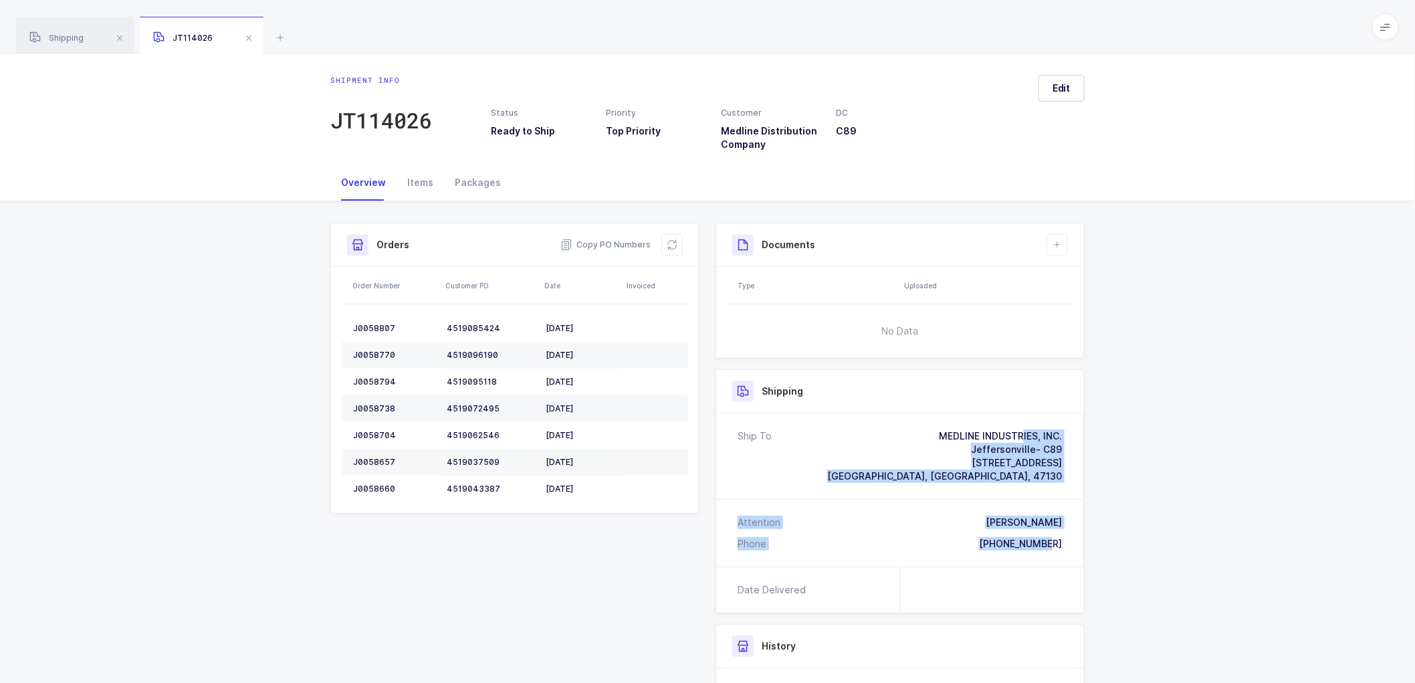
drag, startPoint x: 1066, startPoint y: 543, endPoint x: 917, endPoint y: 442, distance: 180.1
click at [917, 442] on div "Ship To MEDLINE INDUSTRIES, INC. [GEOGRAPHIC_DATA]- C89 [STREET_ADDRESS] [PERSO…" at bounding box center [900, 489] width 368 height 153
click at [610, 241] on span "Copy PO Numbers" at bounding box center [605, 244] width 90 height 13
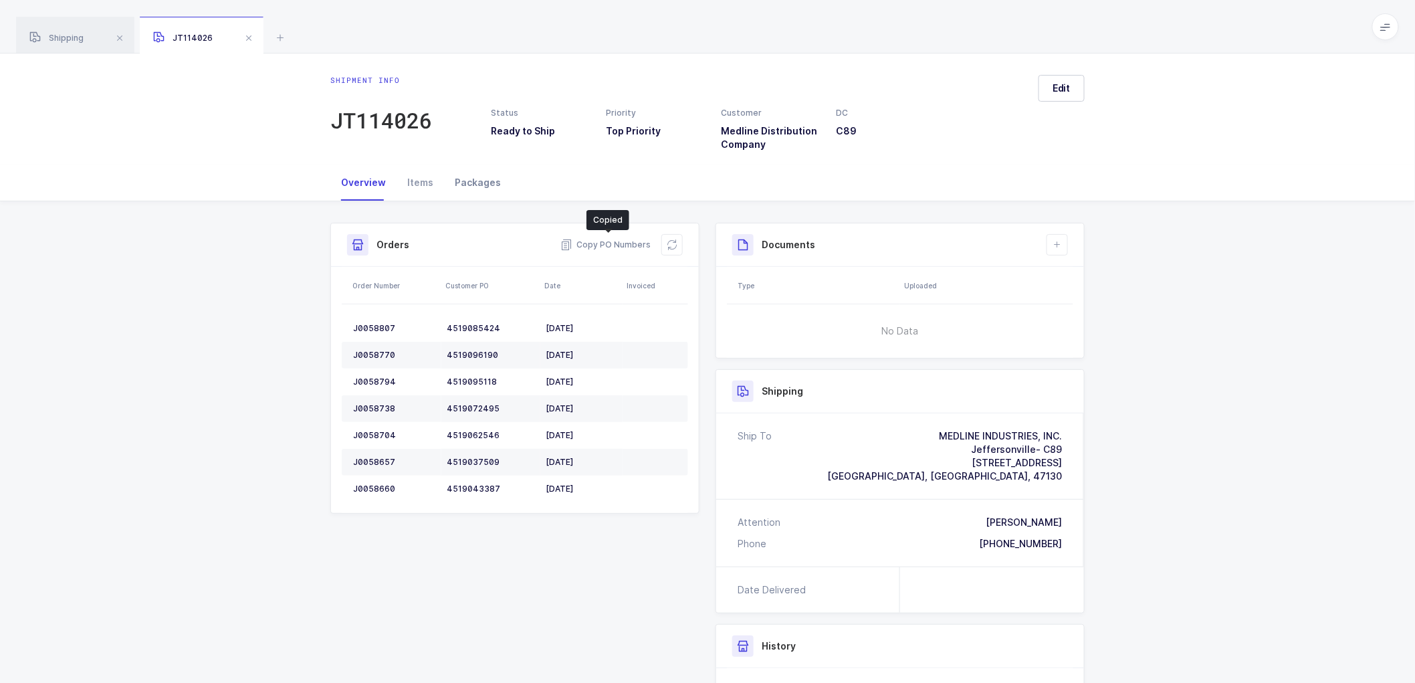
click at [492, 181] on div "Packages" at bounding box center [478, 182] width 68 height 36
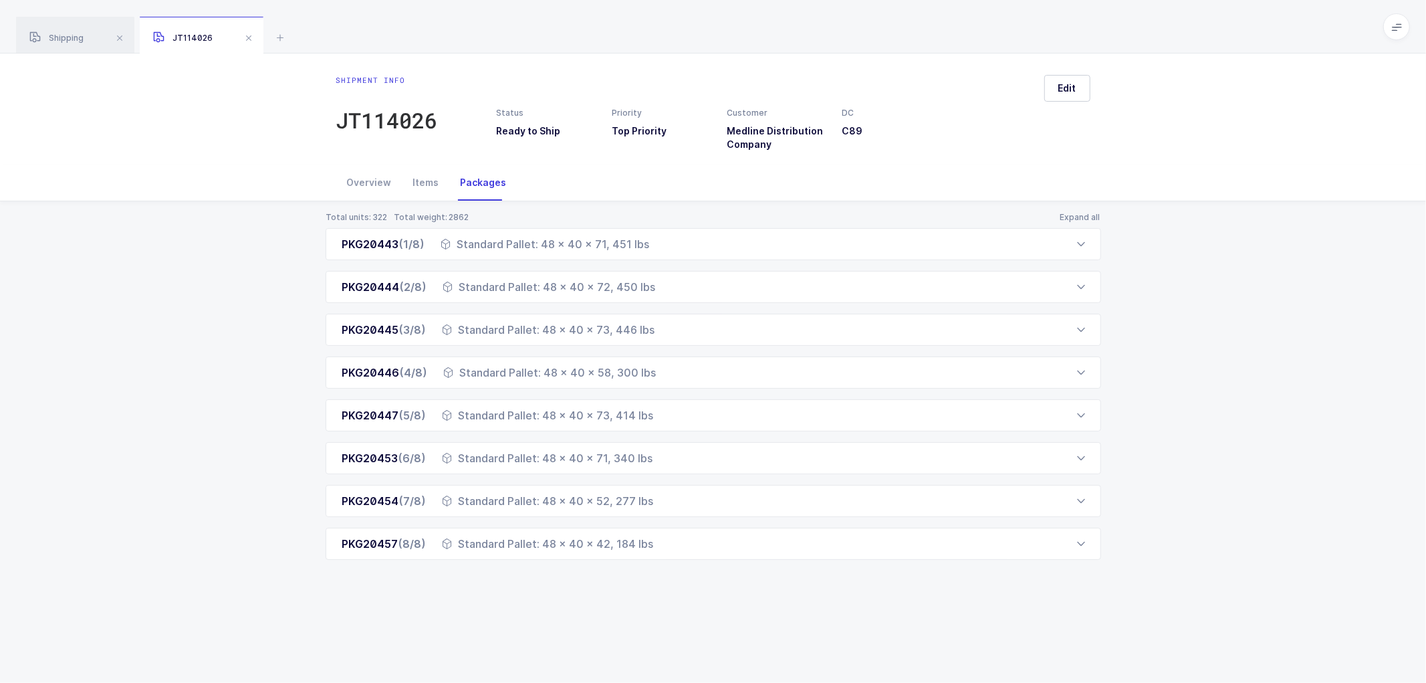
drag, startPoint x: 338, startPoint y: 246, endPoint x: 691, endPoint y: 582, distance: 487.1
click at [691, 582] on div "Total units: 322 Total weight: 2862 Expand all PKG20443 (1/8) Standard Pallet: …" at bounding box center [713, 401] width 1405 height 401
drag, startPoint x: 55, startPoint y: 33, endPoint x: 304, endPoint y: 80, distance: 252.4
click at [56, 33] on span "Shipping" at bounding box center [56, 38] width 54 height 10
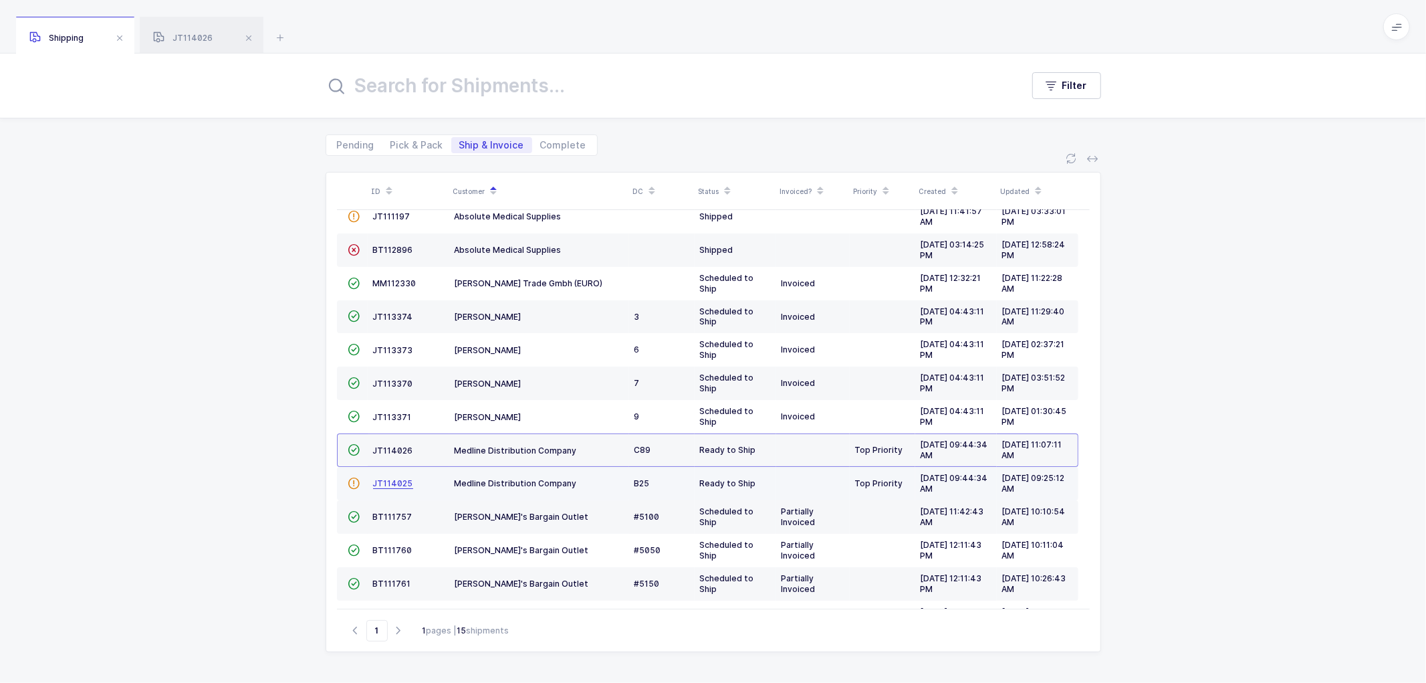
click at [388, 483] on span "JT114025" at bounding box center [393, 483] width 40 height 10
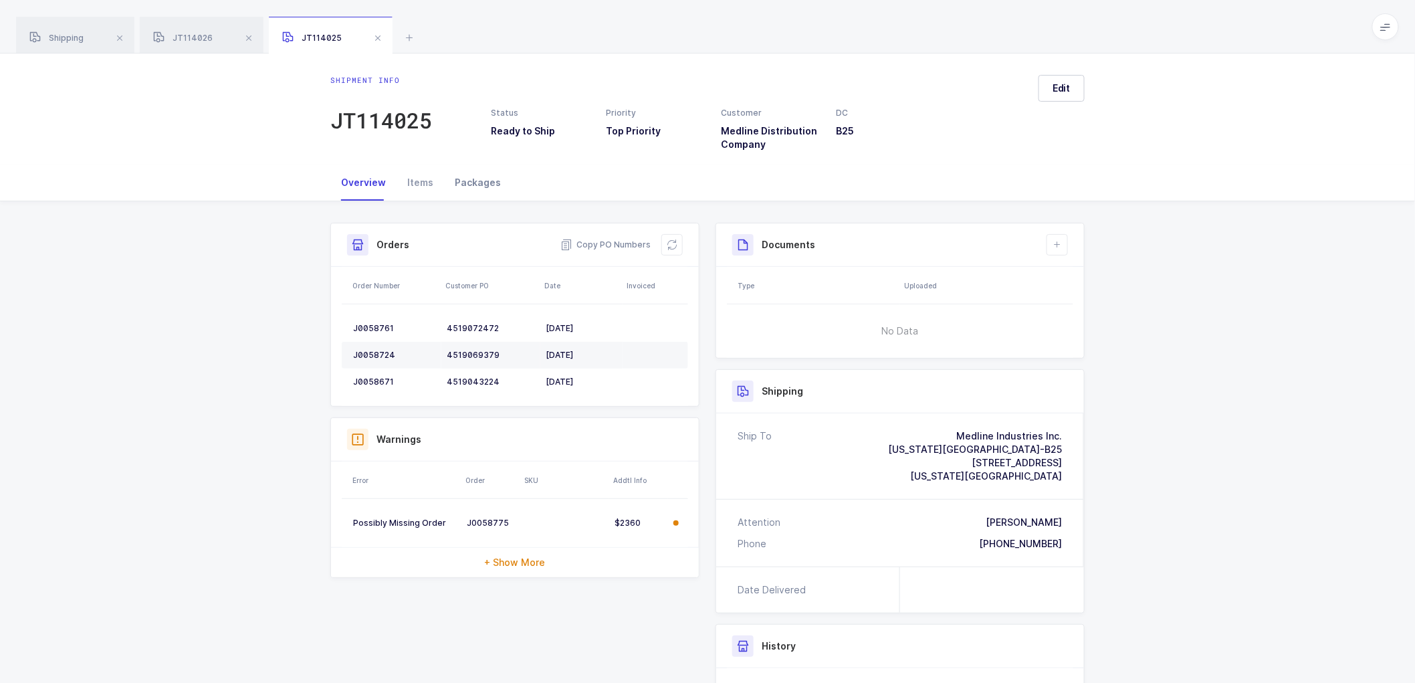
click at [481, 184] on div "Packages" at bounding box center [478, 182] width 68 height 36
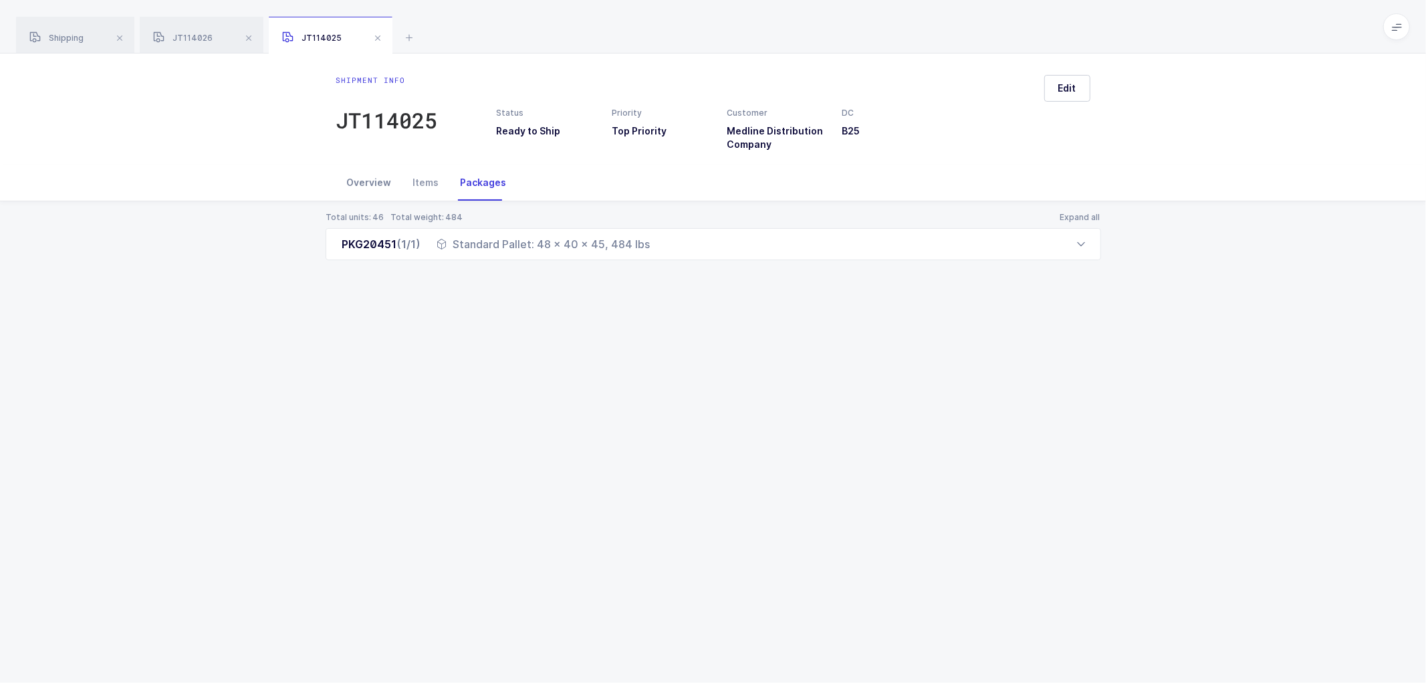
click at [358, 178] on div "Overview" at bounding box center [369, 182] width 66 height 36
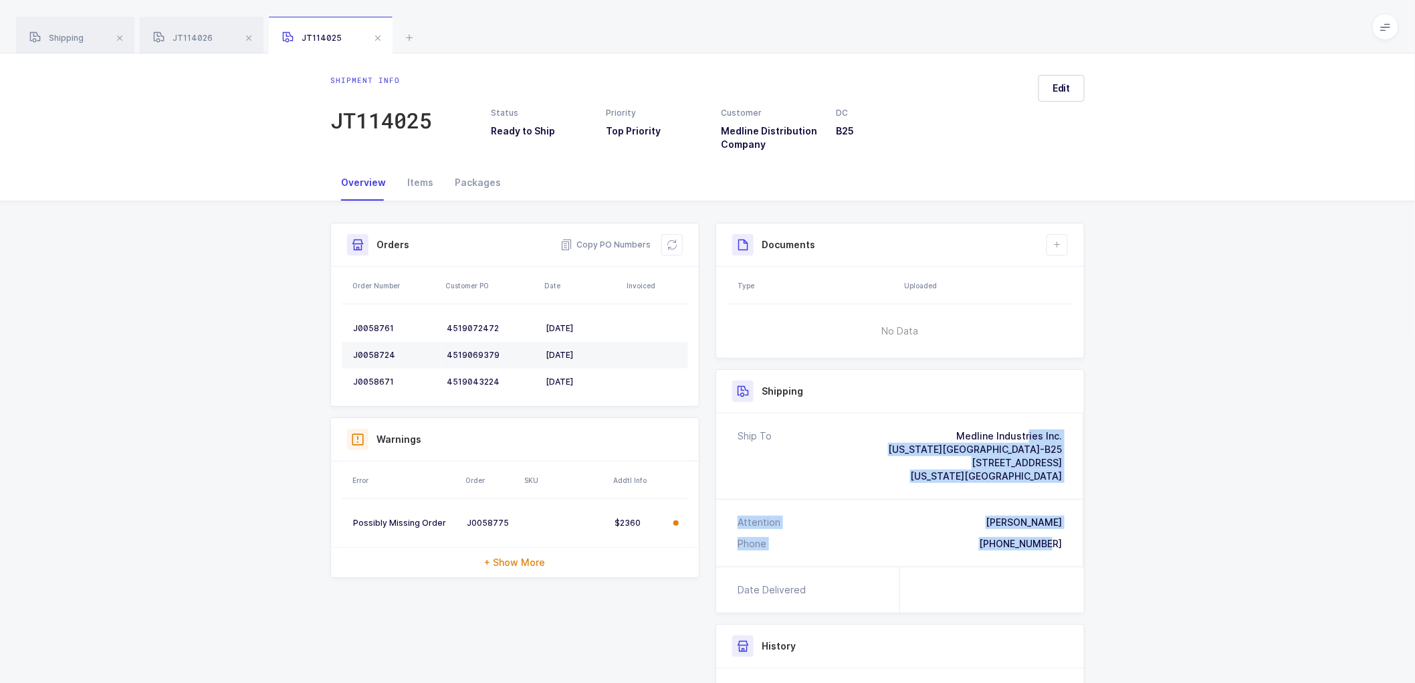
drag, startPoint x: 1070, startPoint y: 543, endPoint x: 901, endPoint y: 413, distance: 212.6
click at [901, 413] on div "Ship To Medline Industries Inc. [US_STATE] City Branch-B25 [STREET_ADDRESS][US_…" at bounding box center [900, 489] width 368 height 153
drag, startPoint x: 602, startPoint y: 243, endPoint x: 513, endPoint y: 219, distance: 91.5
click at [598, 243] on span "Copy PO Numbers" at bounding box center [605, 244] width 90 height 13
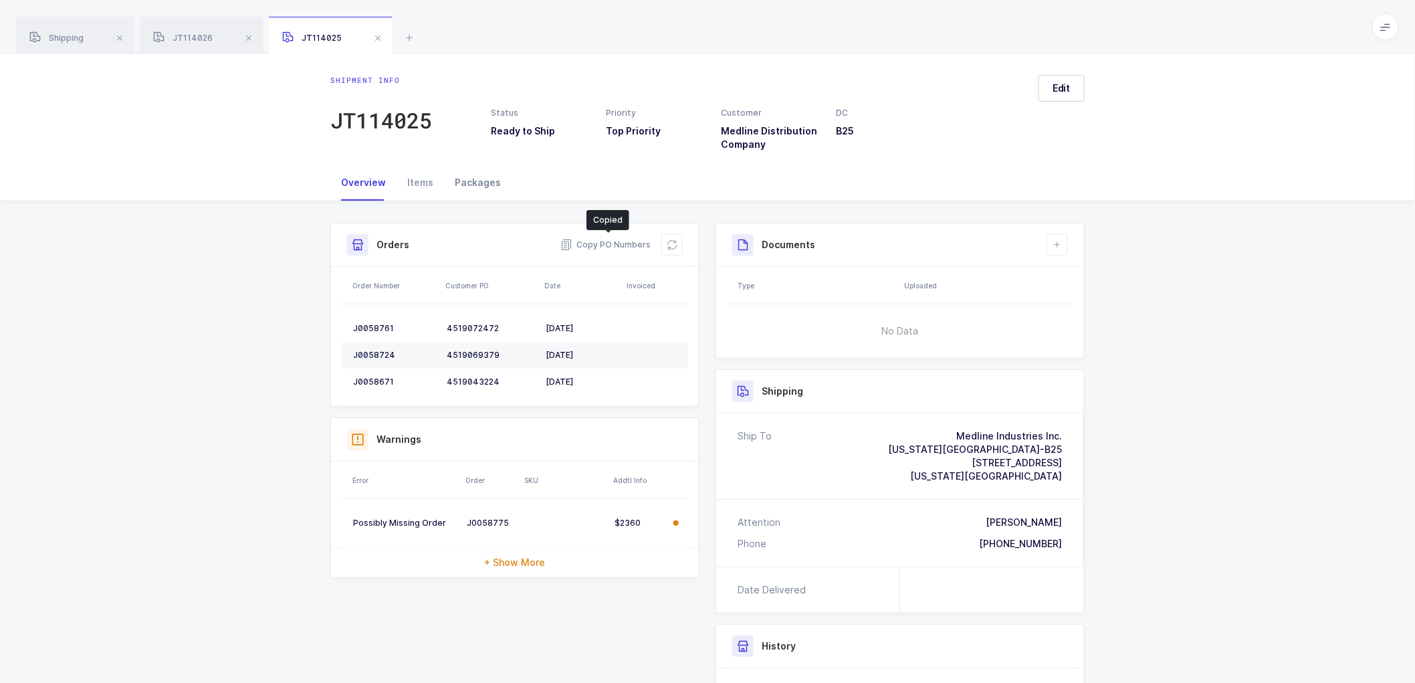
click at [464, 179] on div "Packages" at bounding box center [478, 182] width 68 height 36
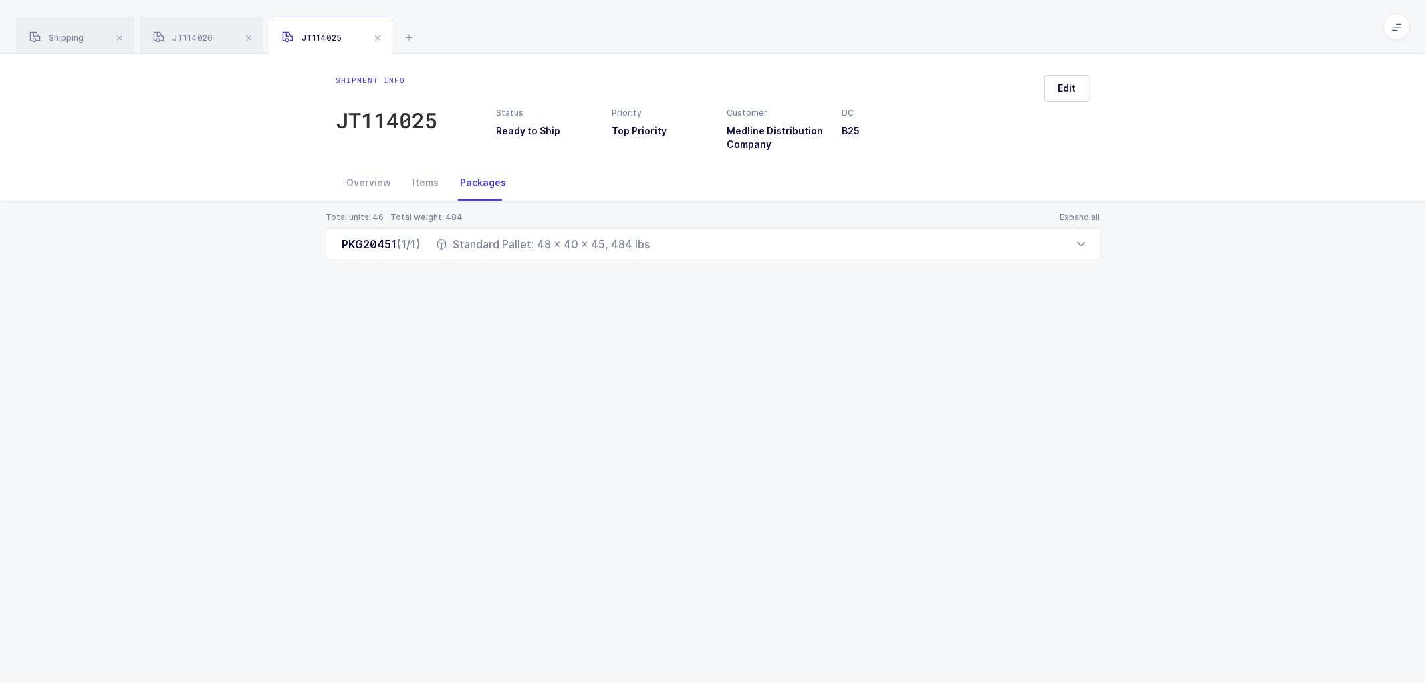
drag, startPoint x: 338, startPoint y: 243, endPoint x: 735, endPoint y: 296, distance: 401.4
click at [735, 296] on div "Total units: 46 Total weight: 484 Expand all PKG20451 (1/1) Standard Pallet: 48…" at bounding box center [713, 252] width 1405 height 102
click at [376, 181] on div "Overview" at bounding box center [369, 182] width 66 height 36
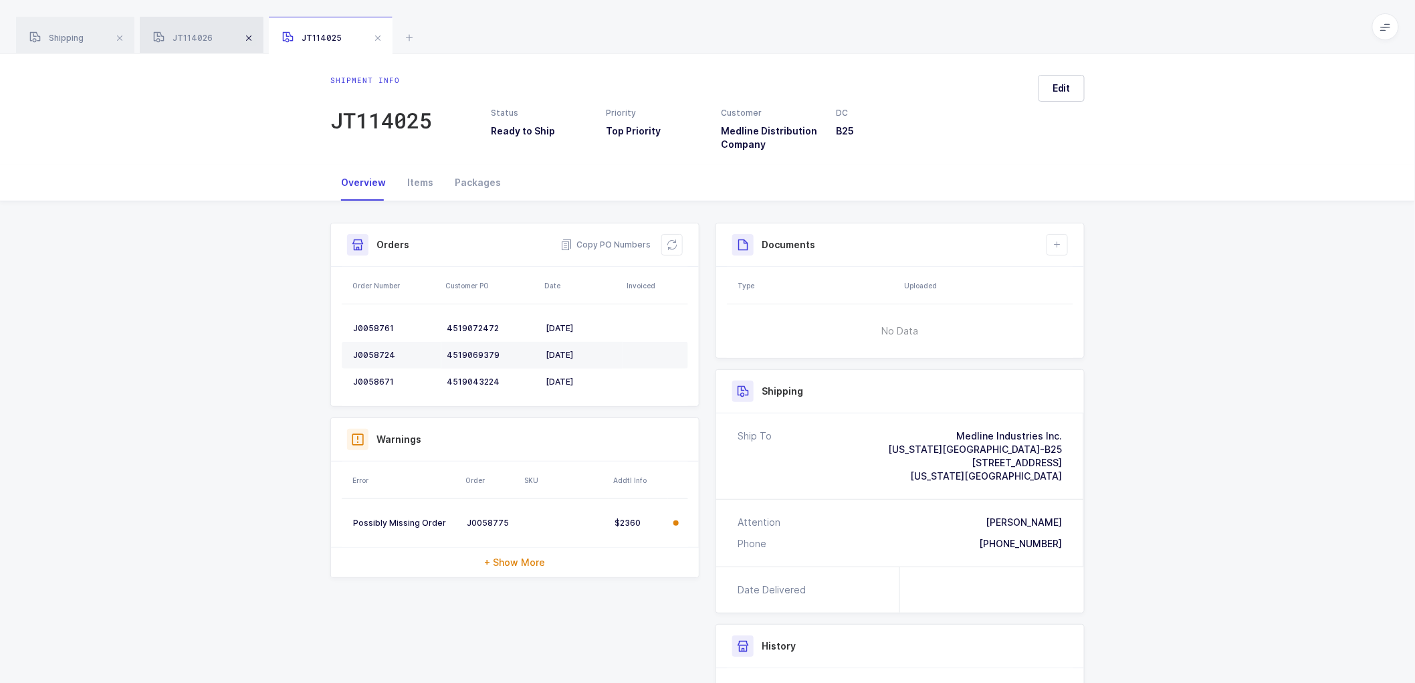
click at [243, 38] on span at bounding box center [249, 38] width 16 height 16
click at [250, 38] on span at bounding box center [249, 38] width 16 height 16
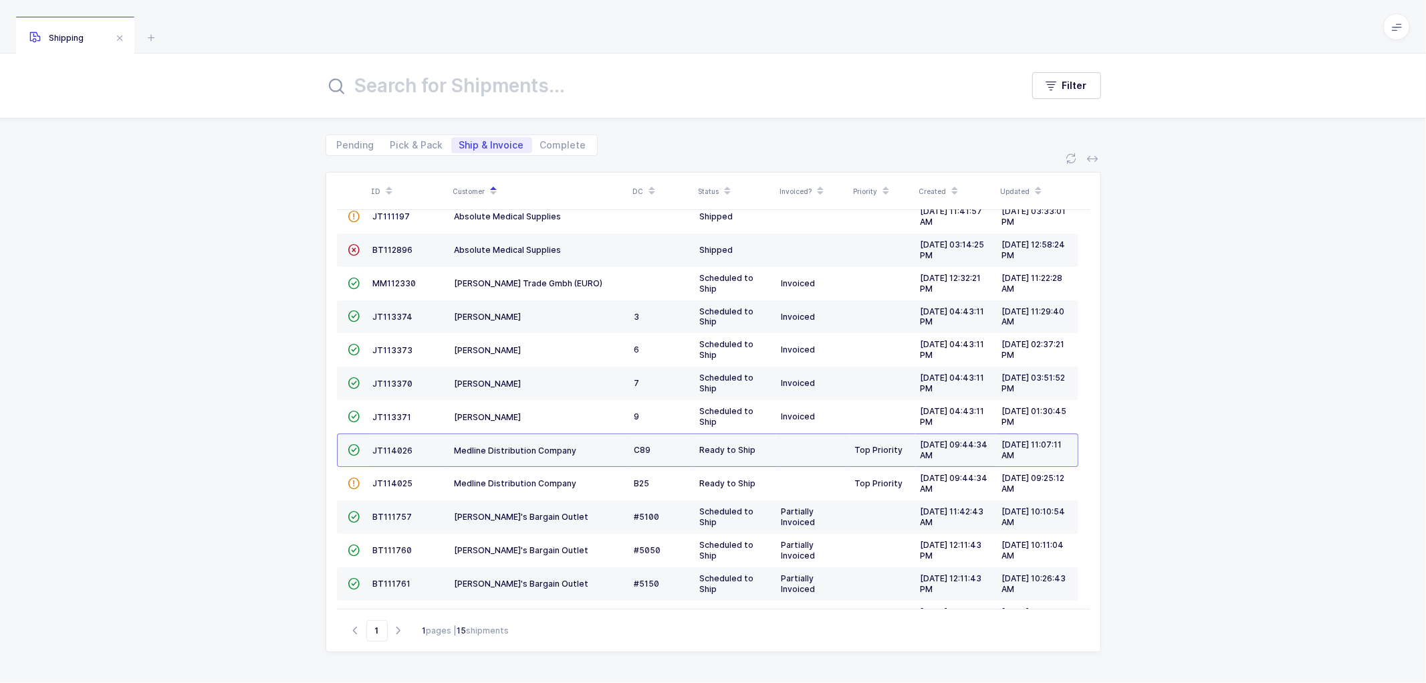
drag, startPoint x: 247, startPoint y: 146, endPoint x: 293, endPoint y: 171, distance: 52.1
click at [248, 148] on div "Pending Pick & Pack Ship & Invoice Complete" at bounding box center [713, 136] width 1426 height 37
